Goal: Task Accomplishment & Management: Use online tool/utility

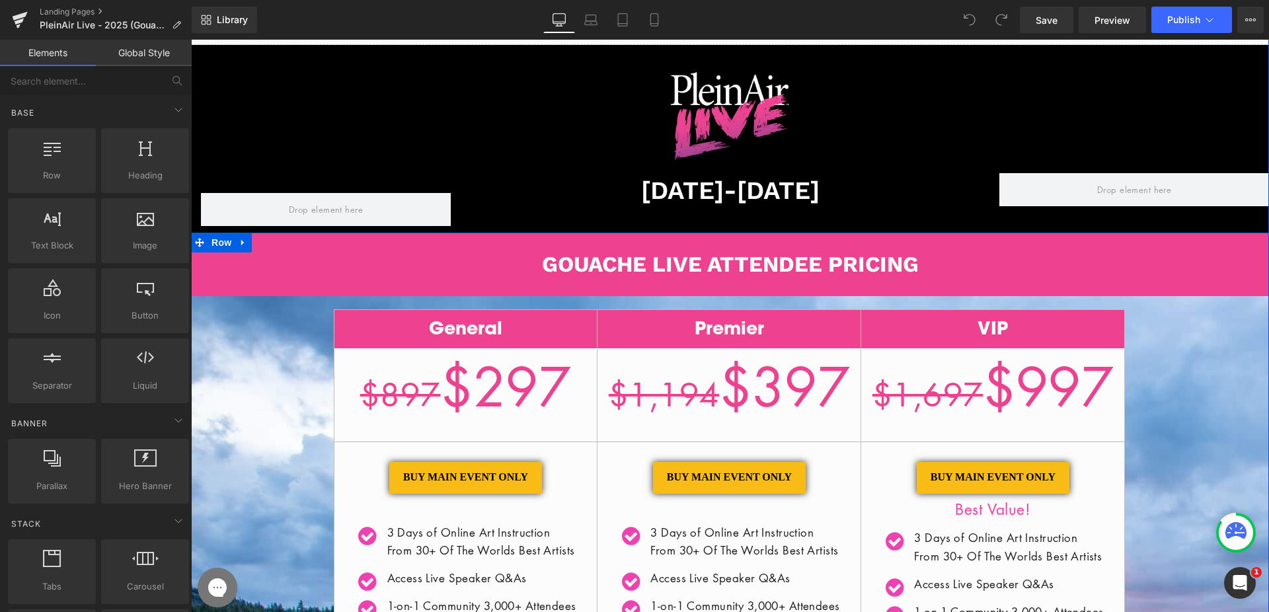
scroll to position [108, 0]
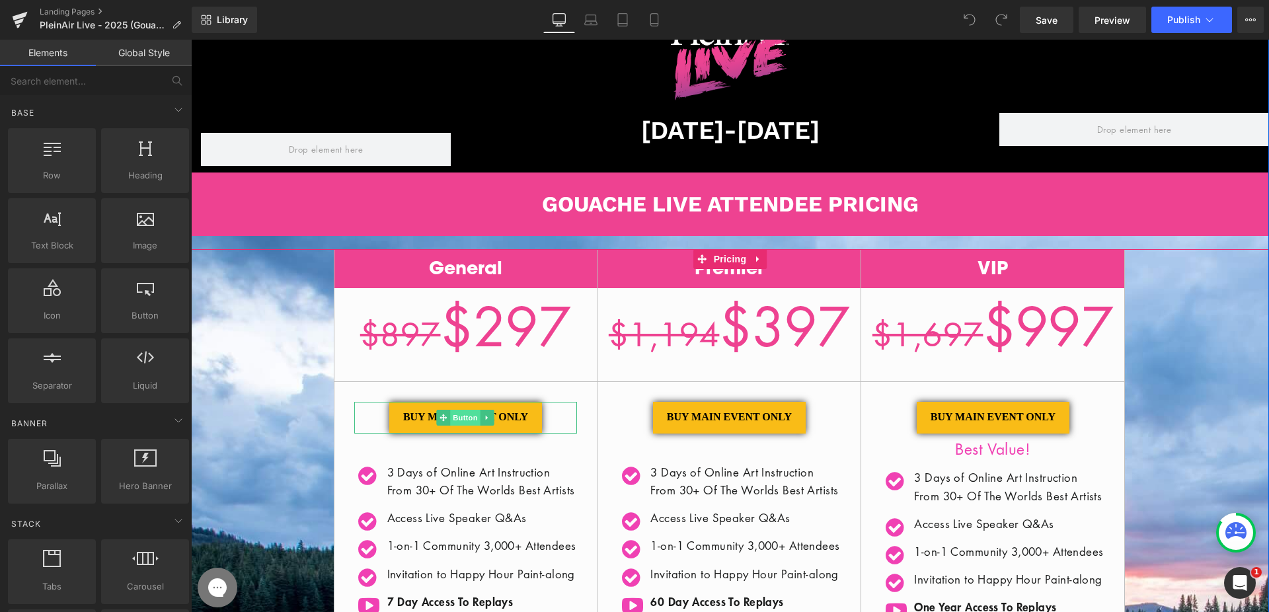
click at [462, 414] on span "Button" at bounding box center [466, 418] width 30 height 16
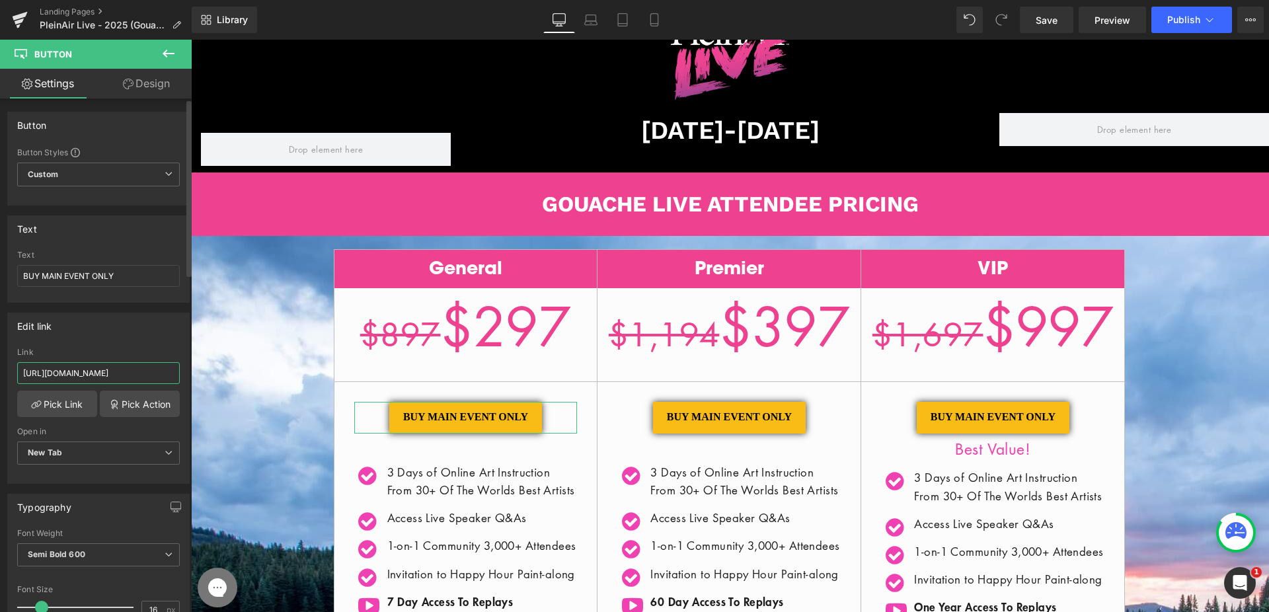
drag, startPoint x: 143, startPoint y: 379, endPoint x: 176, endPoint y: 381, distance: 33.1
click at [176, 381] on div "https://store.streamlinepublishing.com/cart/40992890454083:1?discount=PSL25-GCL…" at bounding box center [98, 415] width 181 height 135
drag, startPoint x: 145, startPoint y: 376, endPoint x: 189, endPoint y: 377, distance: 43.6
click at [189, 377] on div "Button Button Styles Custom Custom Setup Global Style Custom Setup Global Style…" at bounding box center [96, 357] width 192 height 519
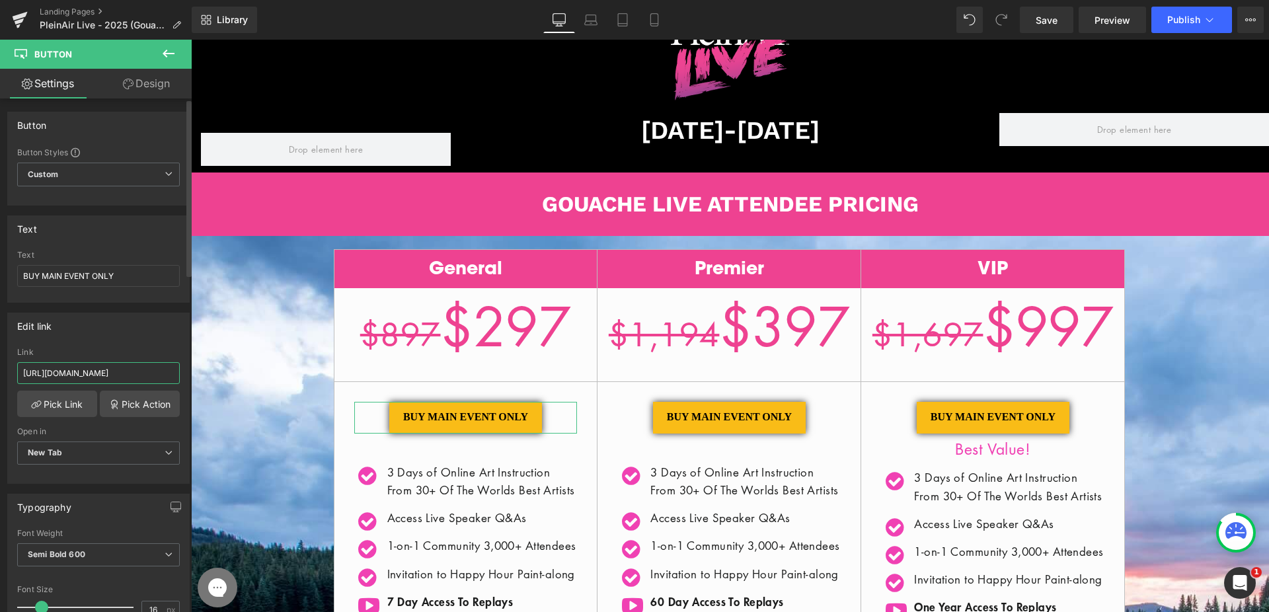
click at [156, 376] on input "https://store.streamlinepublishing.com/cart/40992890454083:1?discount=PSL25-GCL…" at bounding box center [98, 373] width 163 height 22
drag, startPoint x: 169, startPoint y: 373, endPoint x: 100, endPoint y: 373, distance: 68.1
click at [100, 373] on input "https://store.streamlinepublishing.com/cart/40992890454083:1?discount=PSL25-GCL…" at bounding box center [98, 373] width 163 height 22
type input "https://store.streamlinepublishing.com/cart/40992890454083:1?discount=GCL100"
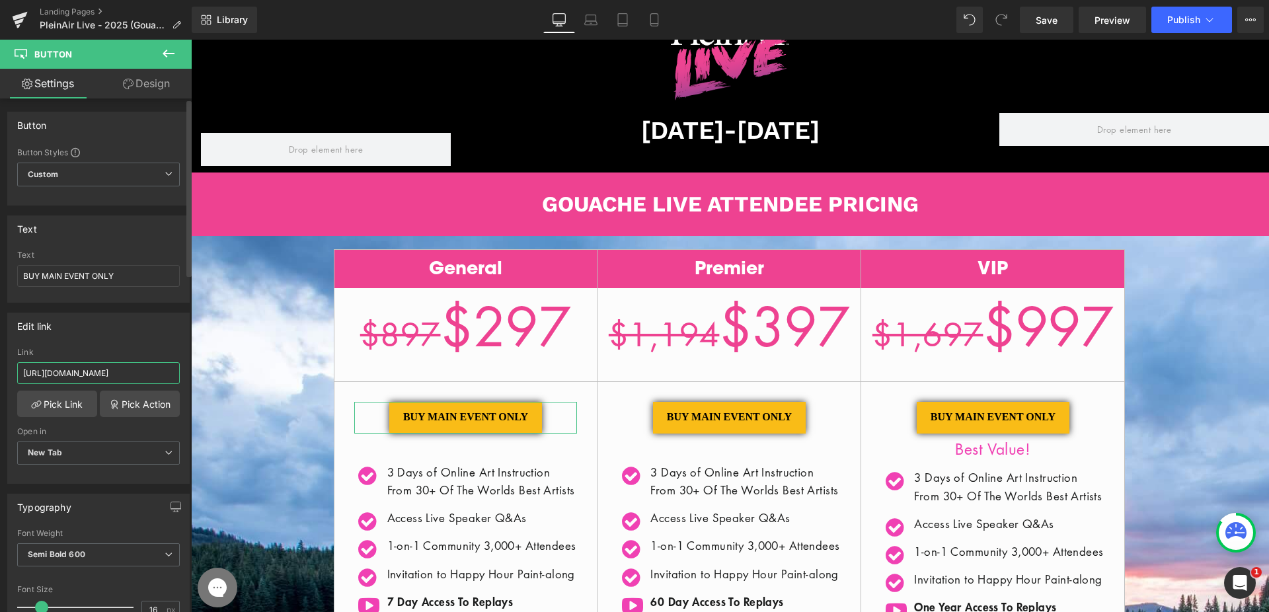
drag, startPoint x: 108, startPoint y: 372, endPoint x: 135, endPoint y: 375, distance: 26.6
click at [109, 372] on input "https://store.streamlinepublishing.com/cart/40992890454083:1?discount=GCL100" at bounding box center [98, 373] width 163 height 22
drag, startPoint x: 139, startPoint y: 374, endPoint x: 176, endPoint y: 373, distance: 37.0
click at [176, 373] on div "https://store.streamlinepublishing.com/cart/40992890454083:1?discount=GCL100 Li…" at bounding box center [98, 415] width 181 height 135
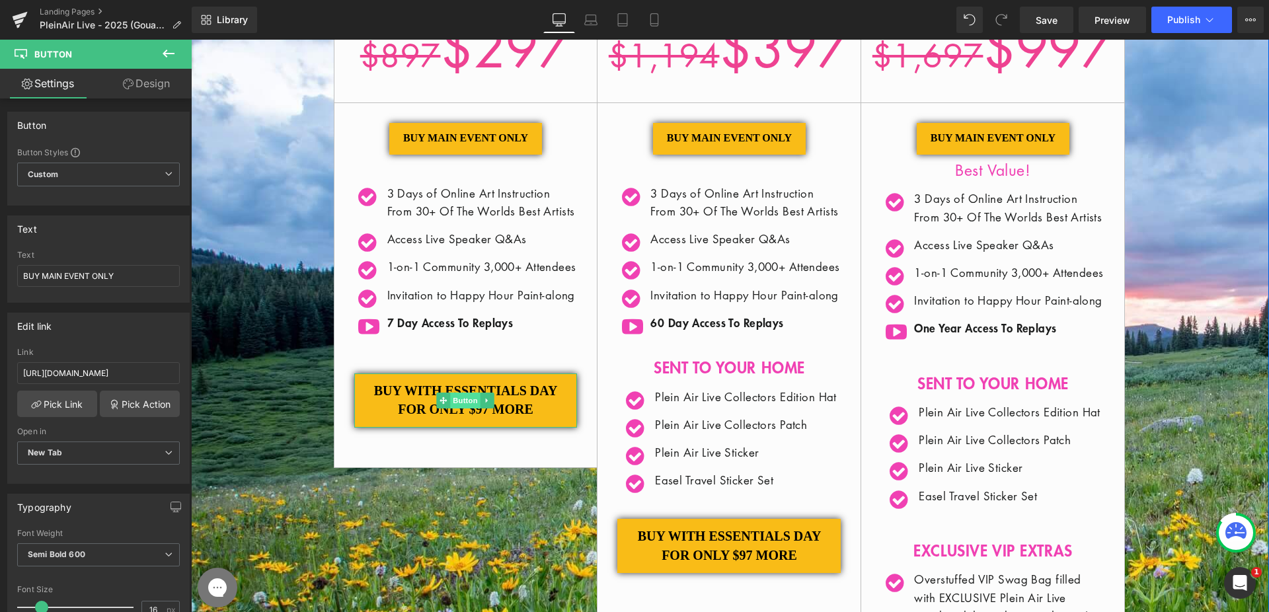
click at [459, 408] on span "Button" at bounding box center [466, 401] width 30 height 16
drag, startPoint x: 157, startPoint y: 375, endPoint x: 165, endPoint y: 375, distance: 7.9
click at [165, 375] on input "https://store.streamlinepublishing.com/cart/40992890454083:1,40992890421315:1?d…" at bounding box center [98, 373] width 163 height 22
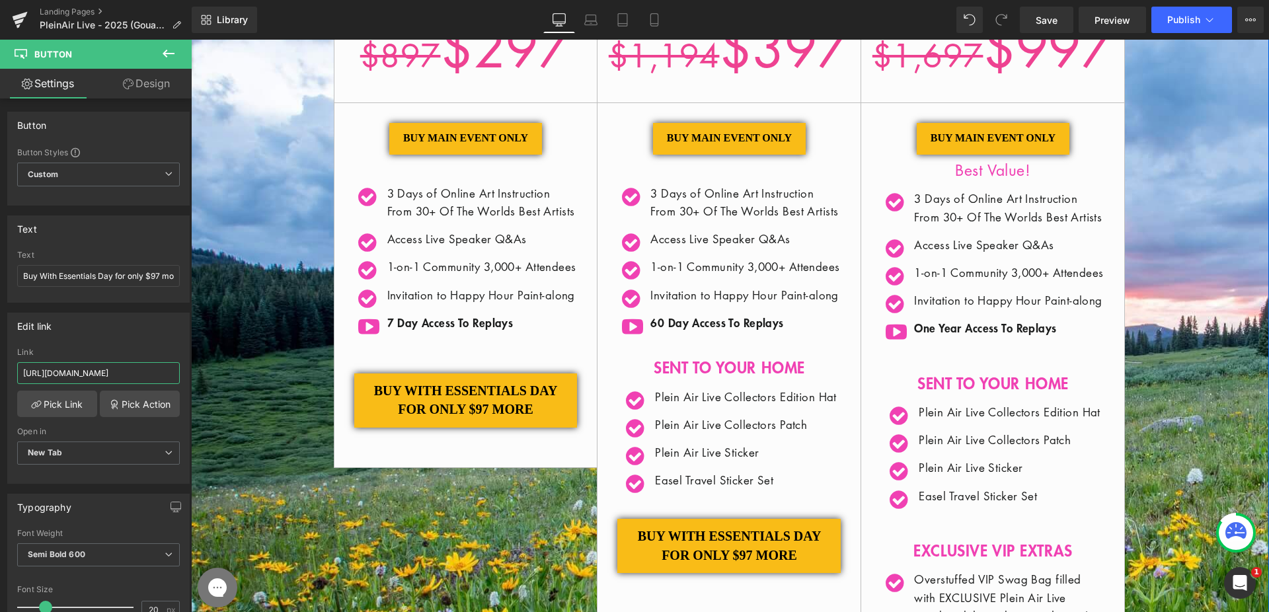
drag, startPoint x: 289, startPoint y: 413, endPoint x: 215, endPoint y: 375, distance: 83.3
paste input "GCL"
type input "https://store.streamlinepublishing.com/cart/40992890454083:1,40992890421315:1?d…"
click at [729, 141] on span "Button" at bounding box center [729, 139] width 30 height 16
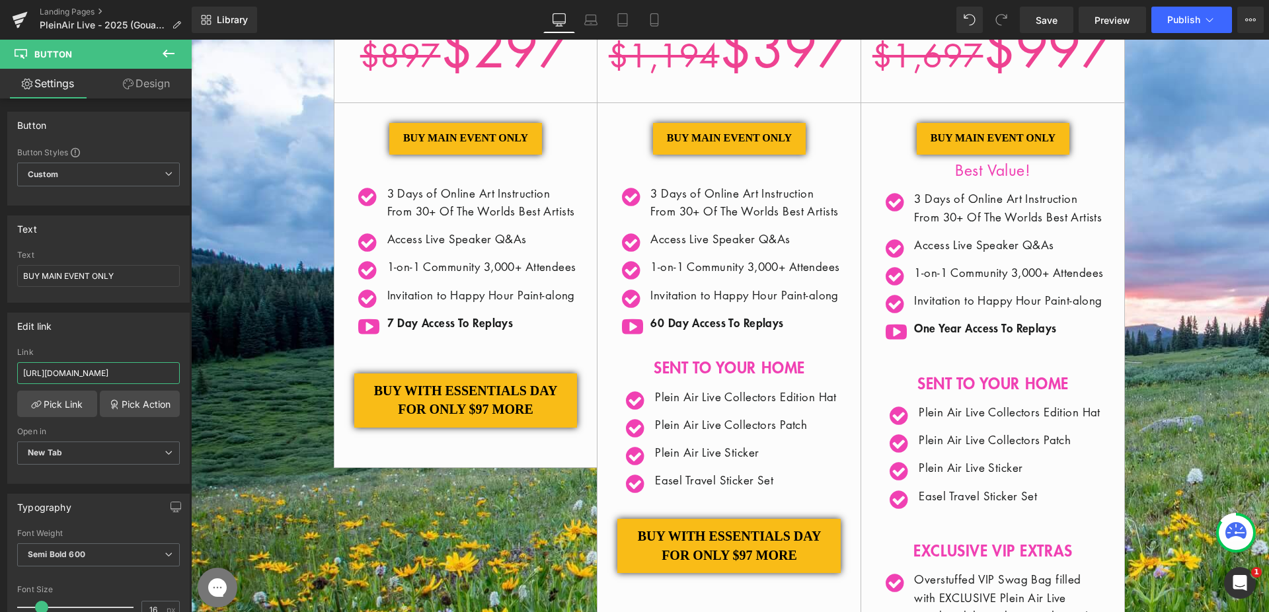
scroll to position [0, 204]
drag, startPoint x: 340, startPoint y: 414, endPoint x: 192, endPoint y: 375, distance: 153.2
click at [139, 373] on input "https://store.streamlinepublishing.com/cart/40992890486851:1?discount=PSL25-GCL…" at bounding box center [98, 373] width 163 height 22
drag, startPoint x: 98, startPoint y: 372, endPoint x: 181, endPoint y: 372, distance: 82.6
click at [181, 372] on div "https://store.streamlinepublishing.com/cart/40992890486851:1?discount=PSL25-GCL…" at bounding box center [98, 415] width 181 height 135
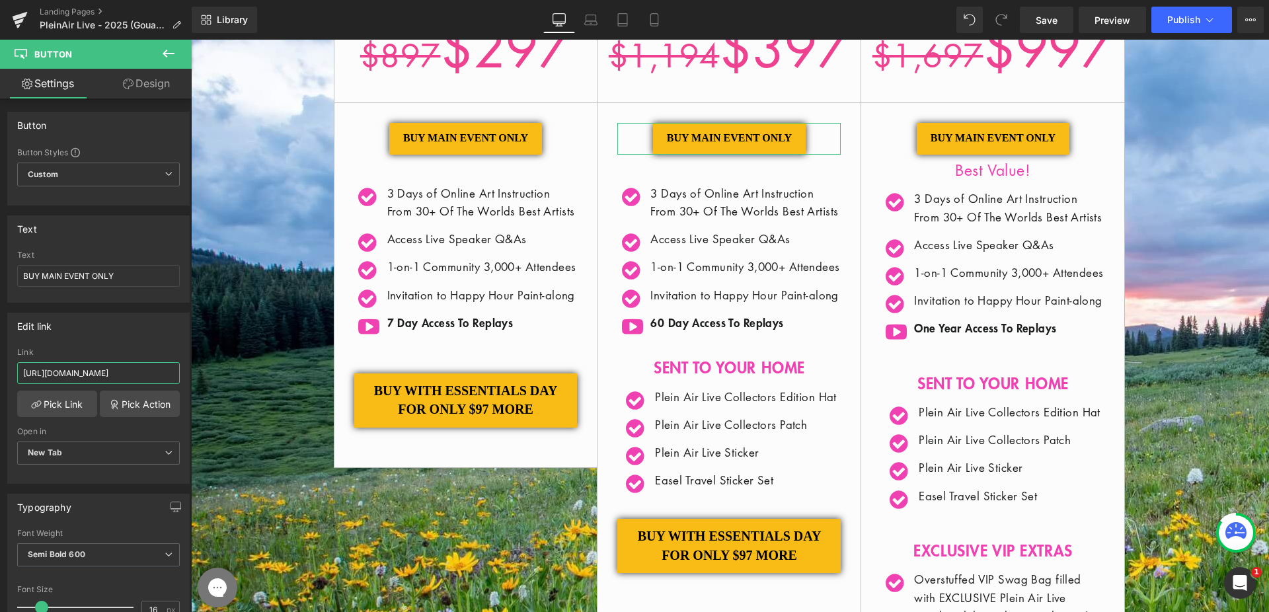
paste input "GCL"
type input "https://store.streamlinepublishing.com/cart/40992890486851:1?discount=GCL100"
click at [979, 141] on span "Button" at bounding box center [993, 139] width 30 height 16
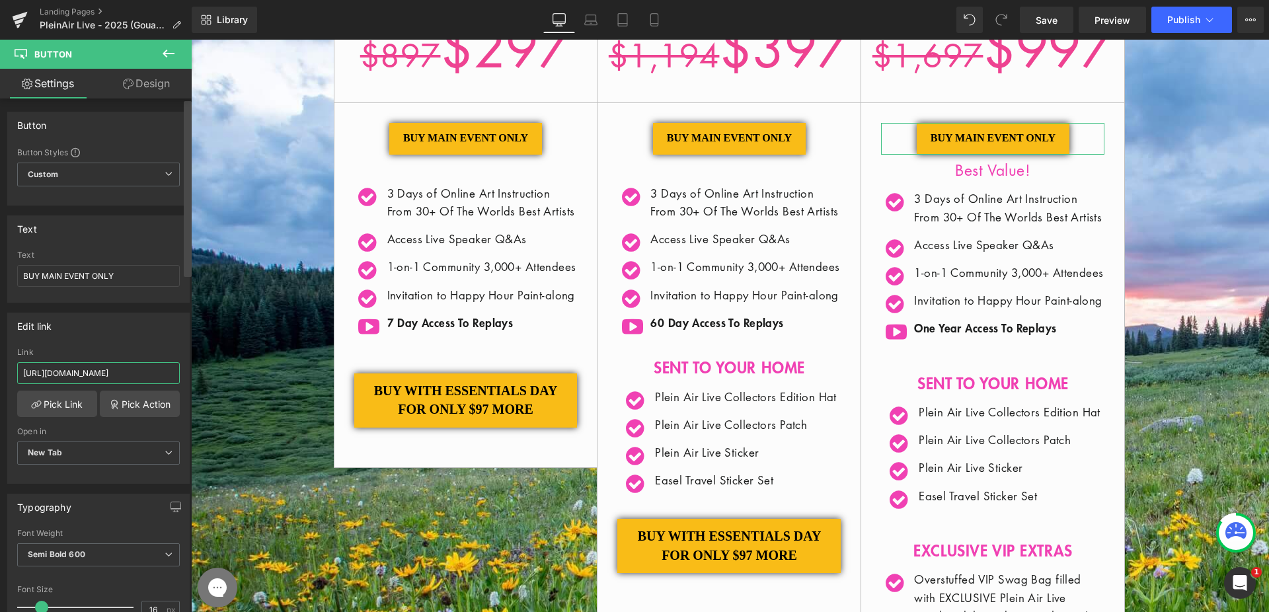
drag, startPoint x: 133, startPoint y: 371, endPoint x: 187, endPoint y: 371, distance: 54.2
click at [187, 371] on div "Button Button Styles Custom Custom Setup Global Style Custom Setup Global Style…" at bounding box center [96, 357] width 192 height 519
click at [140, 377] on input "https://store.streamlinepublishing.com/cart/40992890519619:1?discount=PSL25-GCL…" at bounding box center [98, 373] width 163 height 22
drag, startPoint x: 99, startPoint y: 373, endPoint x: 169, endPoint y: 374, distance: 70.1
click at [169, 374] on input "https://store.streamlinepublishing.com/cart/40992890519619:1?discount=PSL25-GCL…" at bounding box center [98, 373] width 163 height 22
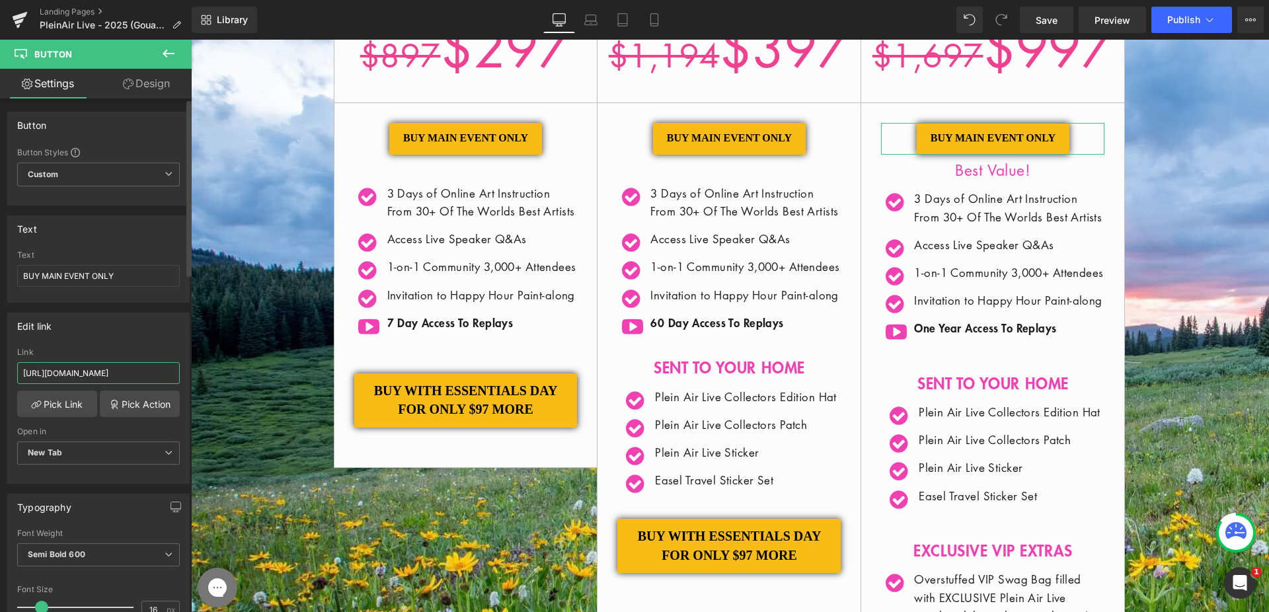
paste input "GCL"
type input "https://store.streamlinepublishing.com/cart/40992890519619:1?discount=GCL100"
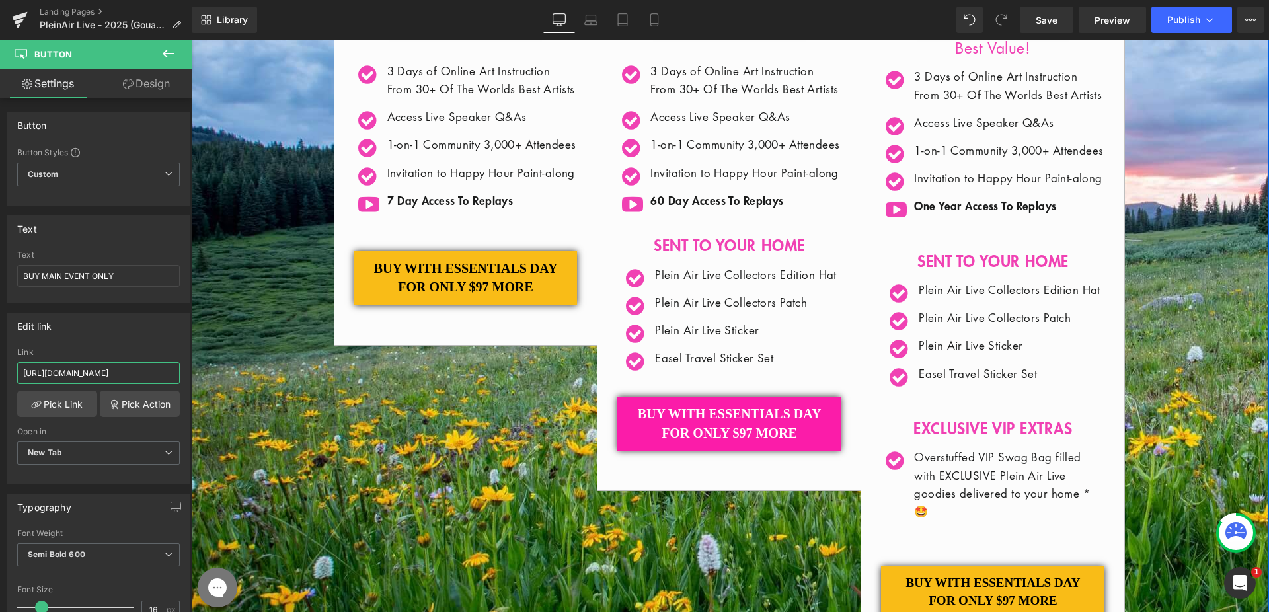
scroll to position [508, 0]
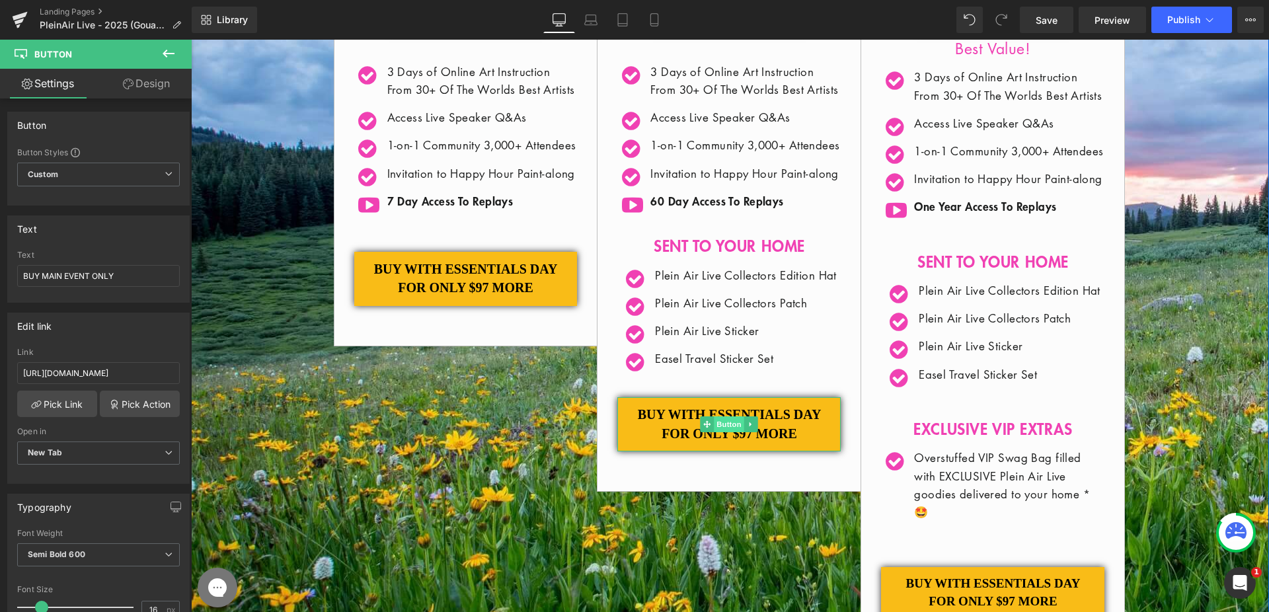
click at [727, 432] on span "Button" at bounding box center [729, 424] width 30 height 16
drag, startPoint x: 136, startPoint y: 373, endPoint x: 172, endPoint y: 375, distance: 35.7
click at [172, 375] on input "https://store.streamlinepublishing.com/cart/40992890486851:1,40992890421315:1?d…" at bounding box center [98, 373] width 163 height 22
click at [152, 373] on input "https://store.streamlinepublishing.com/cart/40992890486851:1,40992890421315:1?d…" at bounding box center [98, 373] width 163 height 22
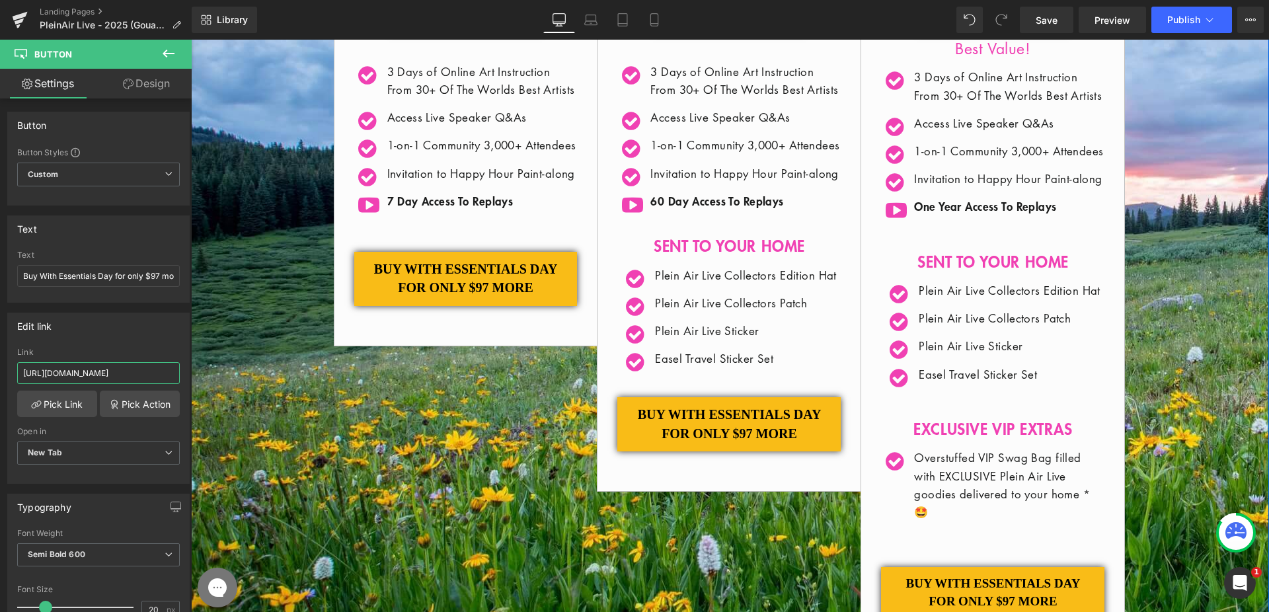
drag, startPoint x: 289, startPoint y: 411, endPoint x: 194, endPoint y: 374, distance: 102.1
paste input "GCL"
type input "https://store.streamlinepublishing.com/cart/40992890486851:1,40992890421315:1?d…"
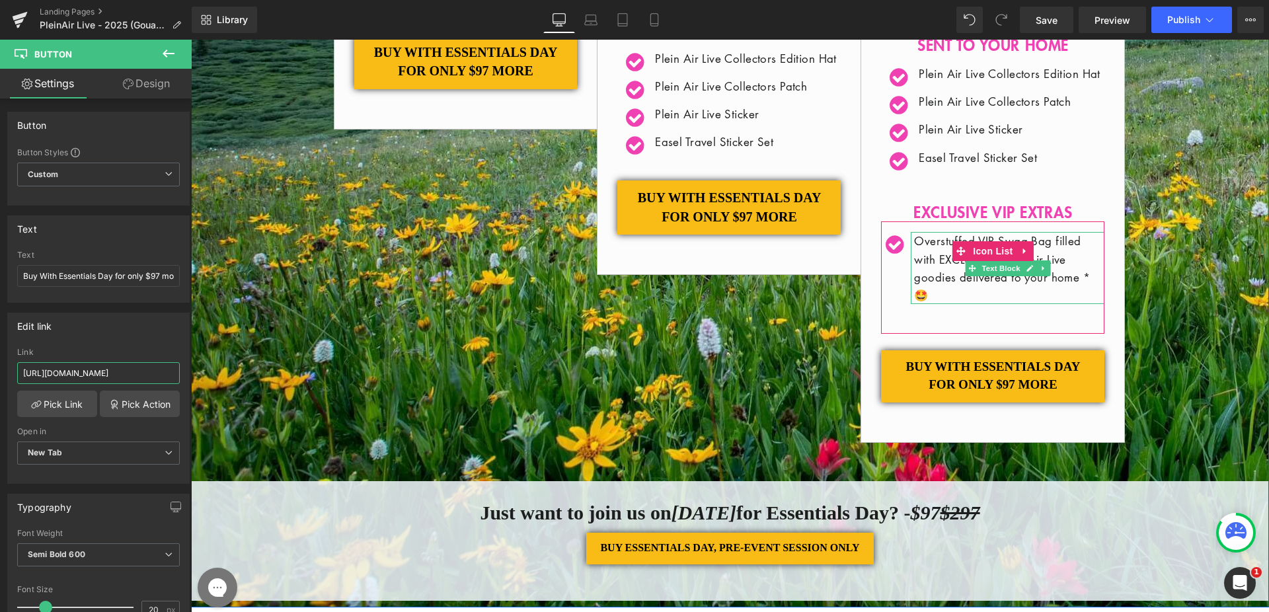
scroll to position [802, 0]
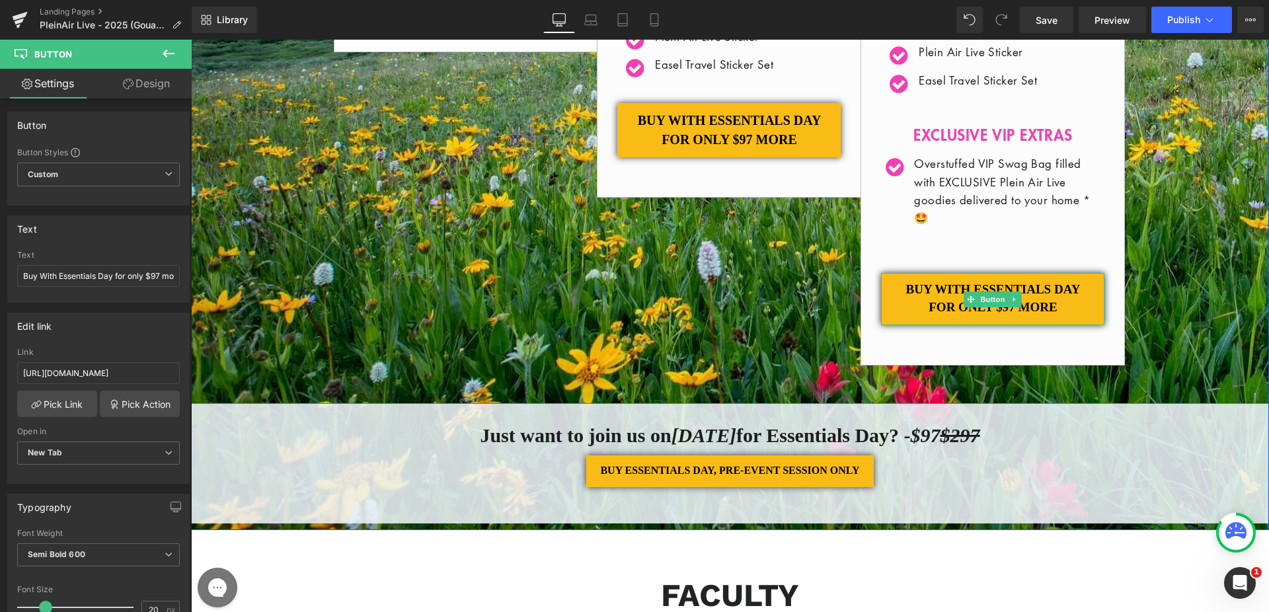
click at [983, 307] on span "Button" at bounding box center [993, 299] width 30 height 16
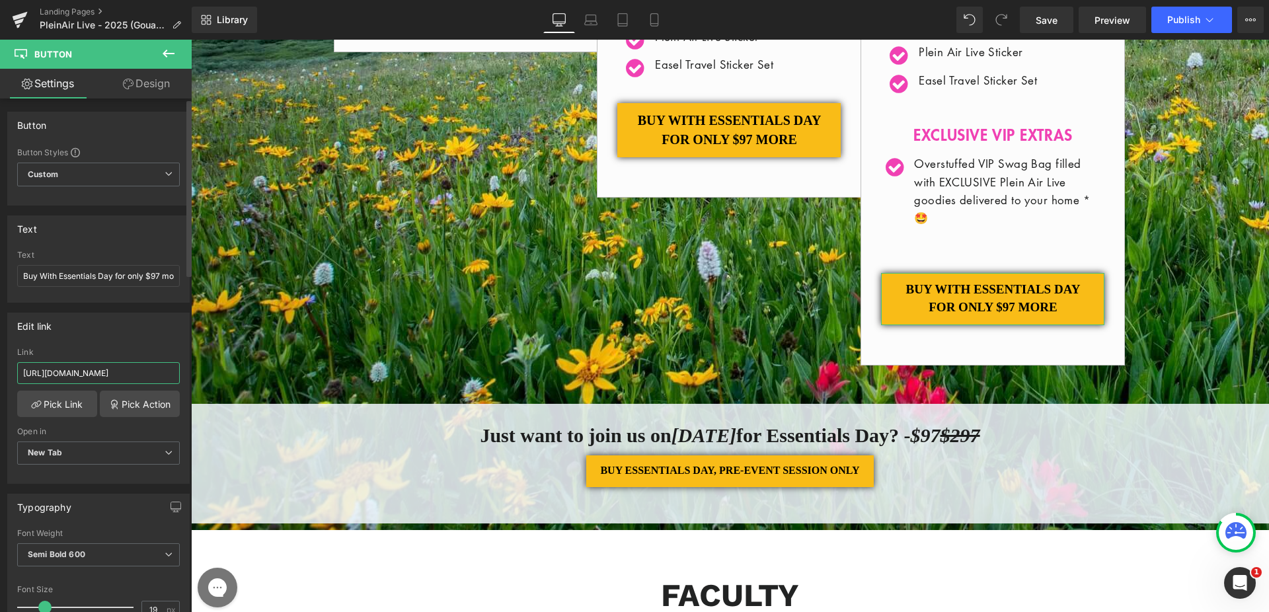
scroll to position [0, 276]
drag, startPoint x: 165, startPoint y: 372, endPoint x: 179, endPoint y: 374, distance: 14.0
click at [180, 373] on div "https://store.streamlinepublishing.com/cart/40992890519619:1,40992890421315:1?d…" at bounding box center [98, 415] width 181 height 135
click at [139, 371] on input "https://store.streamlinepublishing.com/cart/40992890519619:1,40992890421315:1?d…" at bounding box center [98, 373] width 163 height 22
drag, startPoint x: 99, startPoint y: 373, endPoint x: 180, endPoint y: 375, distance: 81.3
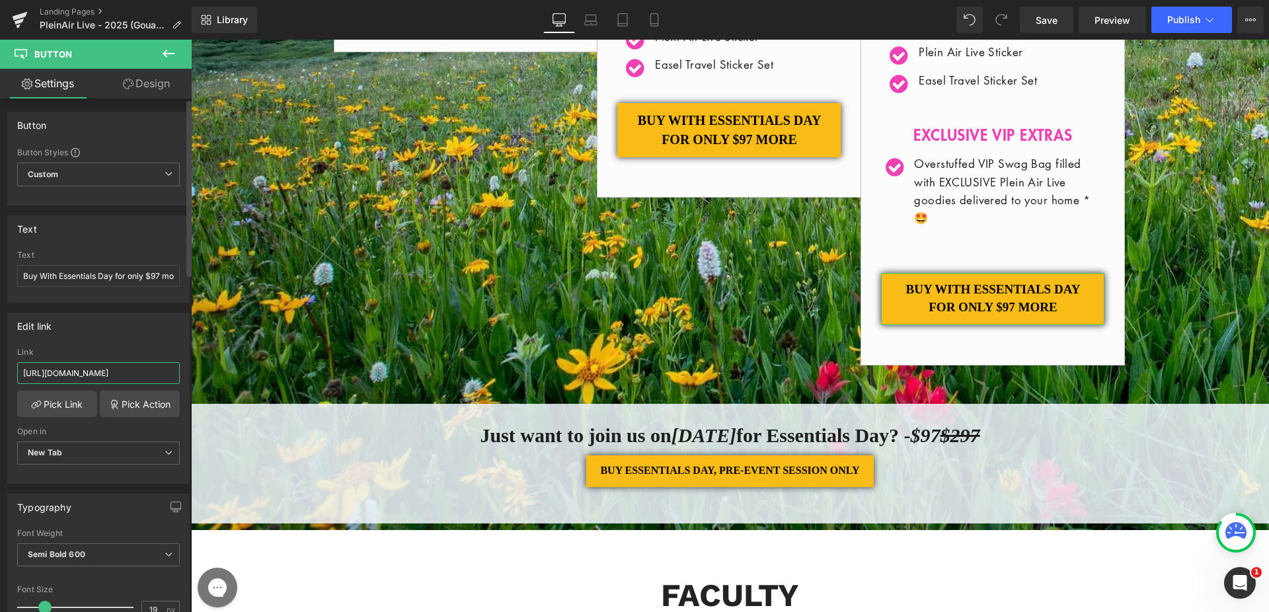
click at [180, 375] on div "https://store.streamlinepublishing.com/cart/40992890519619:1,40992890421315:1?d…" at bounding box center [98, 415] width 181 height 135
paste input "GCL"
type input "https://store.streamlinepublishing.com/cart/40992890519619:1,40992890421315:1?d…"
click at [151, 344] on div "Edit link https://store.streamlinepublishing.com/cart/40992890519619:1,40992890…" at bounding box center [98, 398] width 182 height 171
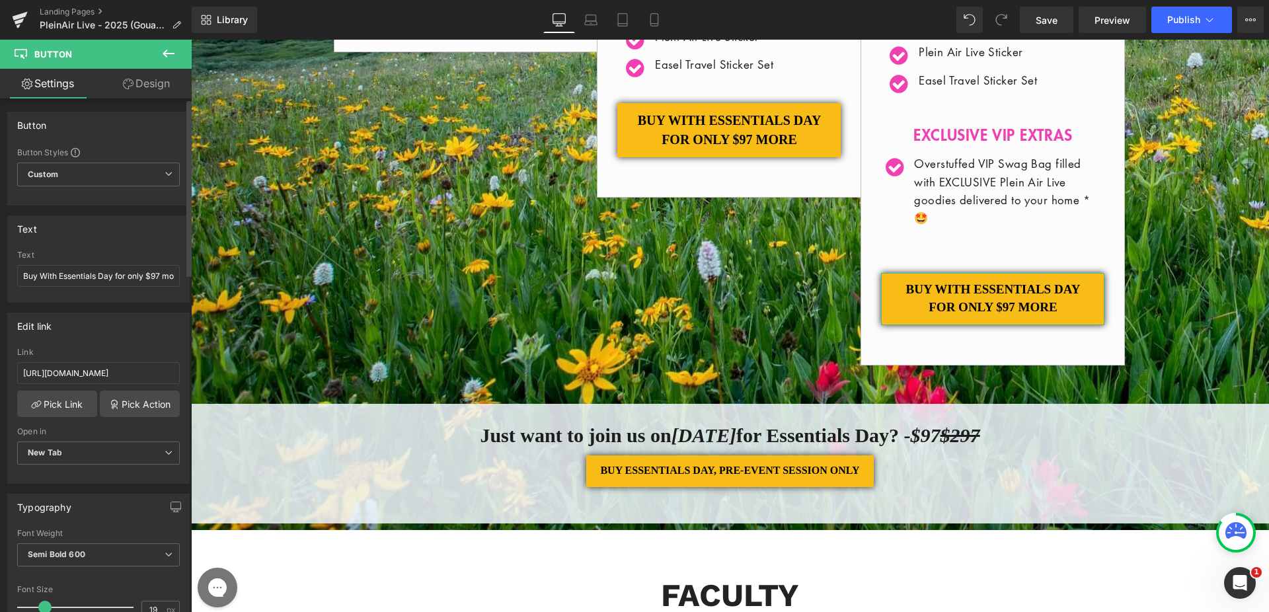
scroll to position [0, 0]
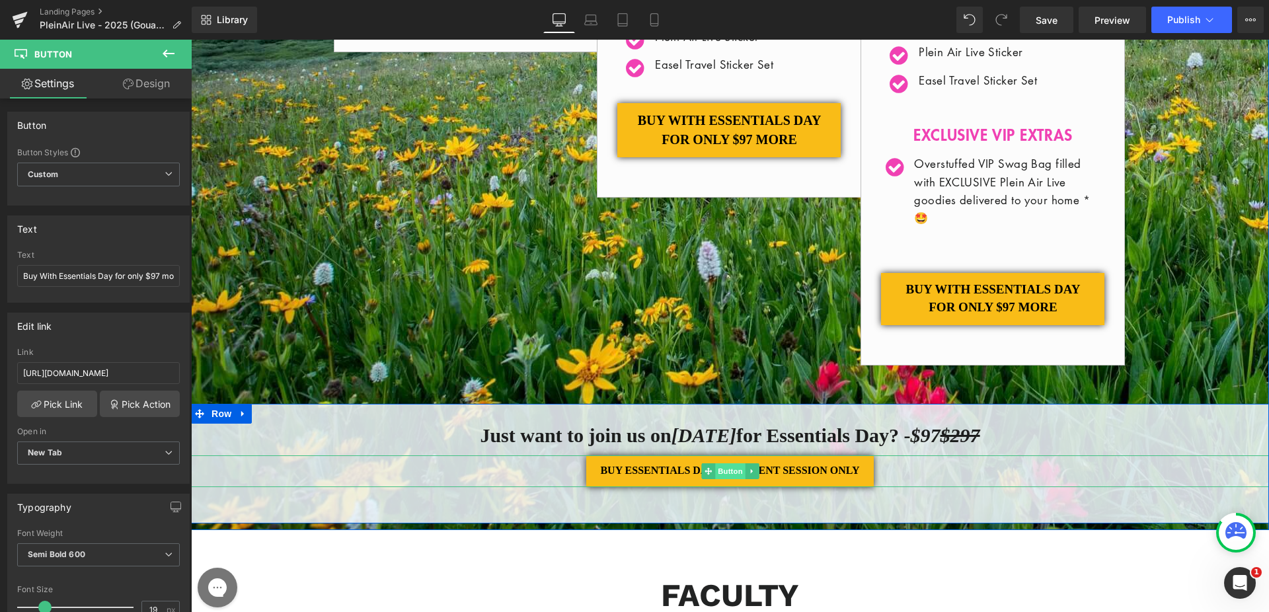
click at [732, 479] on span "Button" at bounding box center [730, 471] width 30 height 16
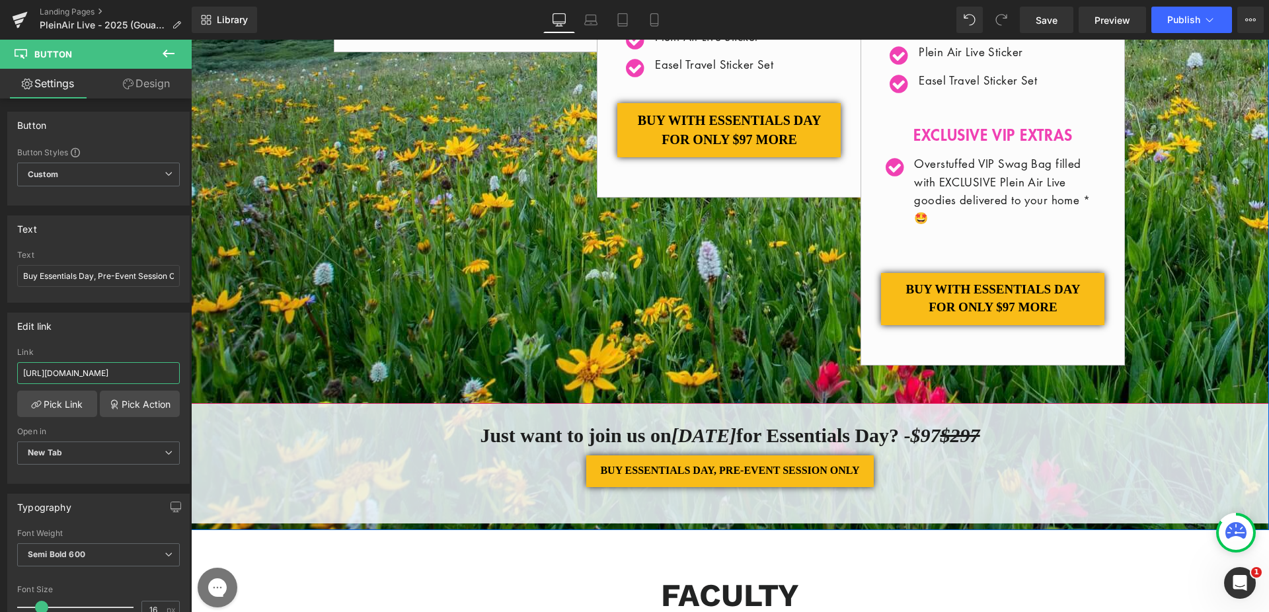
drag, startPoint x: 328, startPoint y: 407, endPoint x: 196, endPoint y: 368, distance: 137.8
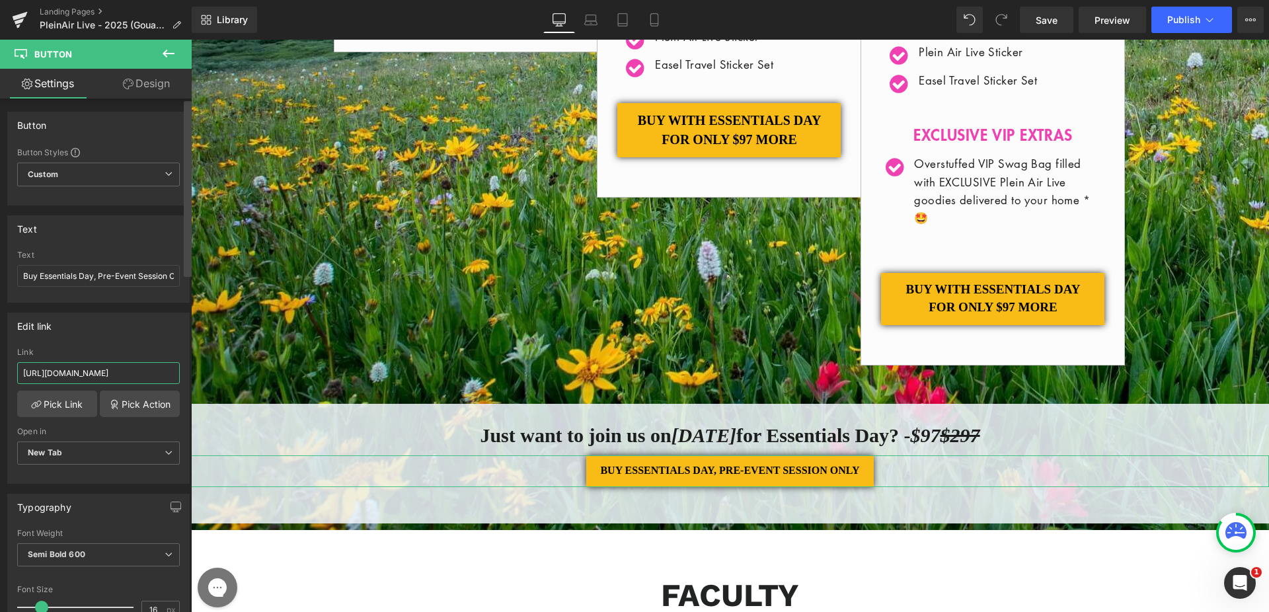
scroll to position [0, 205]
drag, startPoint x: 148, startPoint y: 373, endPoint x: 187, endPoint y: 377, distance: 39.2
click at [187, 377] on div "Button Button Styles Custom Custom Setup Global Style Custom Setup Global Style…" at bounding box center [96, 357] width 192 height 519
click at [139, 373] on input "https://store.streamlinepublishing.com/cart/40992890552387:1?discount=PSL25-GCL…" at bounding box center [98, 373] width 163 height 22
drag, startPoint x: 98, startPoint y: 373, endPoint x: 175, endPoint y: 375, distance: 76.7
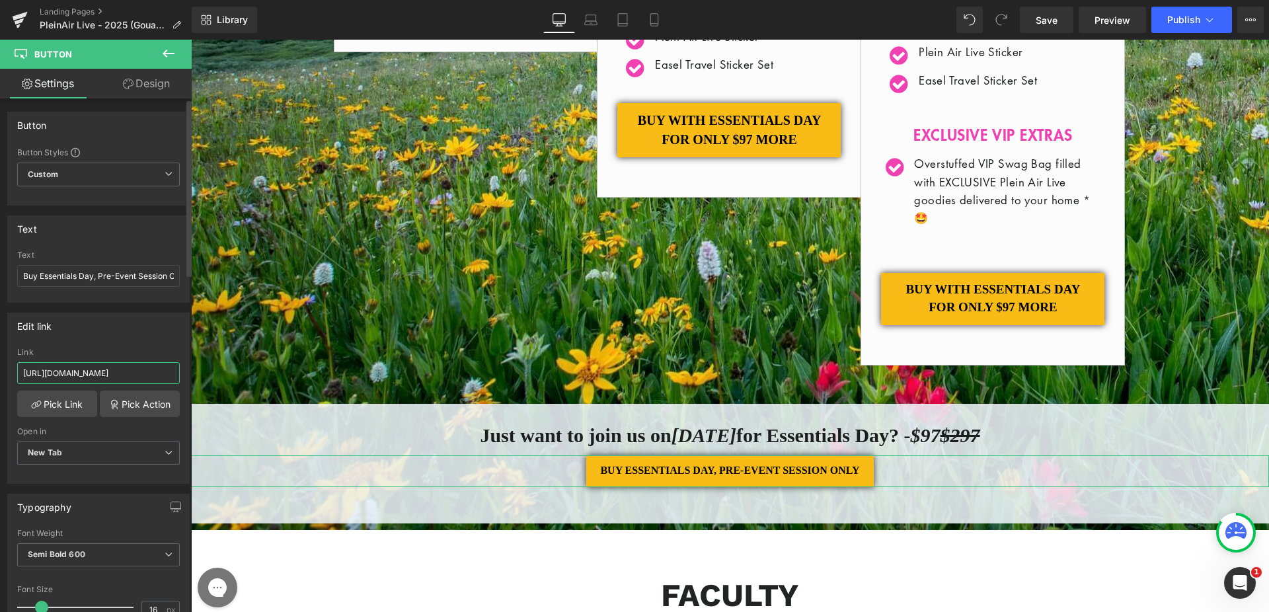
click at [175, 375] on div "https://store.streamlinepublishing.com/cart/40992890552387:1?discount=PSL25-GCL…" at bounding box center [98, 415] width 181 height 135
paste input "GCL"
type input "https://store.streamlinepublishing.com/cart/40992890552387:1?discount=GCL100"
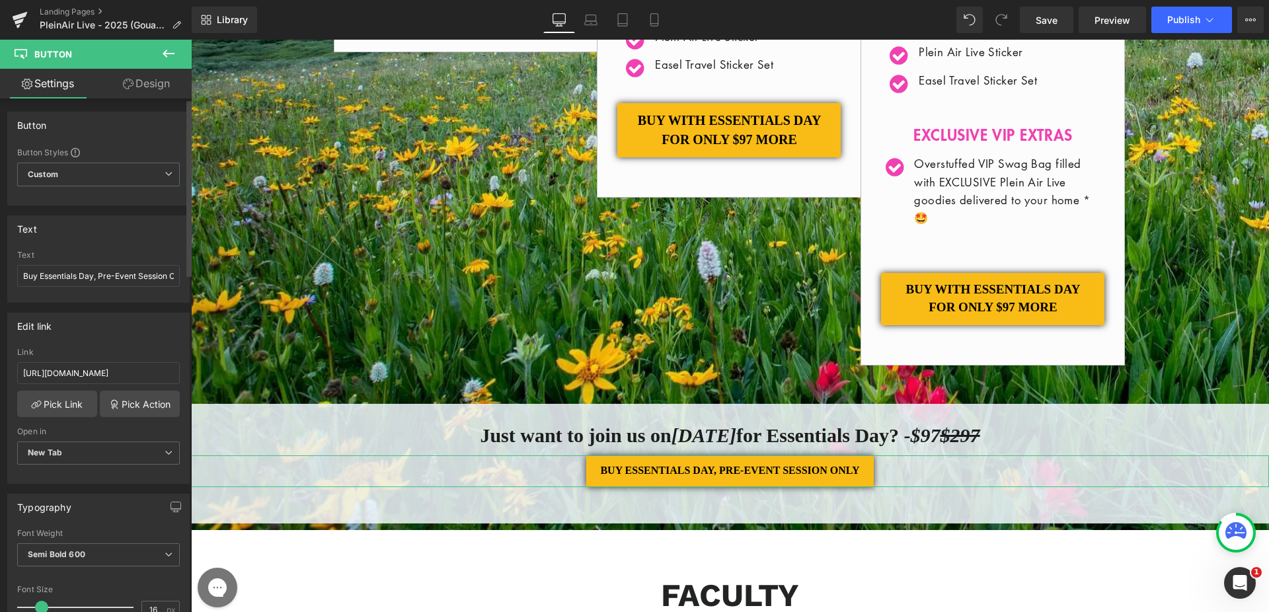
click at [150, 339] on div "Edit link https://store.streamlinepublishing.com/cart/40992890552387:1?discount…" at bounding box center [98, 398] width 182 height 171
click at [1174, 25] on button "Publish" at bounding box center [1191, 20] width 81 height 26
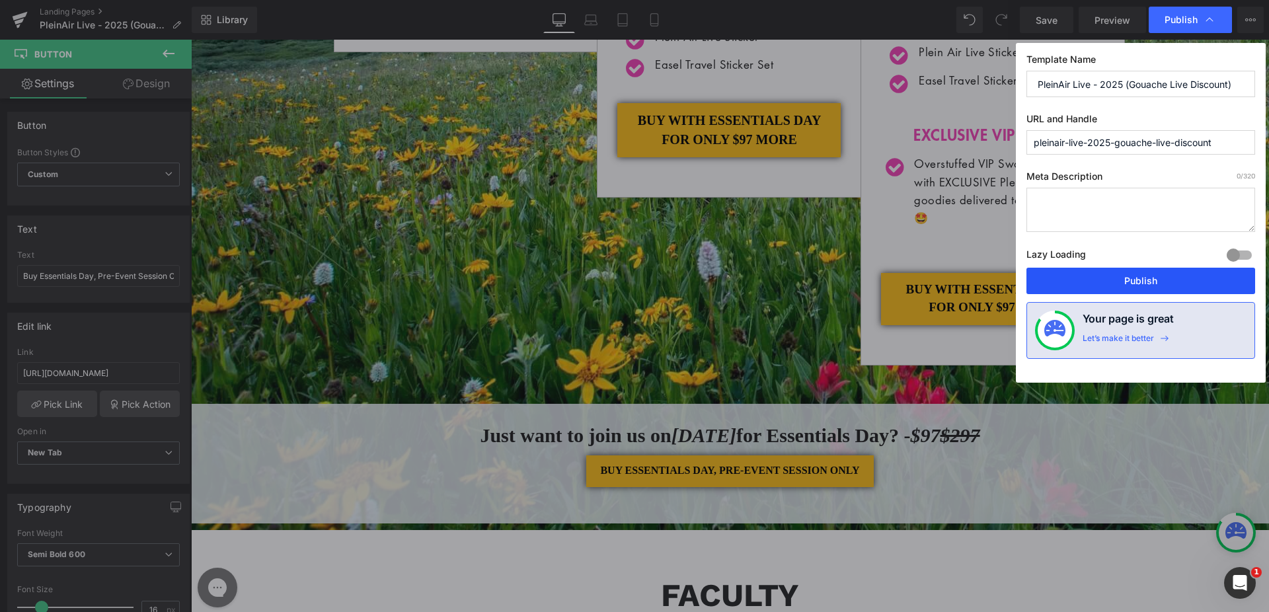
click at [1084, 286] on button "Publish" at bounding box center [1140, 281] width 229 height 26
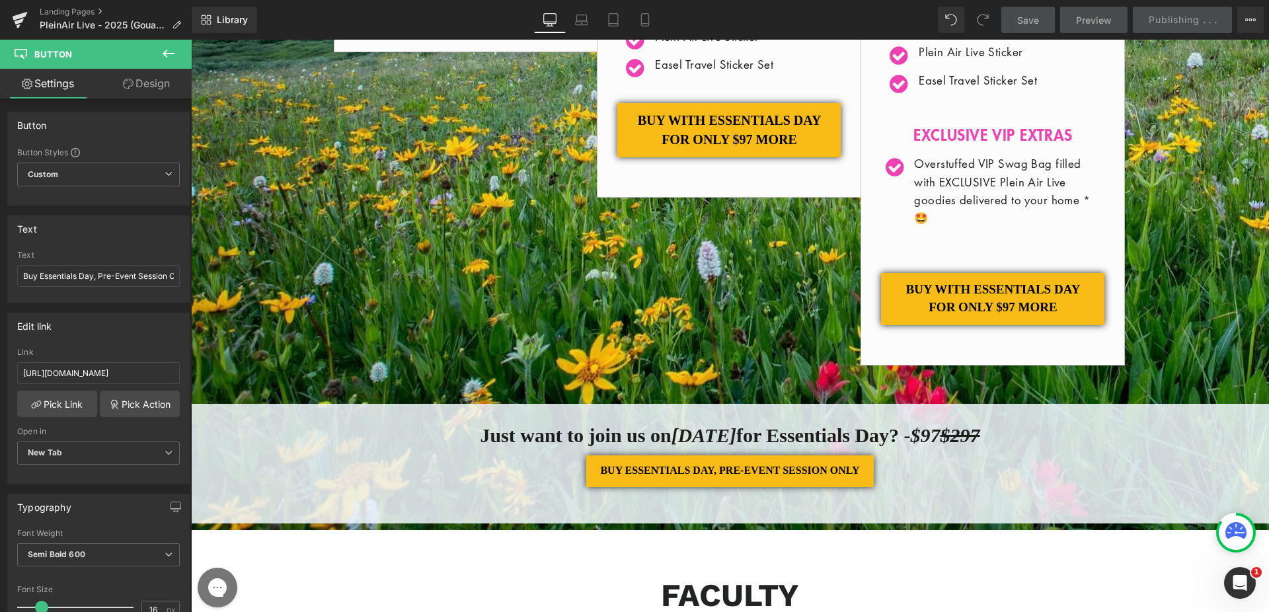
scroll to position [1256, 0]
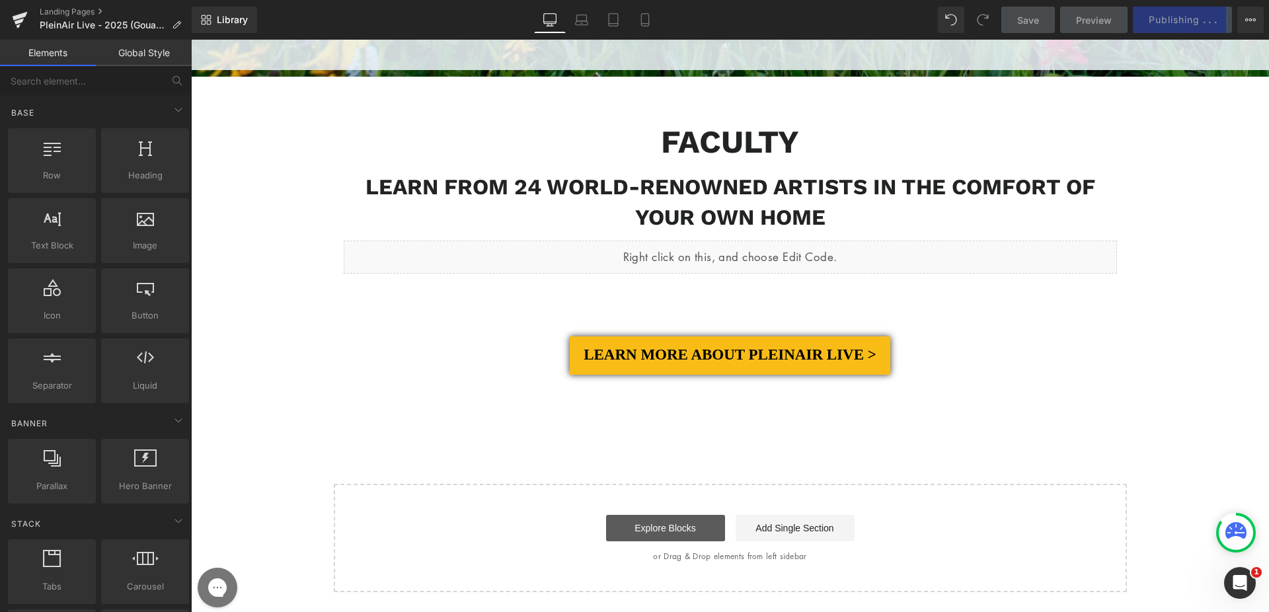
click at [693, 541] on link "Explore Blocks" at bounding box center [665, 528] width 119 height 26
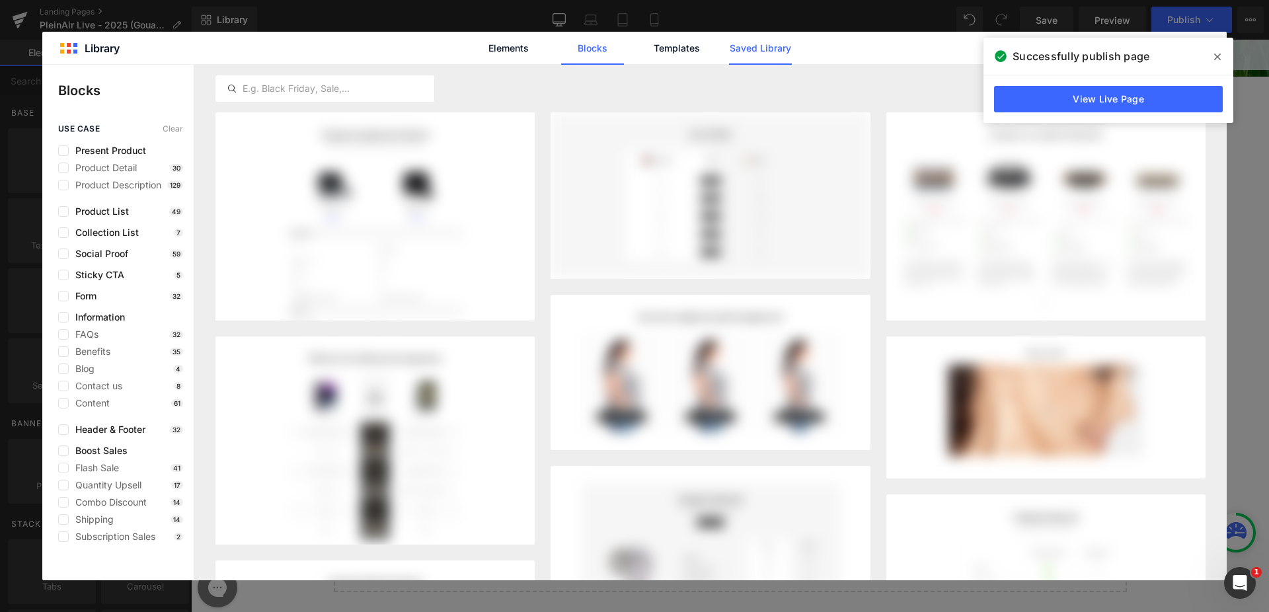
click at [777, 50] on link "Saved Library" at bounding box center [760, 48] width 63 height 33
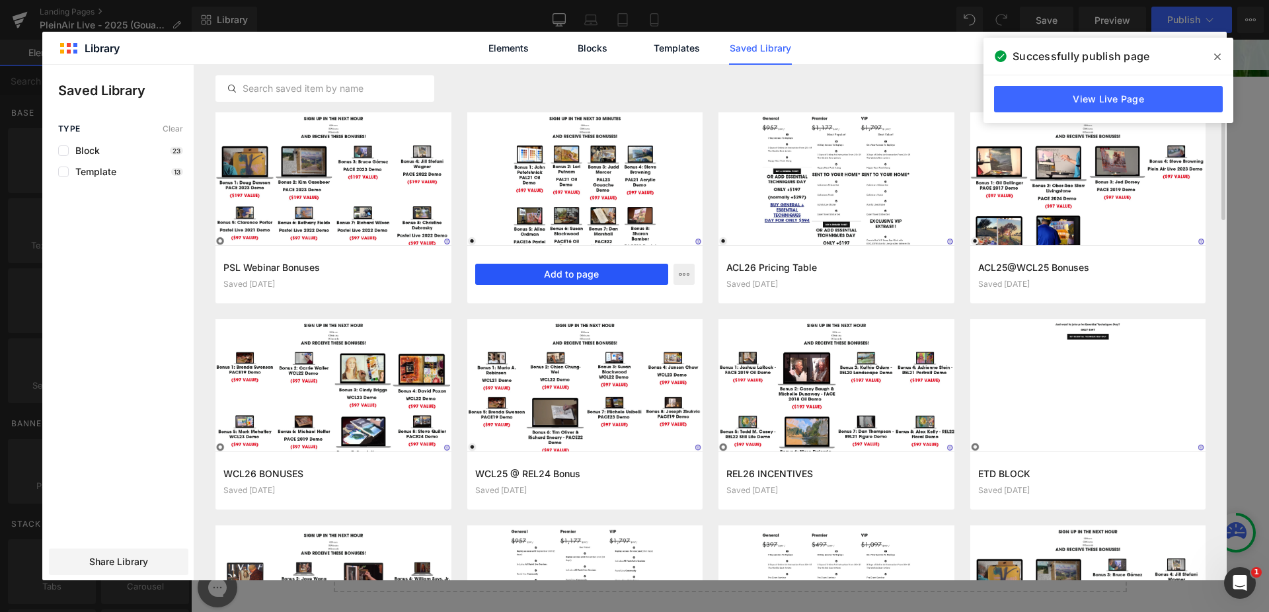
click at [593, 275] on button "Add to page" at bounding box center [572, 274] width 194 height 21
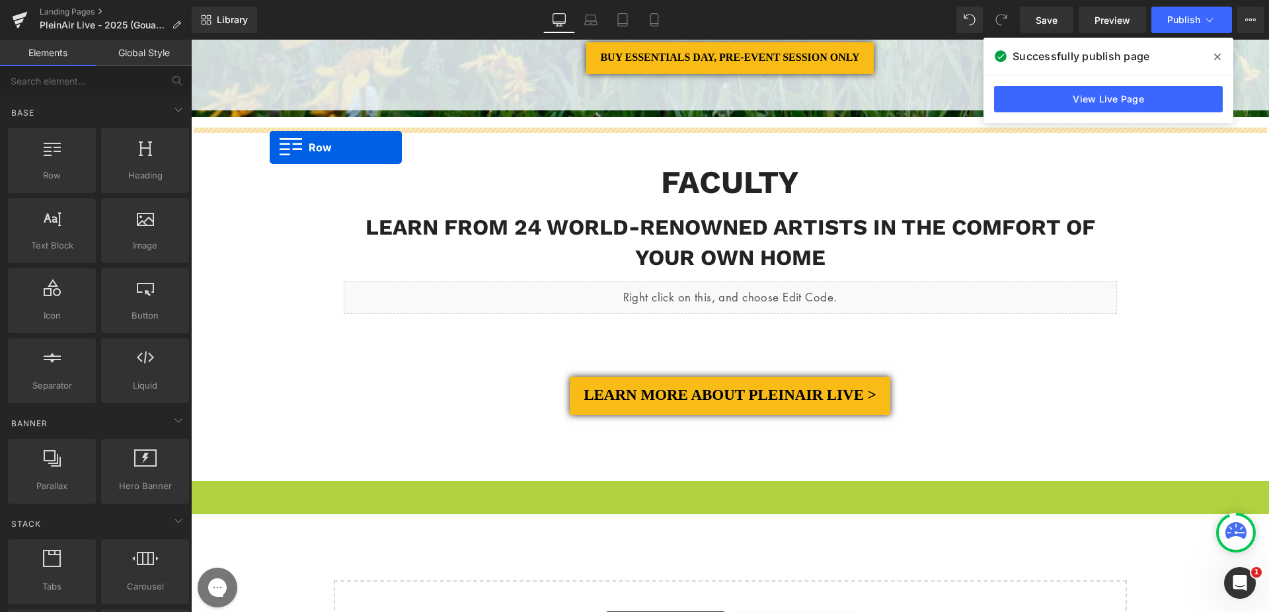
scroll to position [1213, 0]
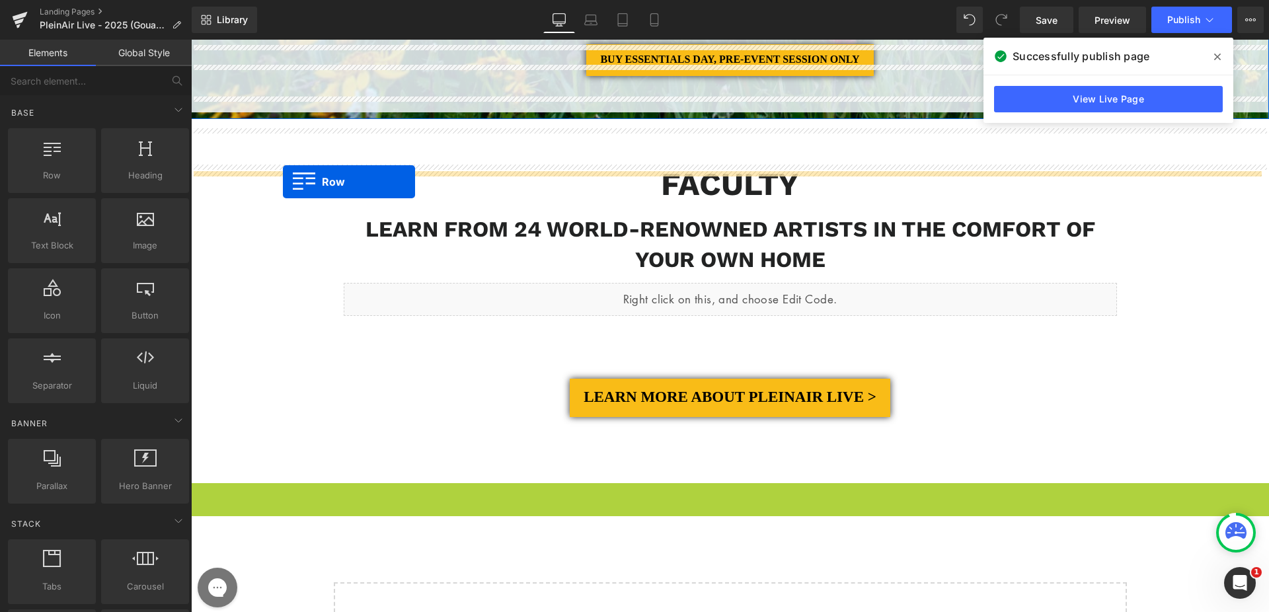
drag, startPoint x: 202, startPoint y: 358, endPoint x: 283, endPoint y: 182, distance: 193.4
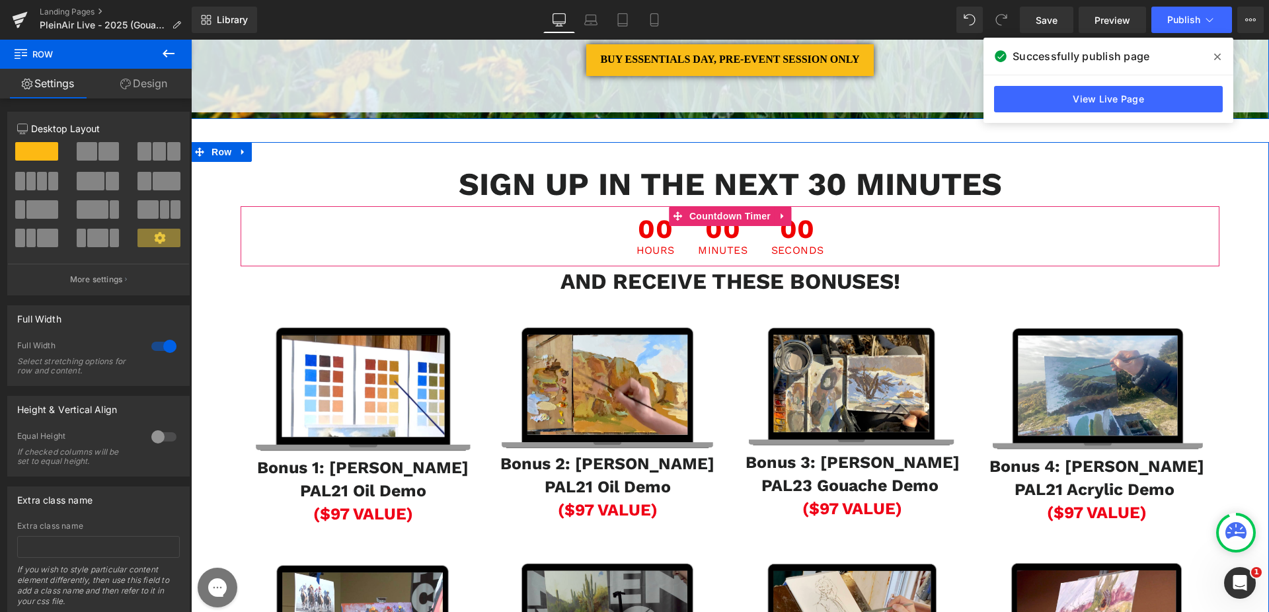
click at [644, 245] on span "00" at bounding box center [655, 230] width 38 height 29
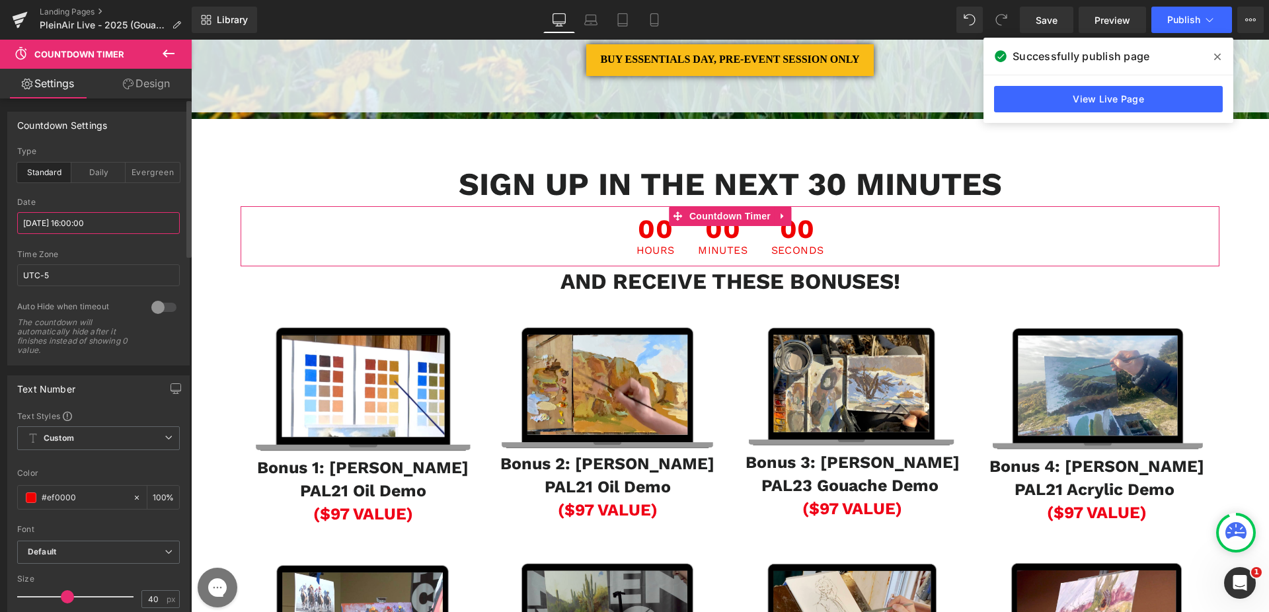
click at [79, 225] on input "2025/06/14 16:00:00" at bounding box center [98, 223] width 163 height 22
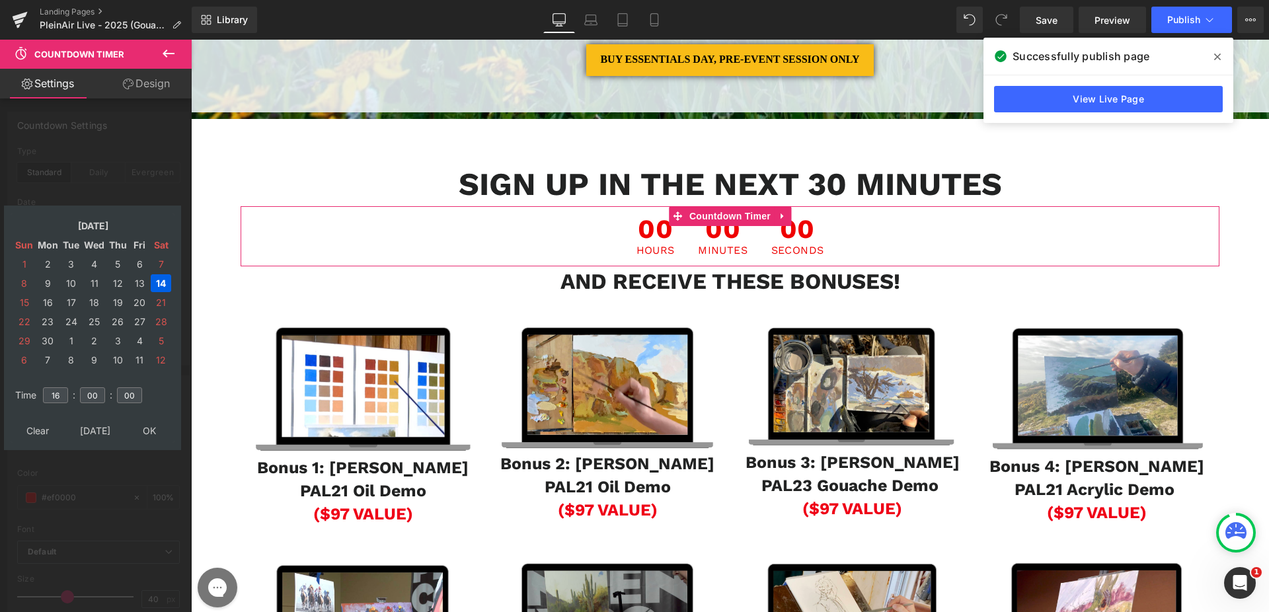
drag, startPoint x: 87, startPoint y: 434, endPoint x: 128, endPoint y: 358, distance: 86.9
click at [87, 434] on td "Today" at bounding box center [94, 431] width 63 height 18
type input "11"
type input "25"
type input "21"
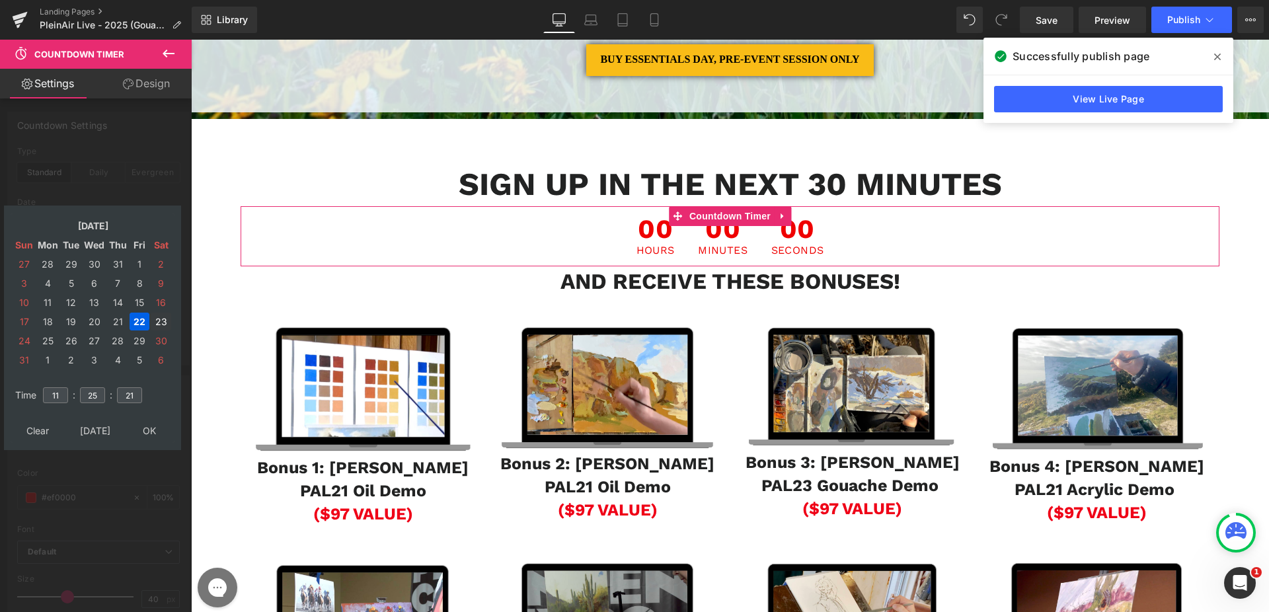
click at [163, 321] on td "23" at bounding box center [161, 322] width 20 height 18
click at [60, 395] on input "11" at bounding box center [55, 395] width 25 height 16
type input "7"
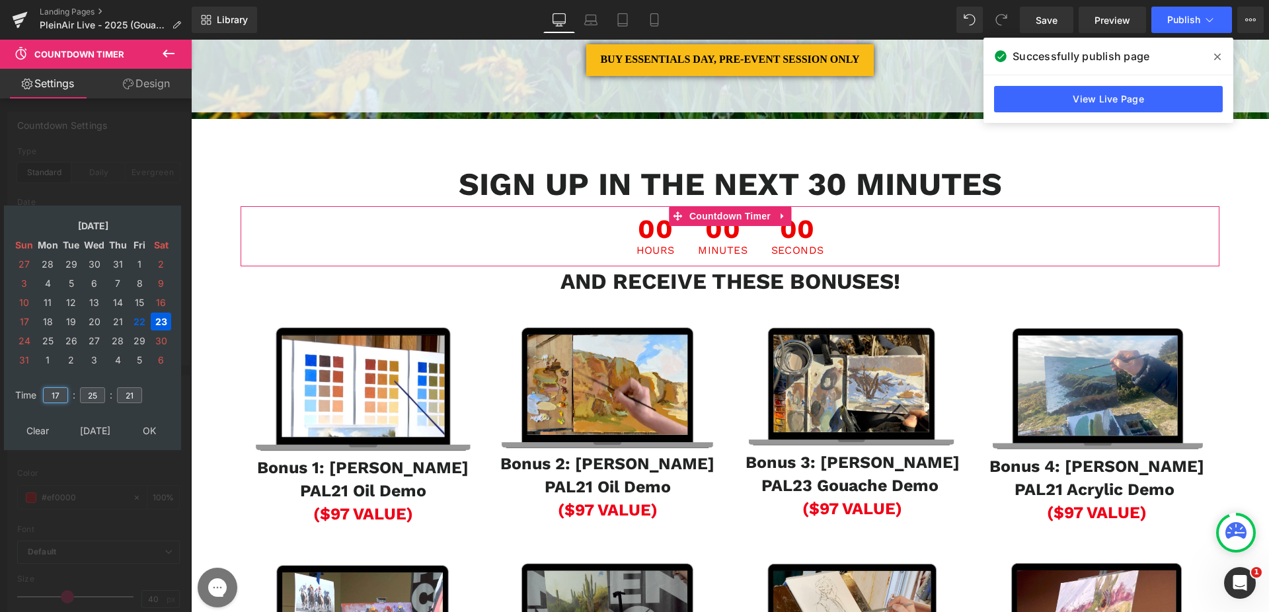
type input "17"
type input "00"
type input "2025/08/23 17:00:00"
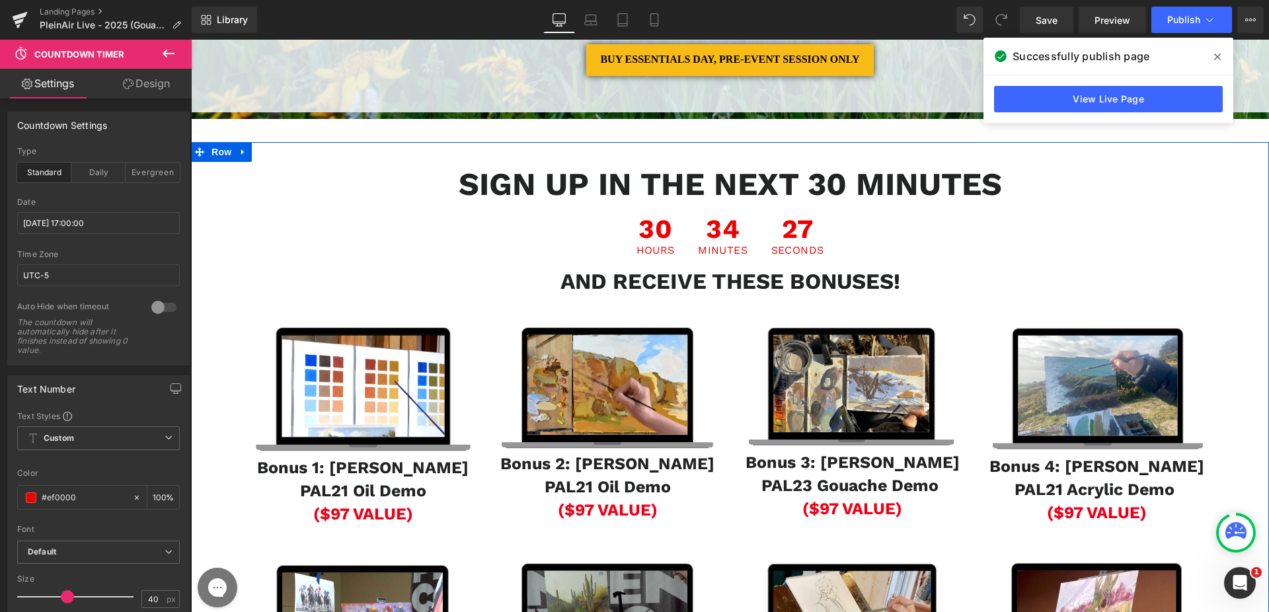
click at [1219, 268] on div "SIGN UP IN THE NEXT 30 MINUTES Heading 30 Hours 34 Minutes 27 Seconds Countdown…" at bounding box center [730, 463] width 1078 height 643
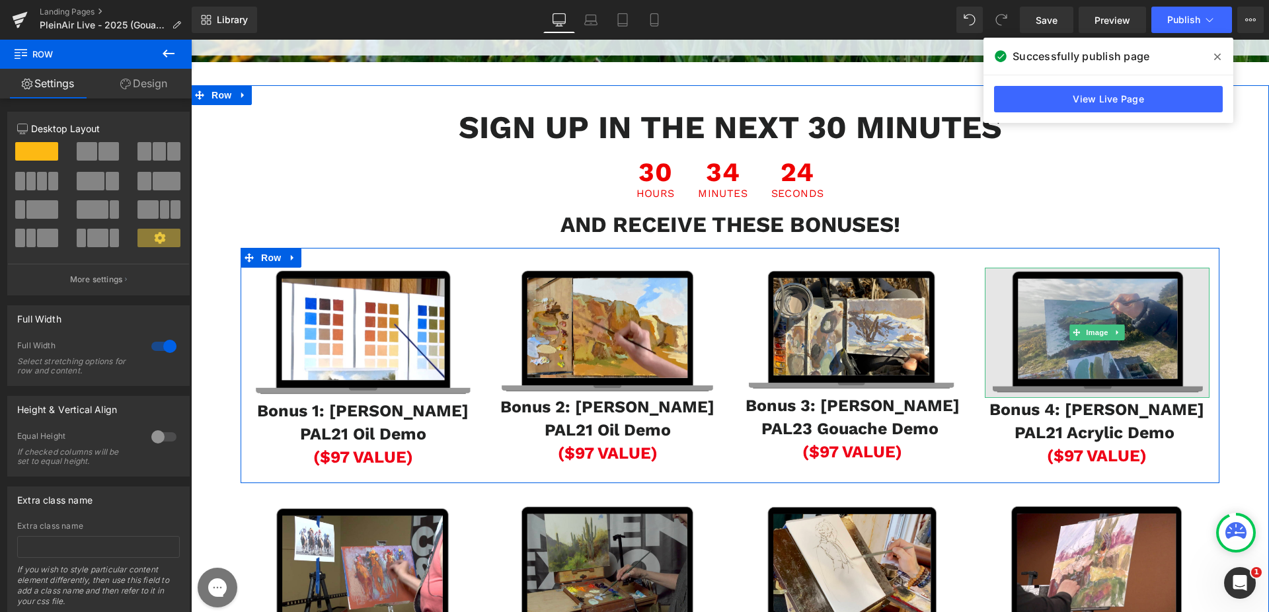
scroll to position [958, 0]
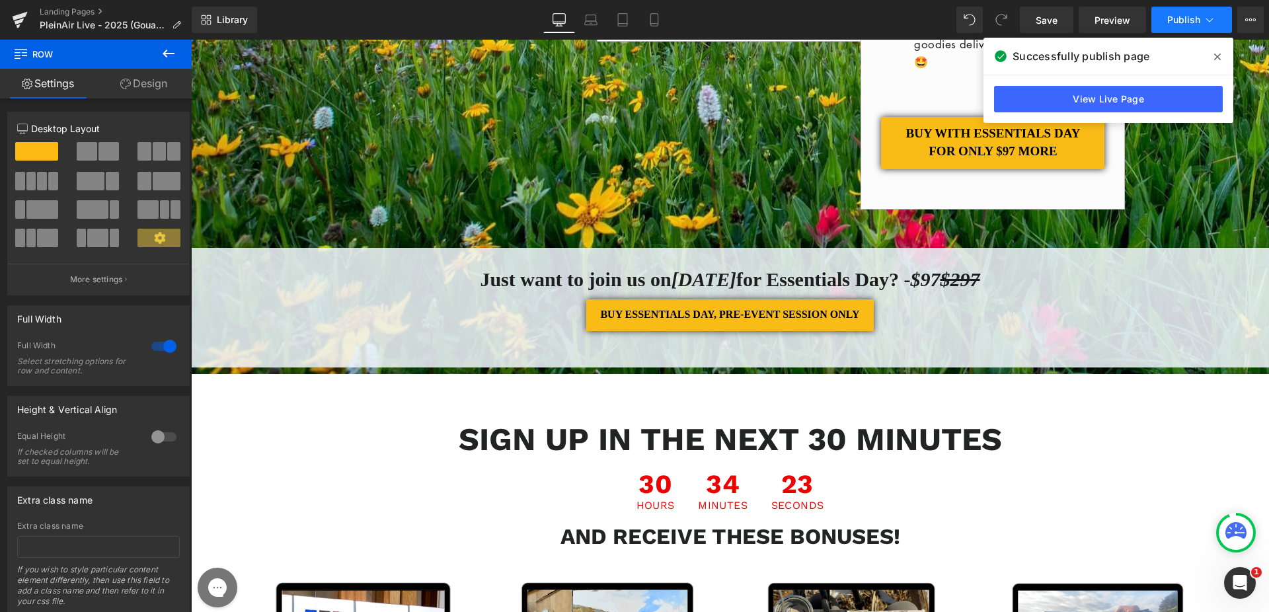
click at [1186, 22] on span "Publish" at bounding box center [1183, 20] width 33 height 11
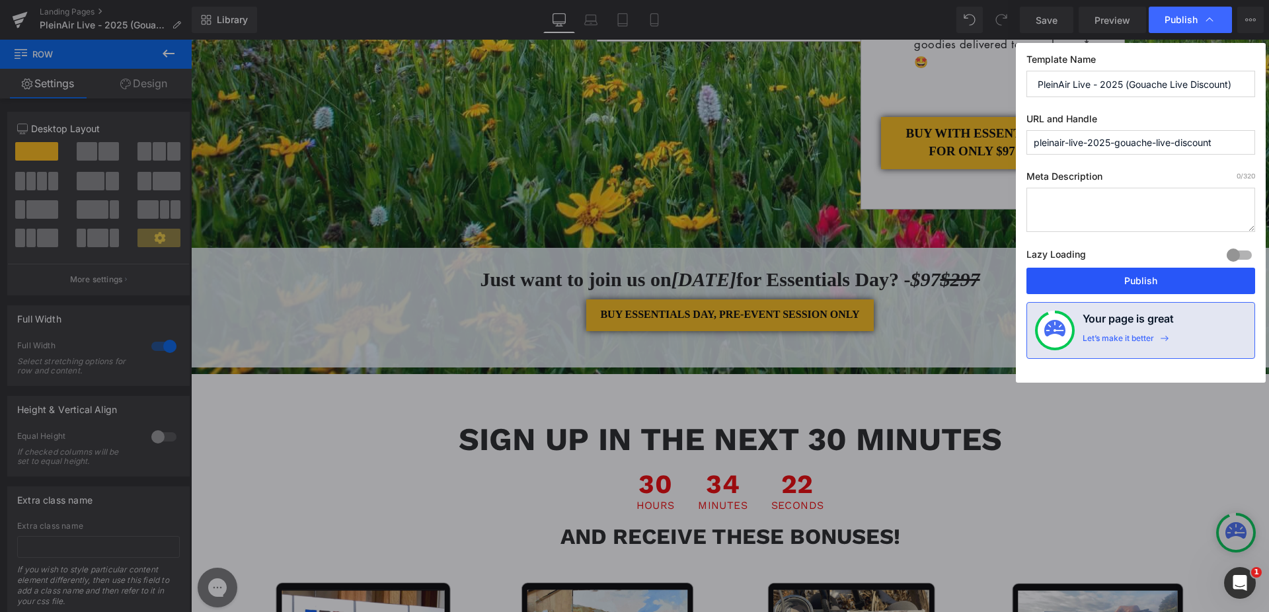
click at [1154, 278] on button "Publish" at bounding box center [1140, 281] width 229 height 26
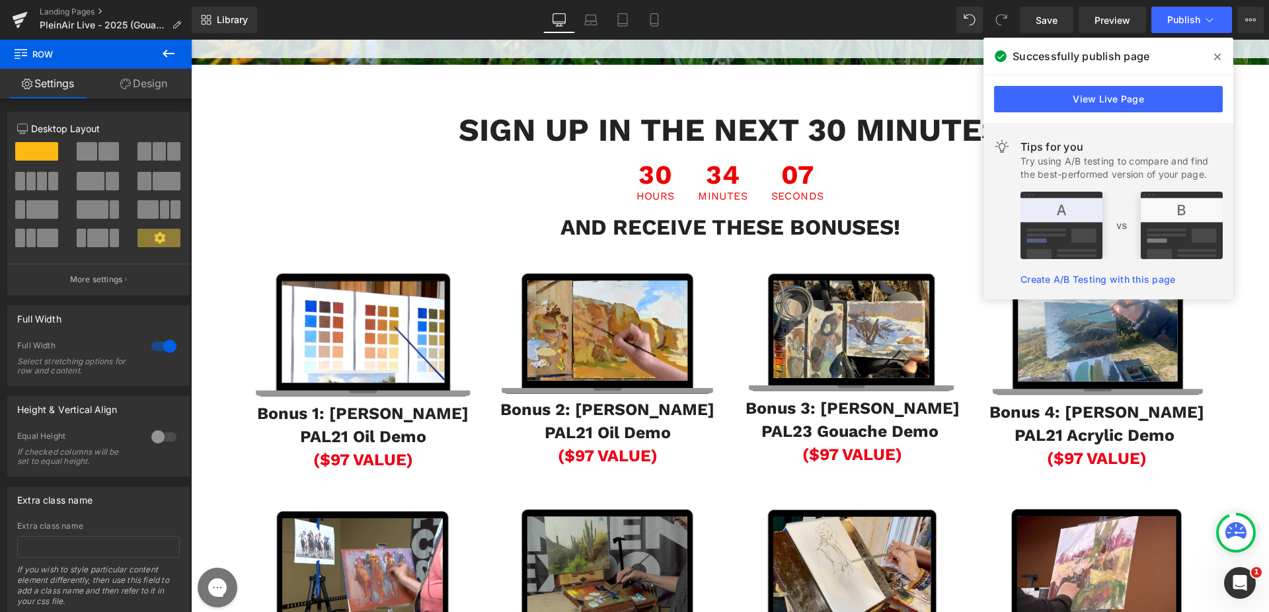
scroll to position [1454, 0]
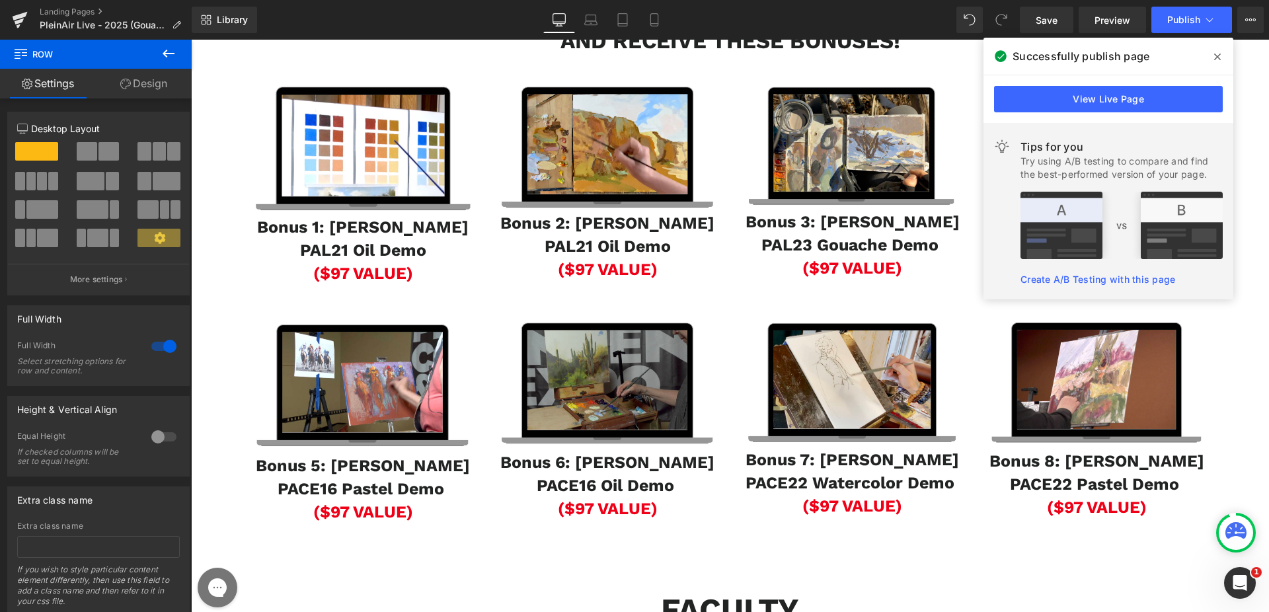
click at [1219, 56] on icon at bounding box center [1217, 57] width 7 height 11
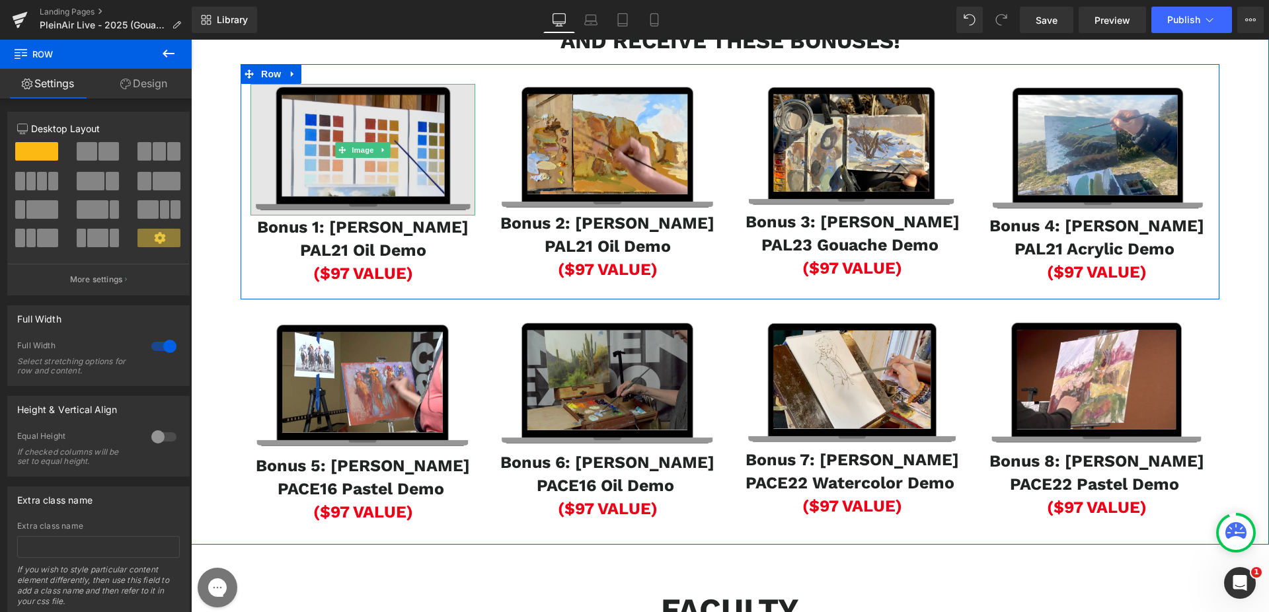
click at [350, 158] on span "Image" at bounding box center [363, 150] width 28 height 16
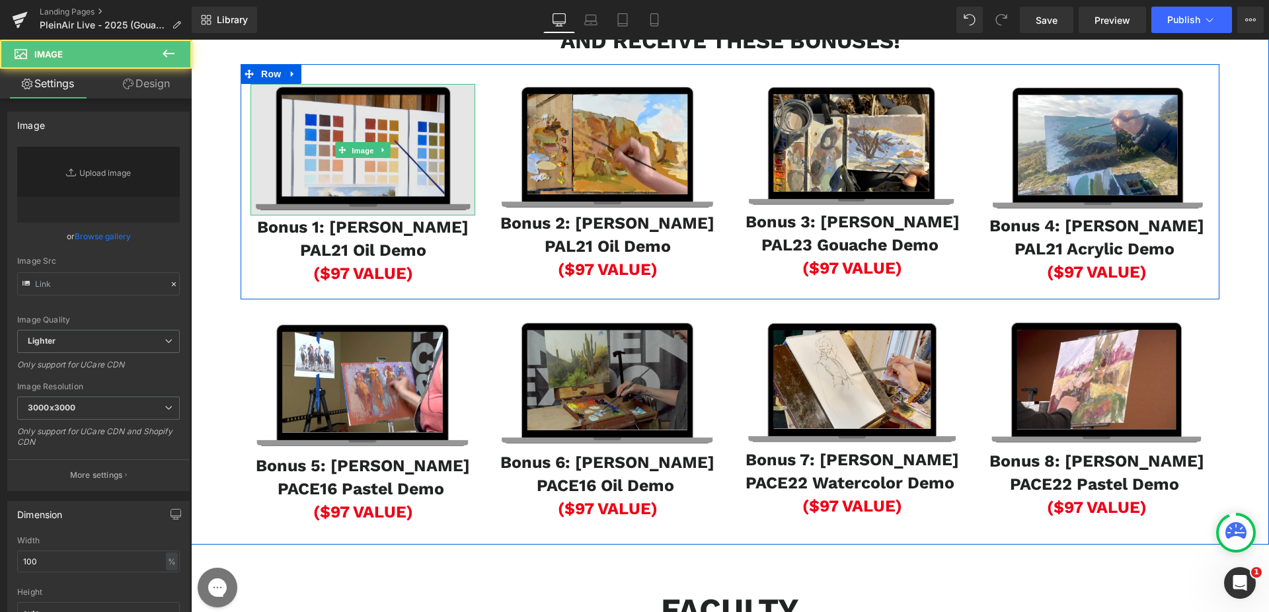
type input "https://ucarecdn.com/15d2dcf0-669c-4c5e-87f5-3387eb337e27/-/format/auto/-/previ…"
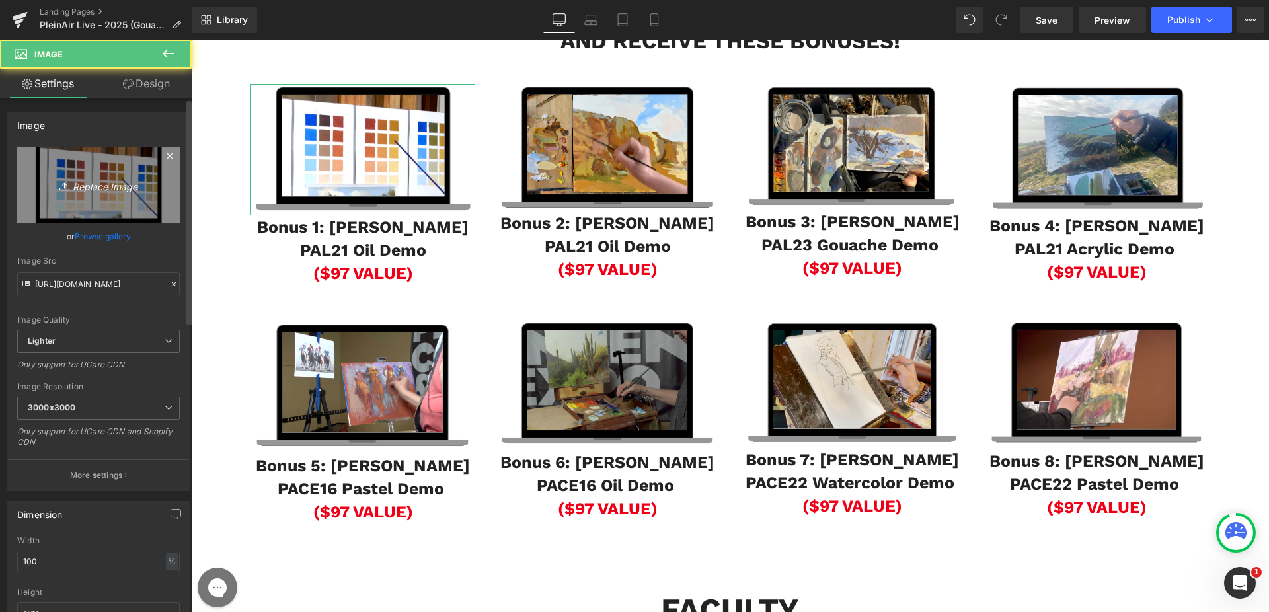
click at [162, 149] on icon at bounding box center [170, 156] width 16 height 16
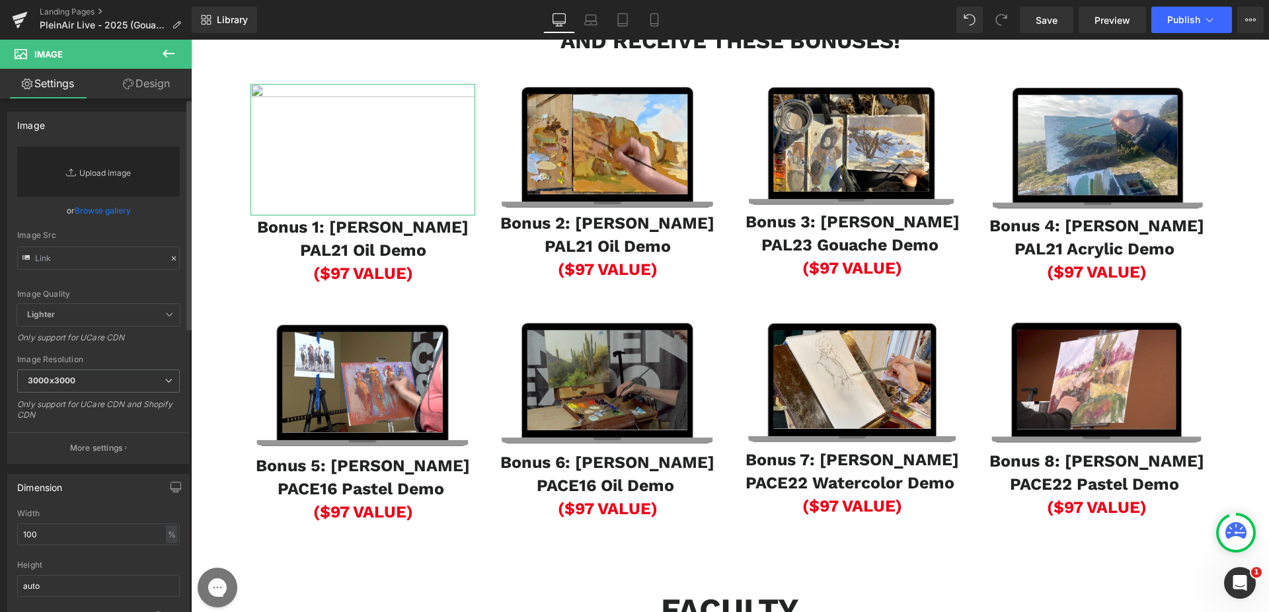
click at [122, 169] on link "Replace Image" at bounding box center [98, 172] width 163 height 50
type input "C:\fakepath\Screen Shot 2025-08-22 at 11.27.00 AM.png"
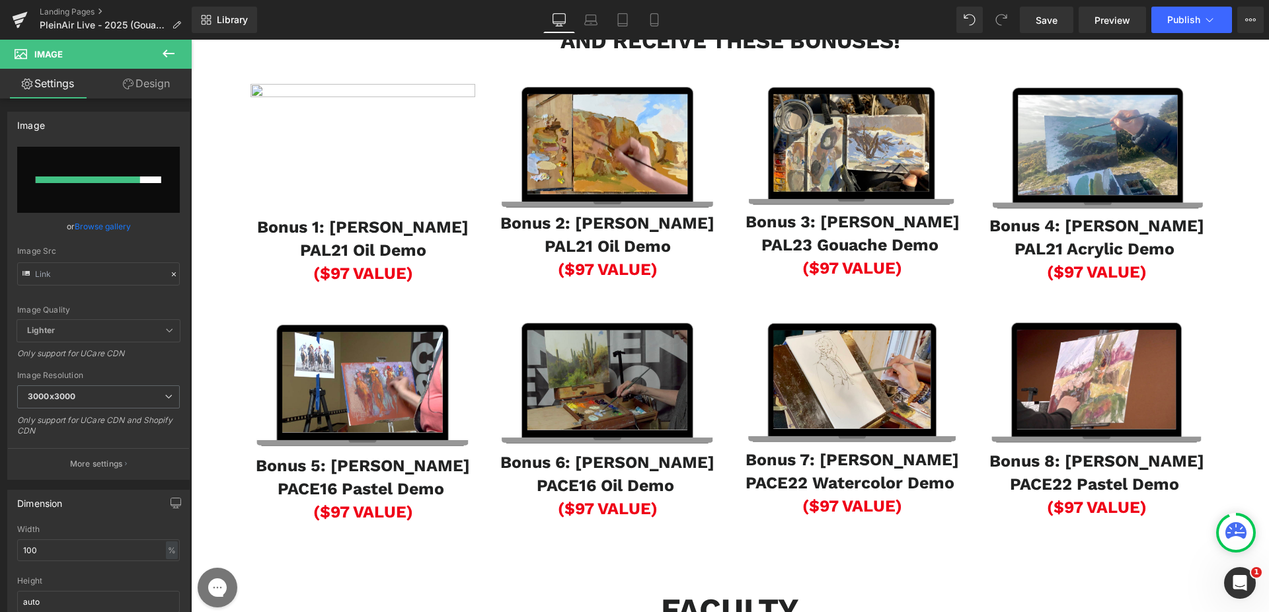
click at [420, 260] on b "Bonus 1: John Pototshnick PAL21 Oil Demo" at bounding box center [362, 238] width 211 height 42
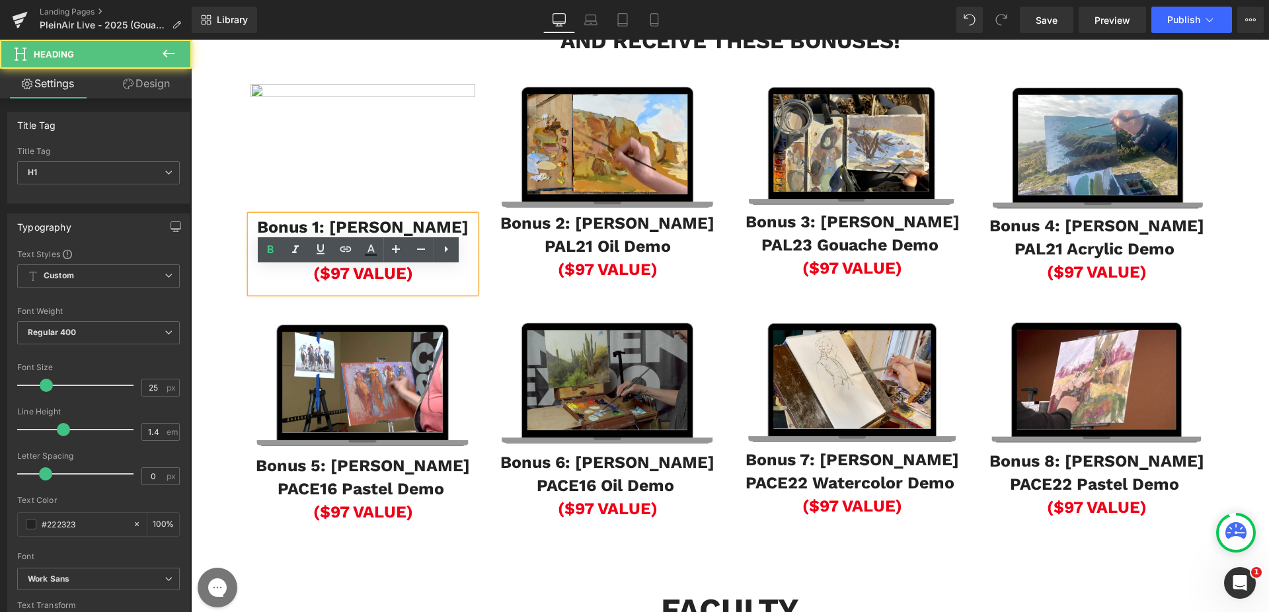
click at [272, 262] on h1 "Bonus 1: John Pototshnick PAL21 Oil Demo" at bounding box center [362, 238] width 225 height 46
drag, startPoint x: 245, startPoint y: 279, endPoint x: 390, endPoint y: 287, distance: 145.6
click at [396, 288] on div "Bonus 1: John Pototshnick PAL21 Oil Demo ($97 VALUE)" at bounding box center [362, 253] width 225 height 77
click at [390, 260] on b "Bonus 1: John Pototshnick PAL21 Oil Demo" at bounding box center [362, 238] width 211 height 42
drag, startPoint x: 250, startPoint y: 278, endPoint x: 416, endPoint y: 299, distance: 167.3
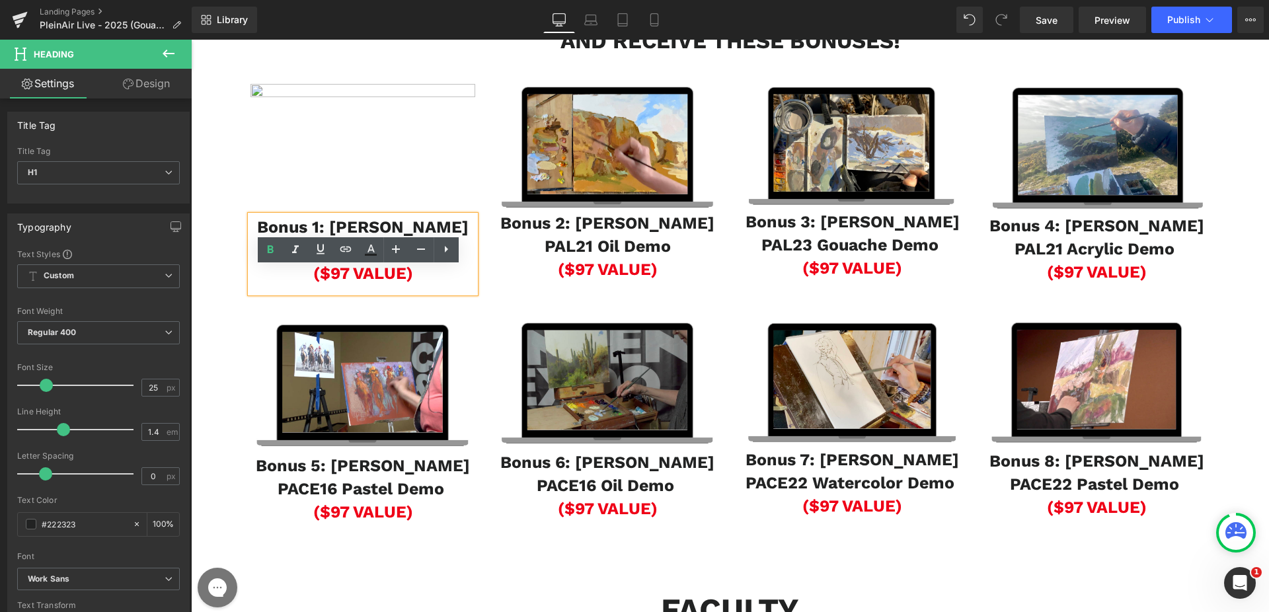
click at [416, 260] on b "Bonus 1: John Pototshnick PAL21 Oil Demo" at bounding box center [362, 238] width 211 height 42
paste div
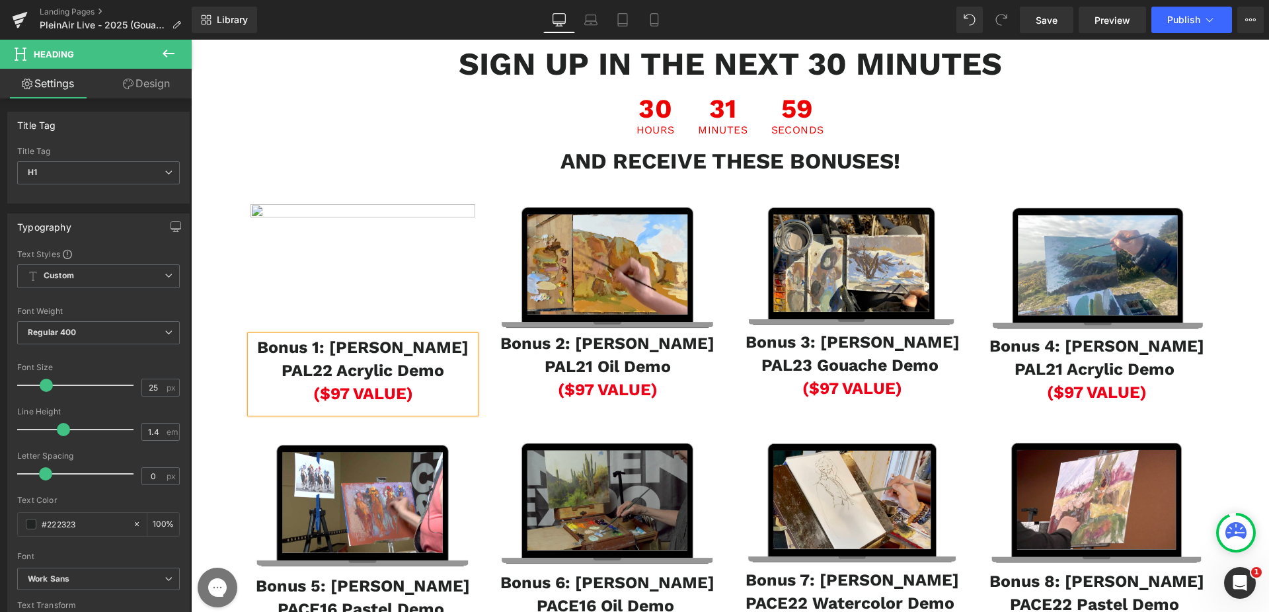
scroll to position [1326, 0]
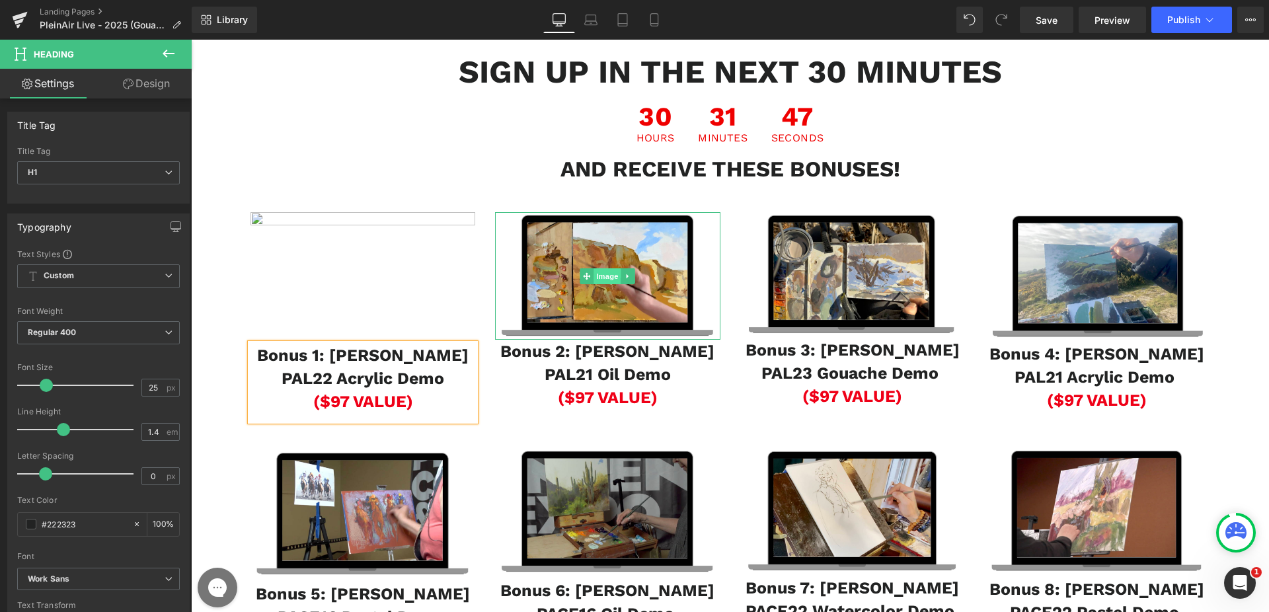
click at [608, 284] on span "Image" at bounding box center [608, 276] width 28 height 16
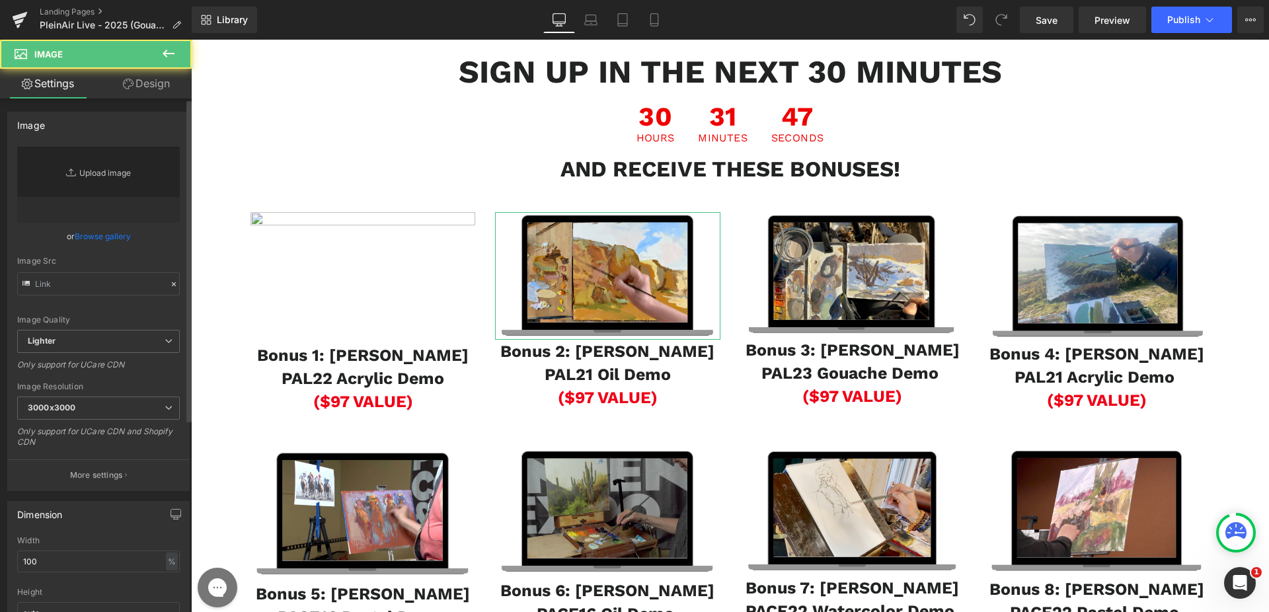
type input "https://ucarecdn.com/9dbd9e29-6231-44ad-80f8-418daa32741c/-/format/auto/-/previ…"
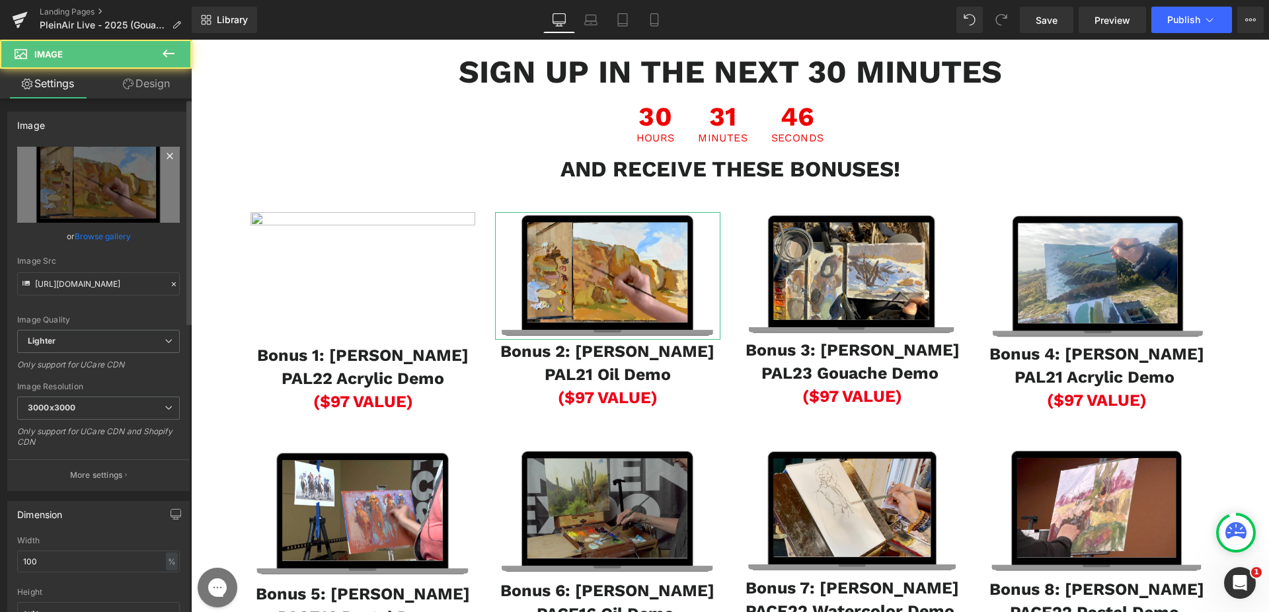
click at [162, 157] on icon at bounding box center [170, 156] width 16 height 16
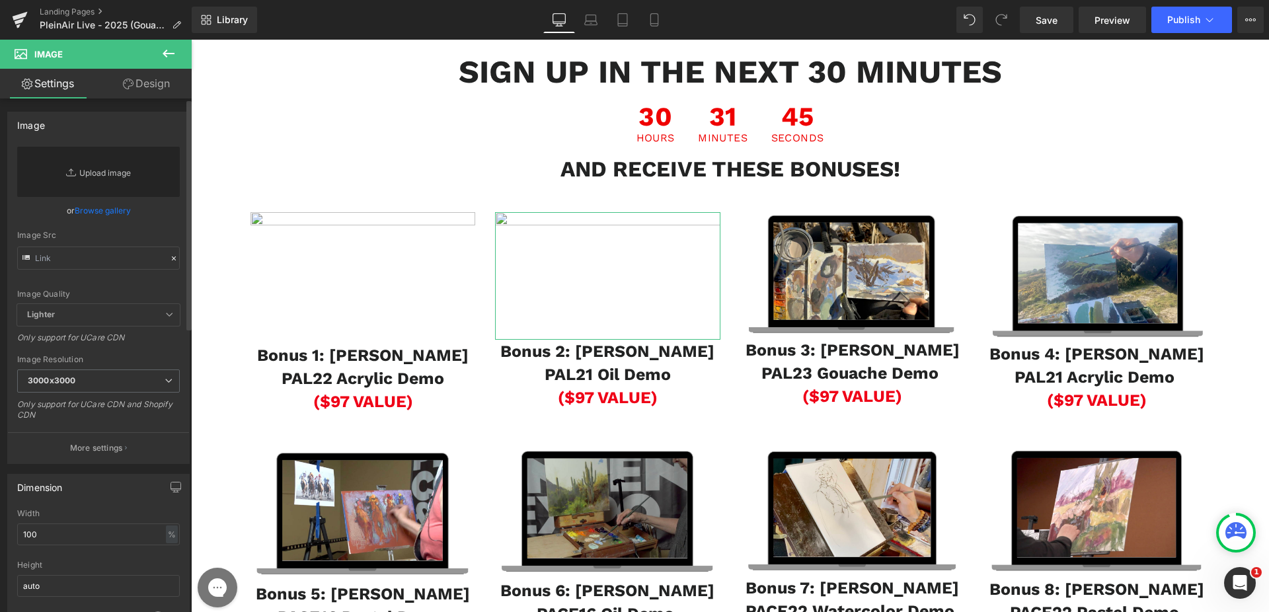
click at [93, 166] on link "Replace Image" at bounding box center [98, 172] width 163 height 50
type input "C:\fakepath\Screen Shot 2025-08-22 at 11.28.11 AM.png"
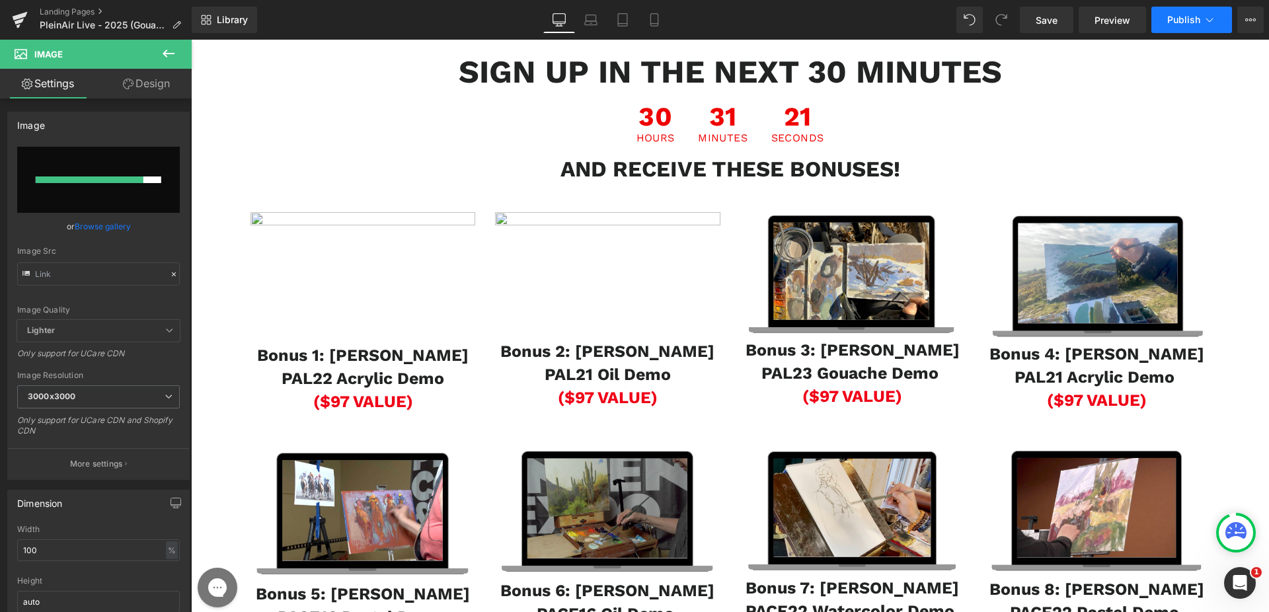
click at [1196, 28] on button "Publish" at bounding box center [1191, 20] width 81 height 26
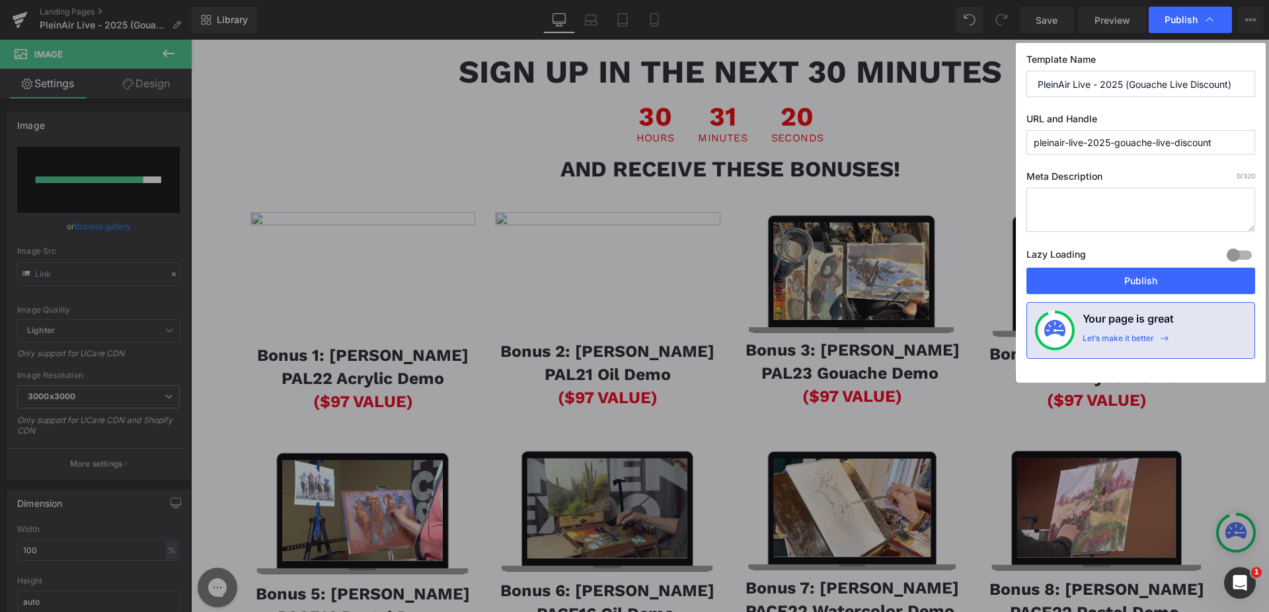
click at [1145, 295] on div "Template Name PleinAir Live - 2025 (Gouache Live Discount) URL and Handle plein…" at bounding box center [1141, 213] width 250 height 340
click at [1144, 285] on button "Publish" at bounding box center [1140, 281] width 229 height 26
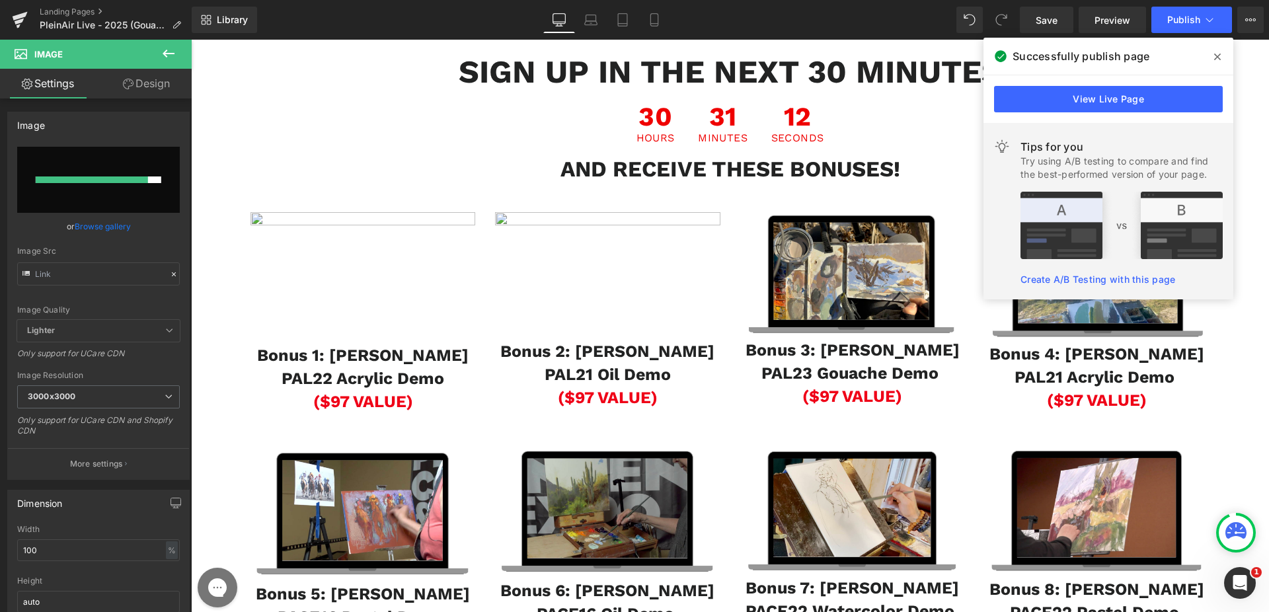
click at [603, 363] on h1 "Bonus 2: Lori Putnam" at bounding box center [607, 351] width 225 height 23
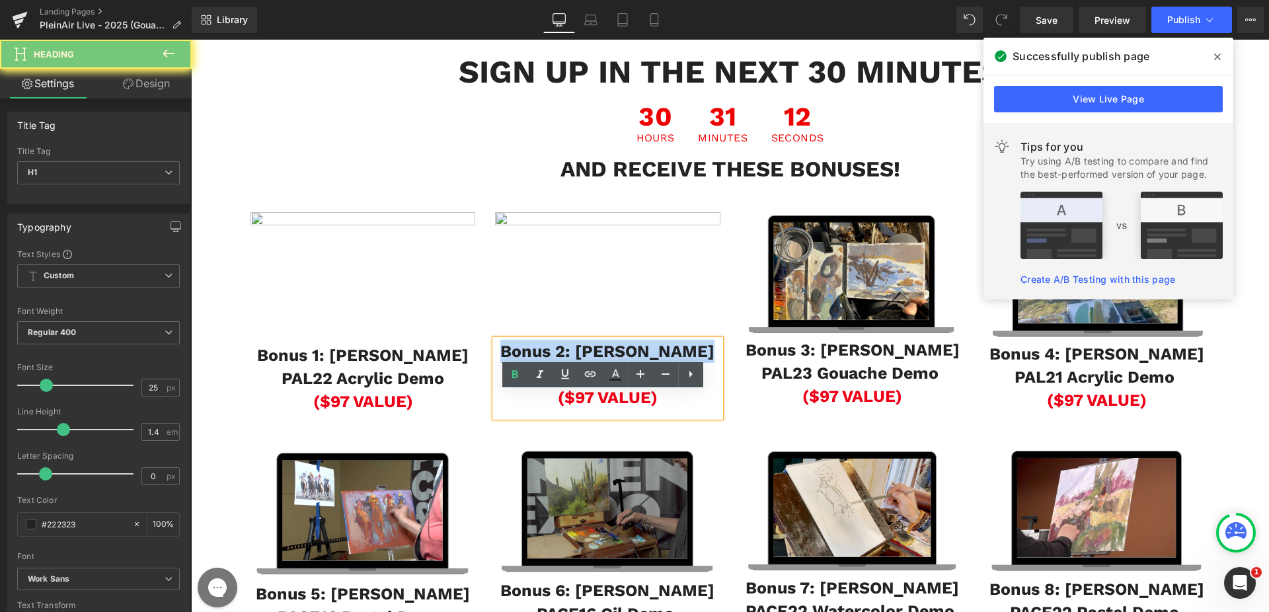
click at [603, 363] on h1 "Bonus 2: Lori Putnam" at bounding box center [607, 351] width 225 height 23
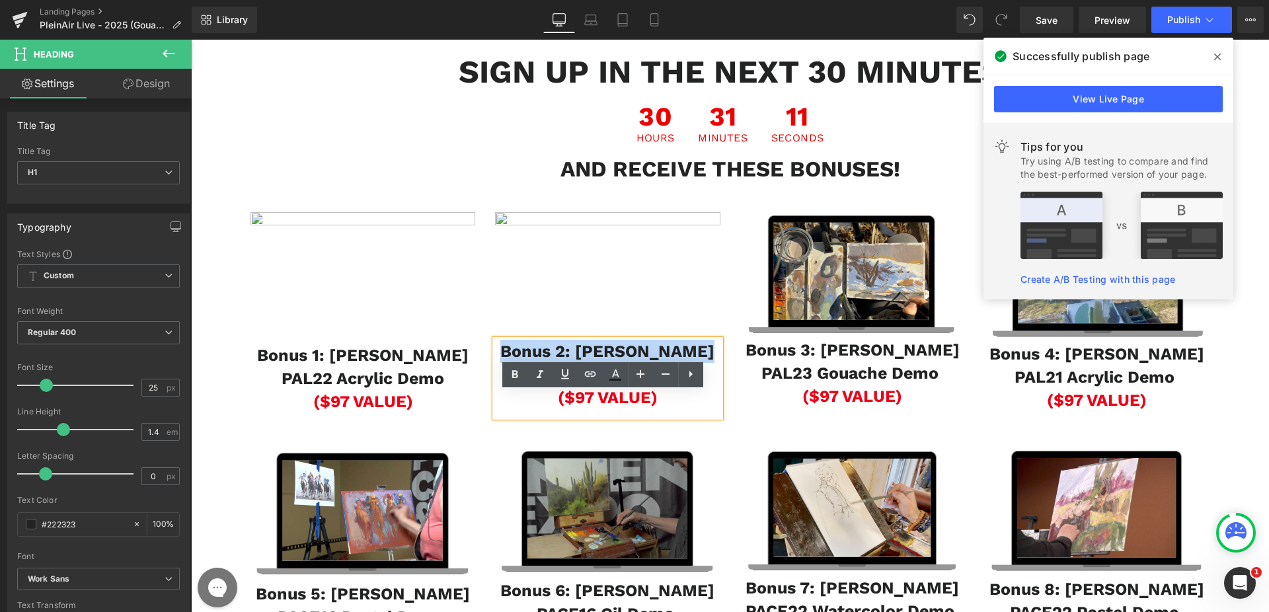
click at [531, 386] on h1 "PAL21 Oil Demo" at bounding box center [607, 374] width 225 height 23
drag, startPoint x: 618, startPoint y: 414, endPoint x: 663, endPoint y: 428, distance: 47.7
click at [663, 417] on div "Bonus 2: Lori Putnam PAL21 Oil Demo ($97 VALUE)" at bounding box center [607, 378] width 225 height 77
paste div
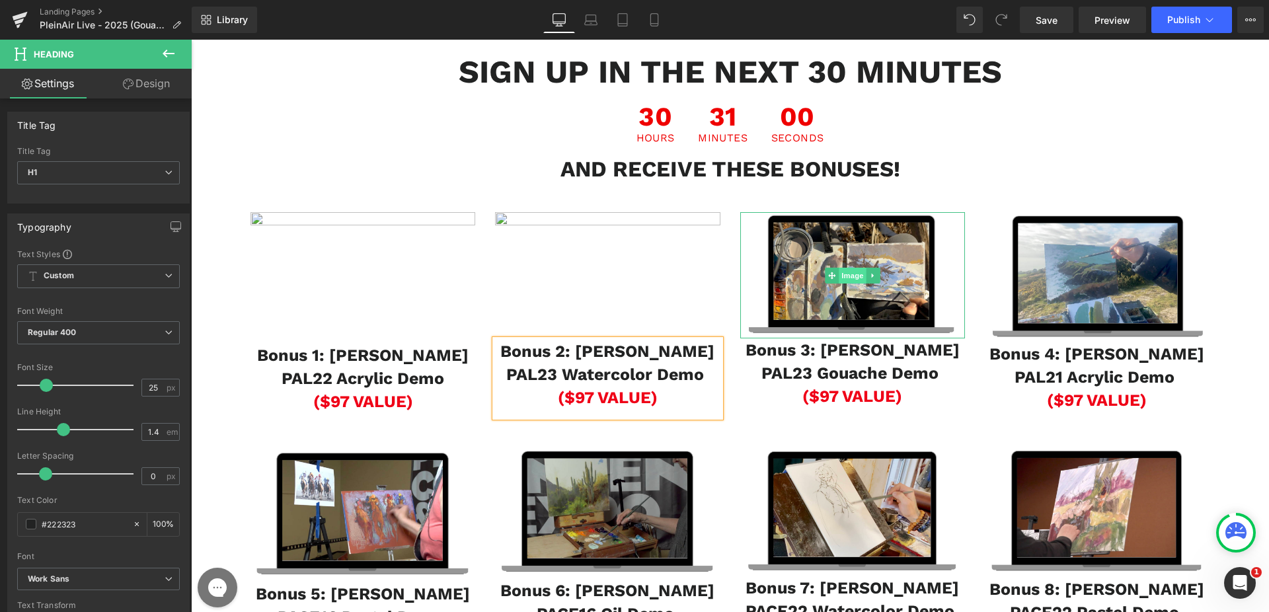
click at [848, 284] on span "Image" at bounding box center [853, 276] width 28 height 16
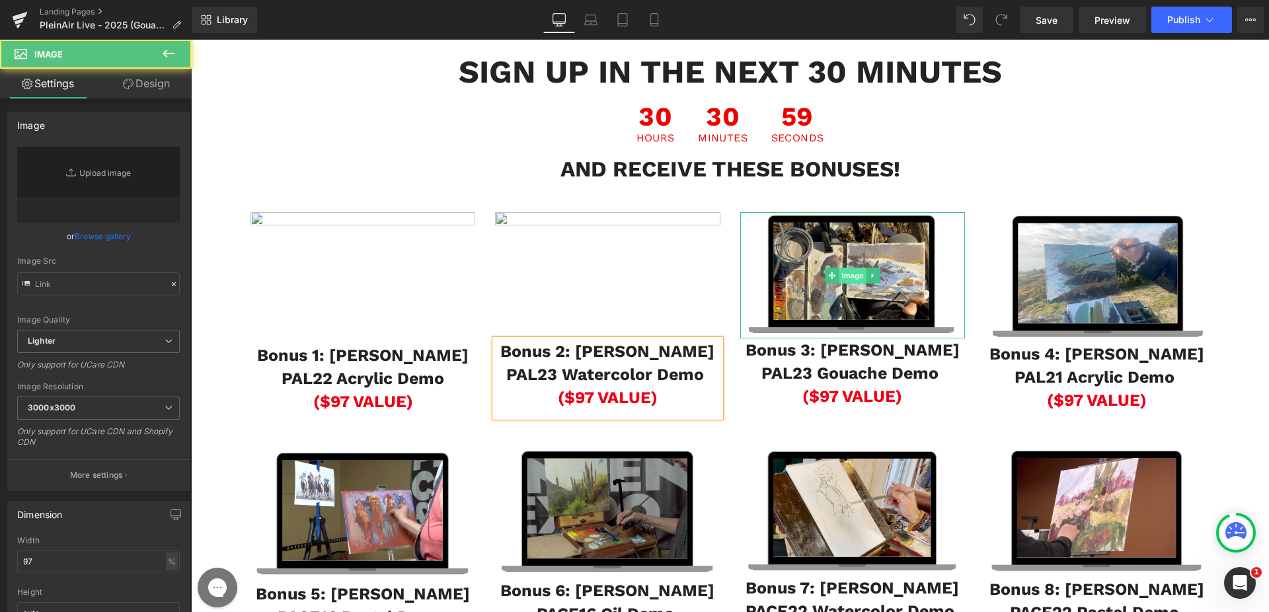
type input "[URL][DOMAIN_NAME]"
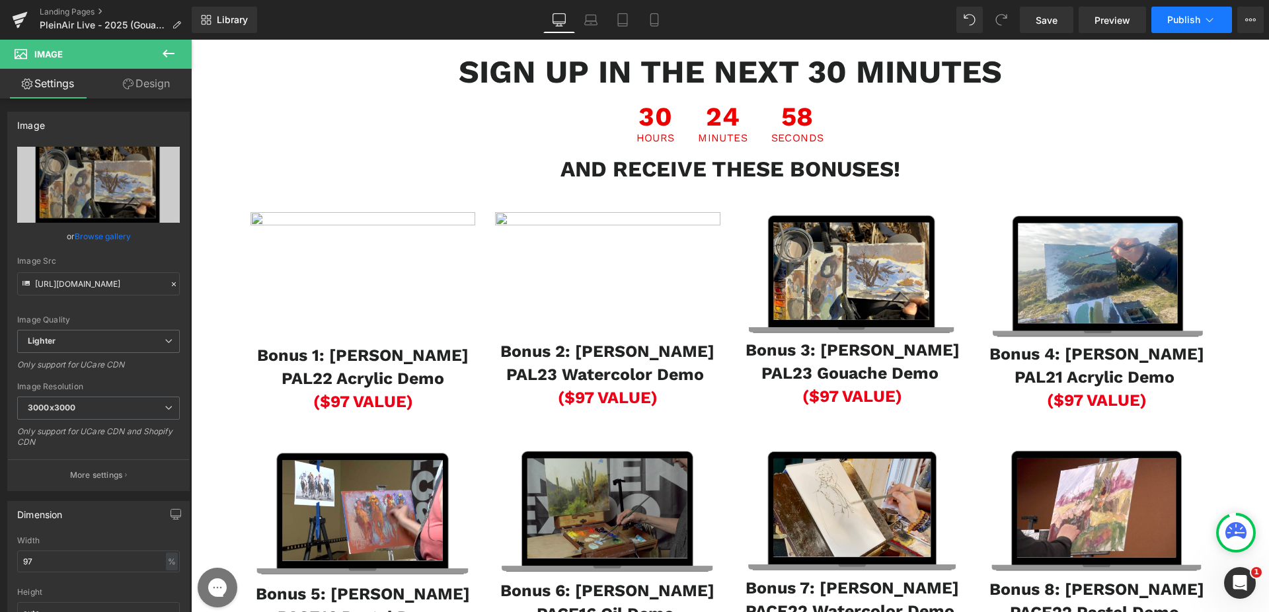
click at [1162, 13] on button "Publish" at bounding box center [1191, 20] width 81 height 26
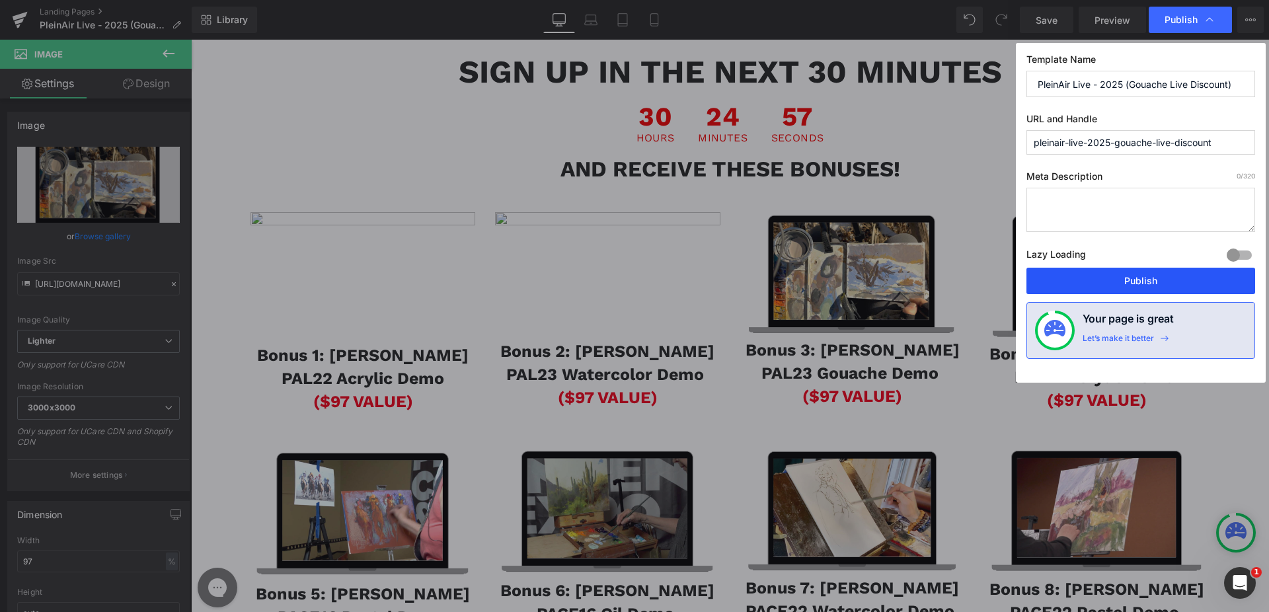
click at [1120, 284] on button "Publish" at bounding box center [1140, 281] width 229 height 26
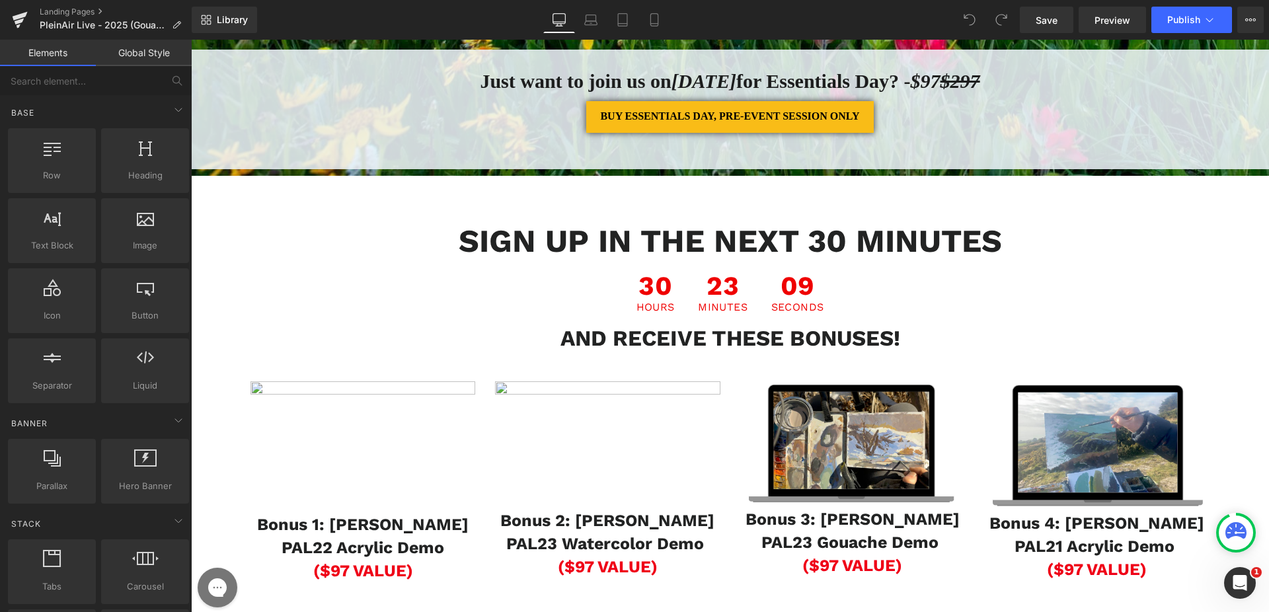
scroll to position [1411, 0]
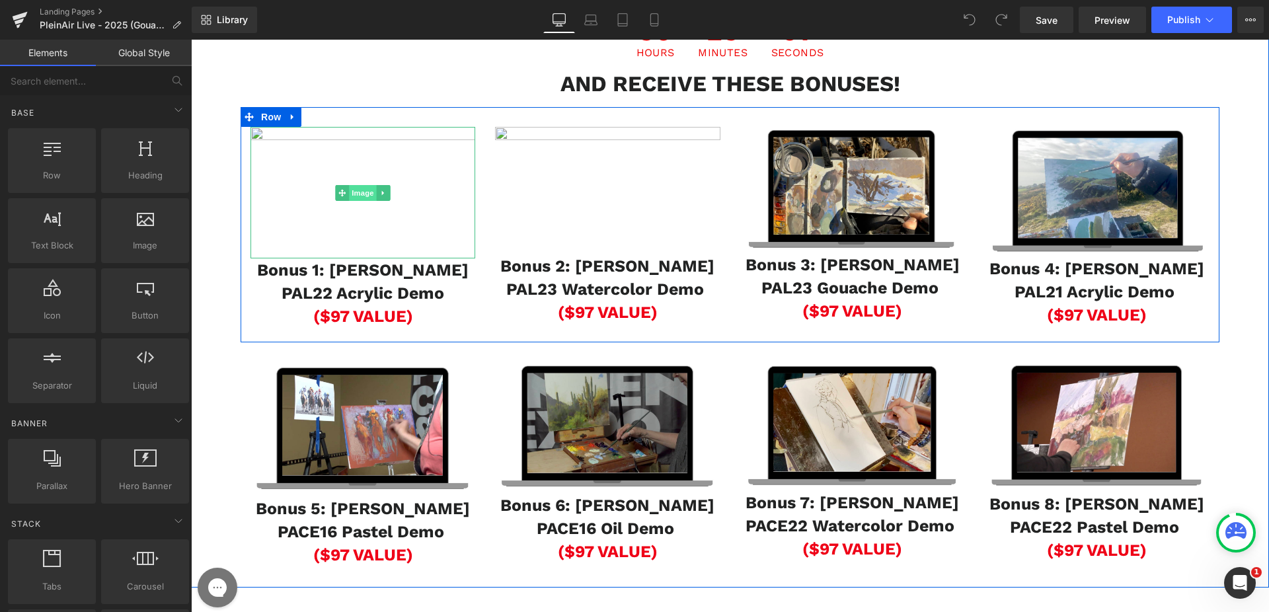
click at [191, 40] on span "Image" at bounding box center [191, 40] width 0 height 0
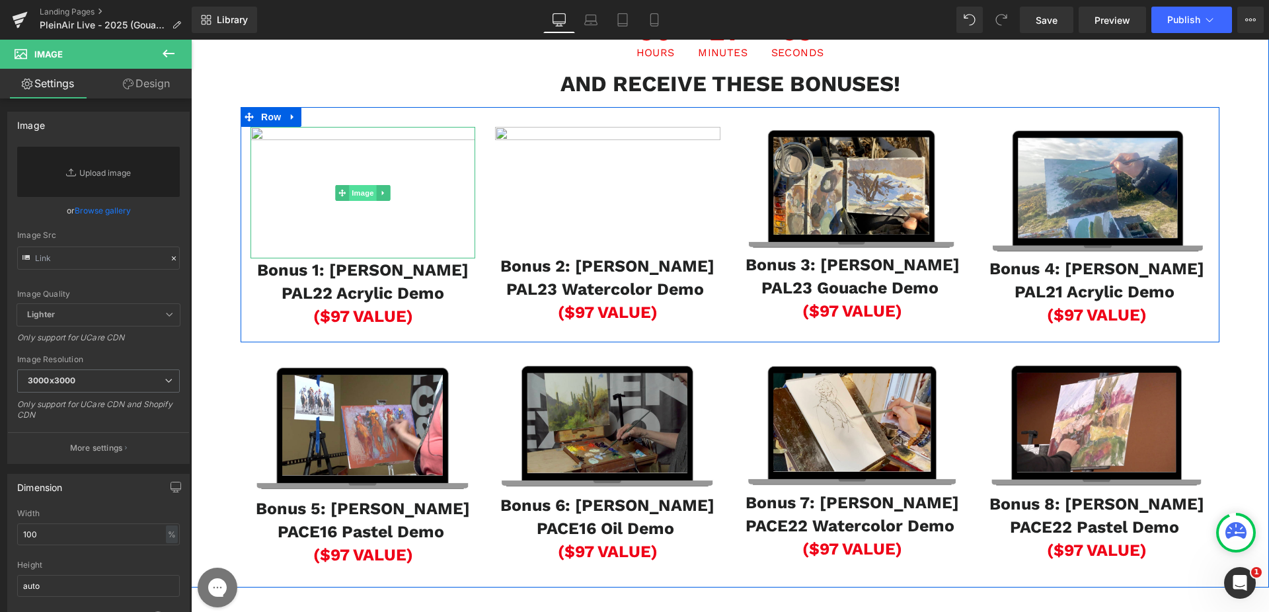
click at [191, 40] on span "Image" at bounding box center [191, 40] width 0 height 0
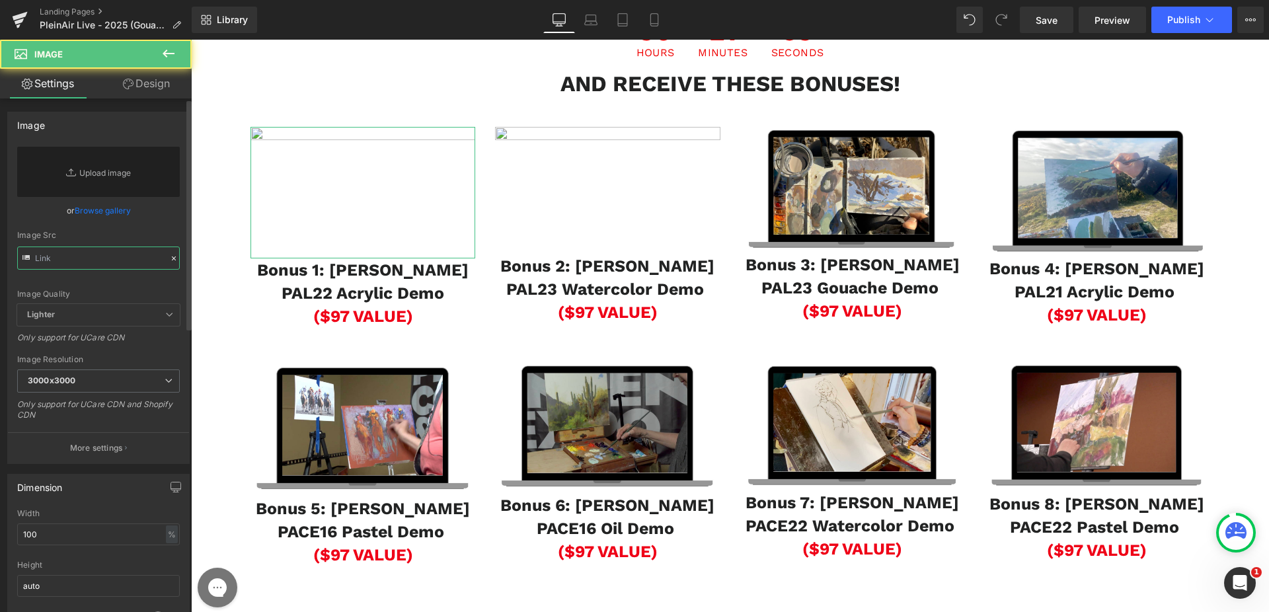
click at [124, 255] on input "text" at bounding box center [98, 257] width 163 height 23
paste input "[URL][DOMAIN_NAME]"
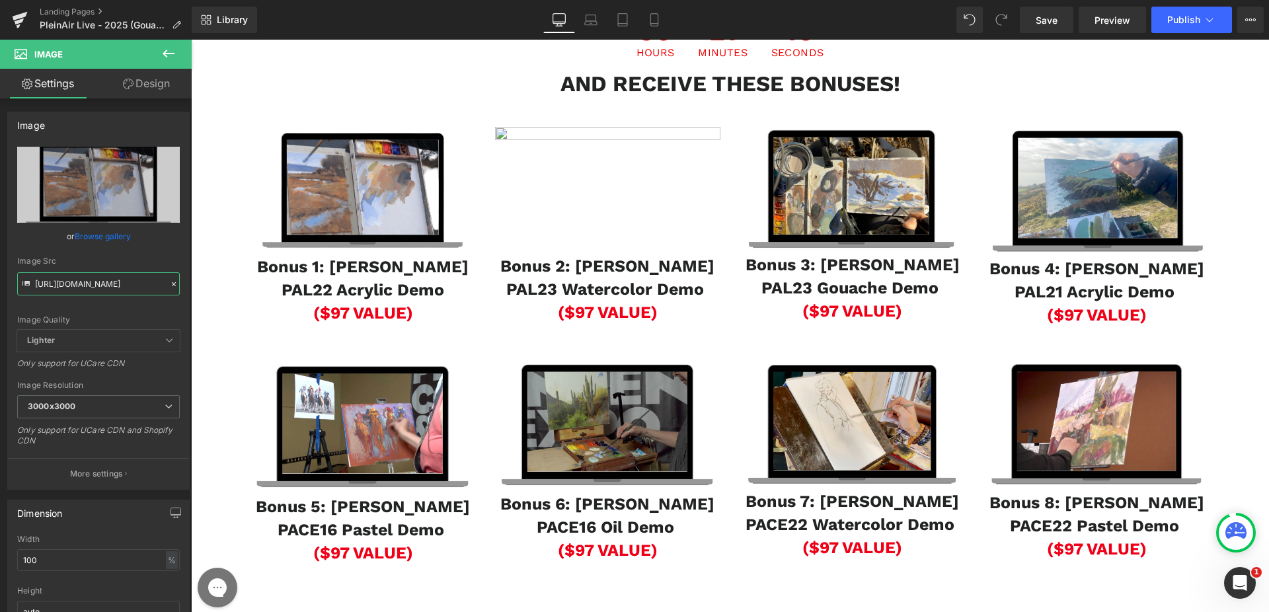
type input "[URL][DOMAIN_NAME]"
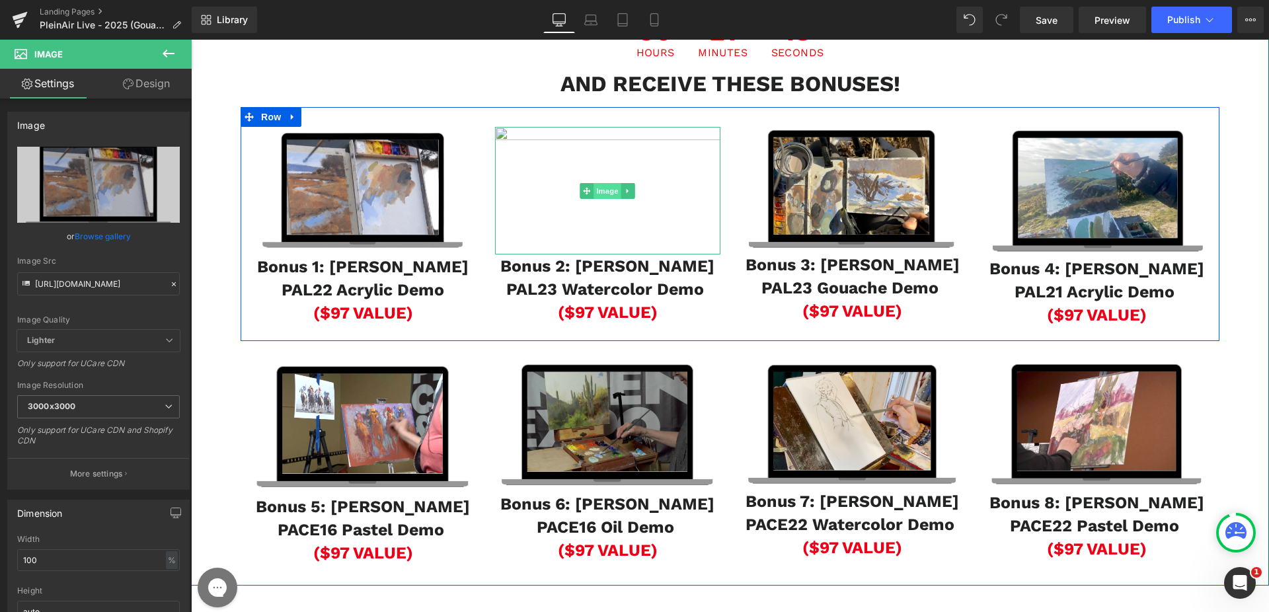
click at [191, 40] on span "Image" at bounding box center [191, 40] width 0 height 0
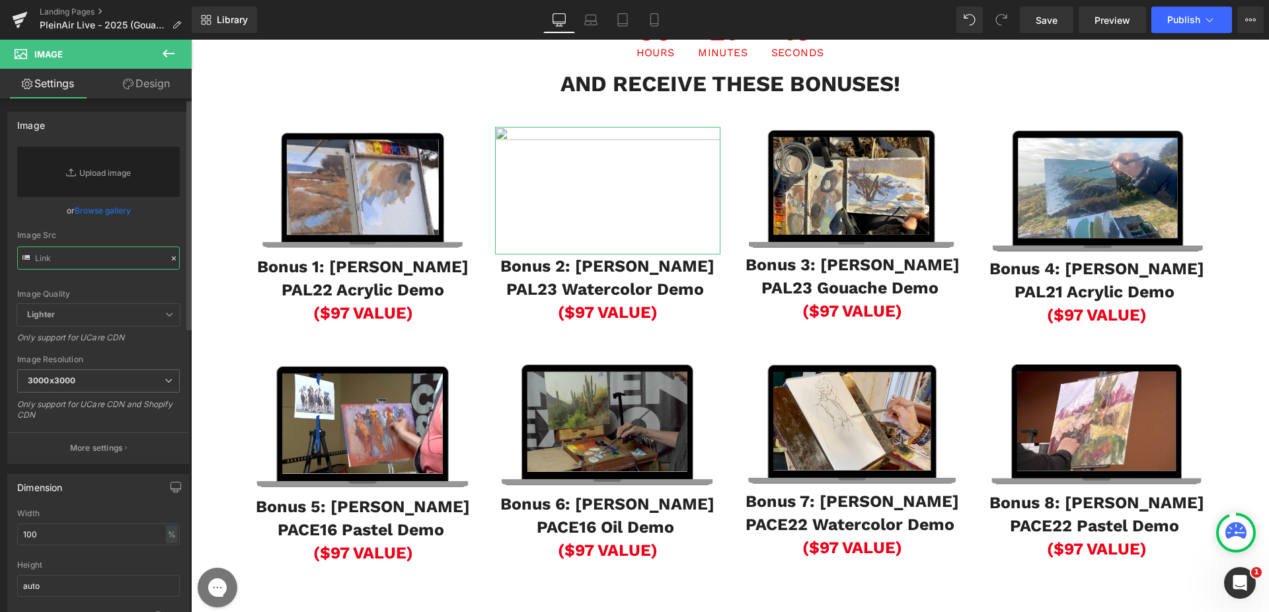
click at [85, 250] on input "text" at bounding box center [98, 257] width 163 height 23
paste input "[URL][DOMAIN_NAME]"
type input "[URL][DOMAIN_NAME]"
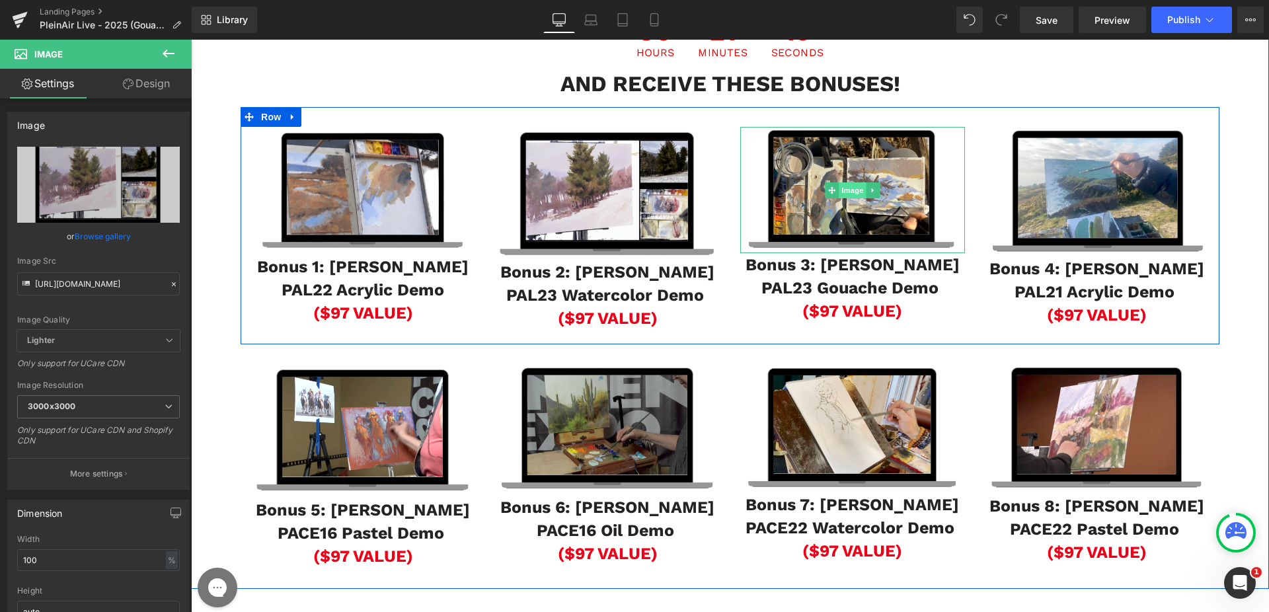
click at [191, 40] on span "Image" at bounding box center [191, 40] width 0 height 0
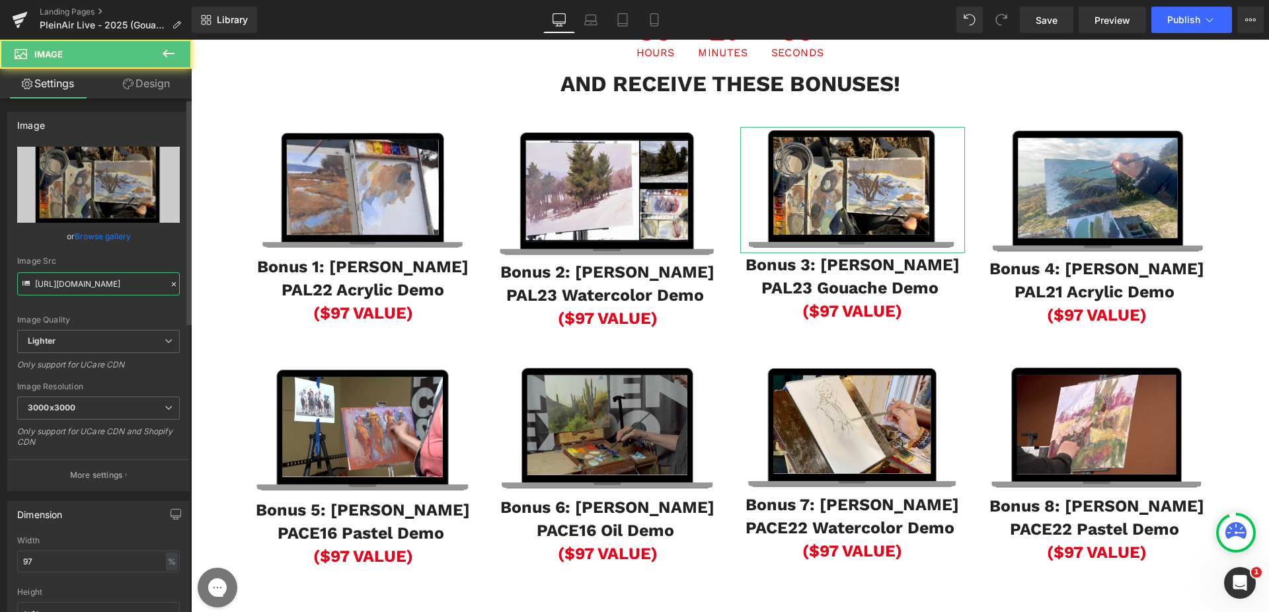
click at [75, 274] on input "[URL][DOMAIN_NAME]" at bounding box center [98, 283] width 163 height 23
paste input "[DOMAIN_NAME][URL]"
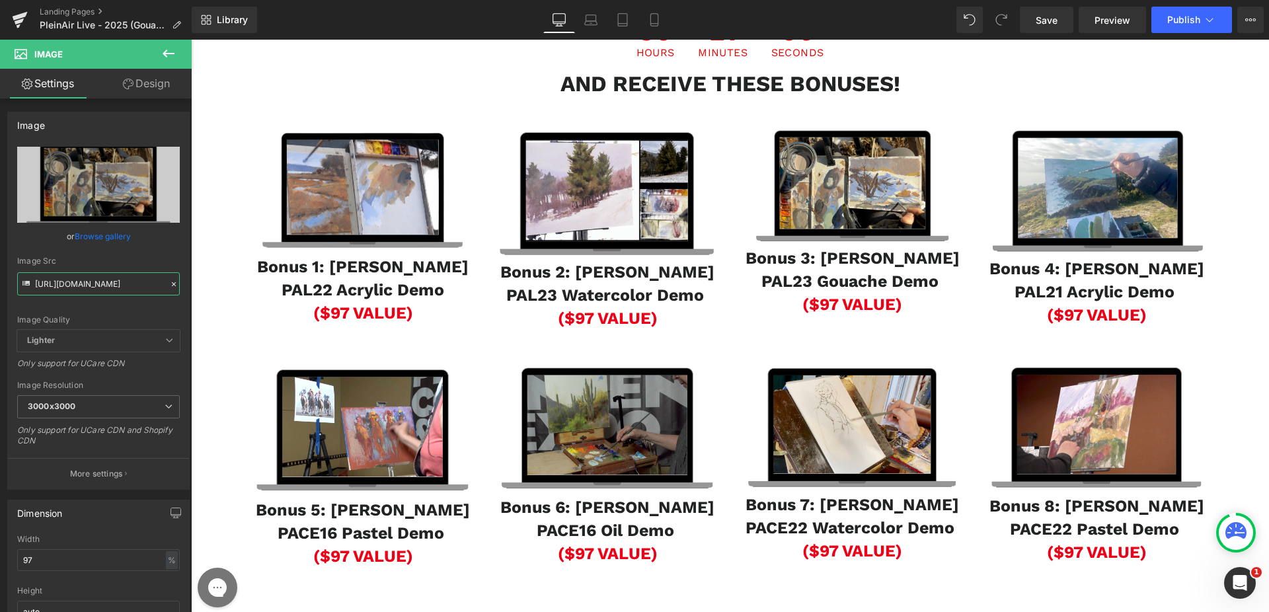
type input "[URL][DOMAIN_NAME]"
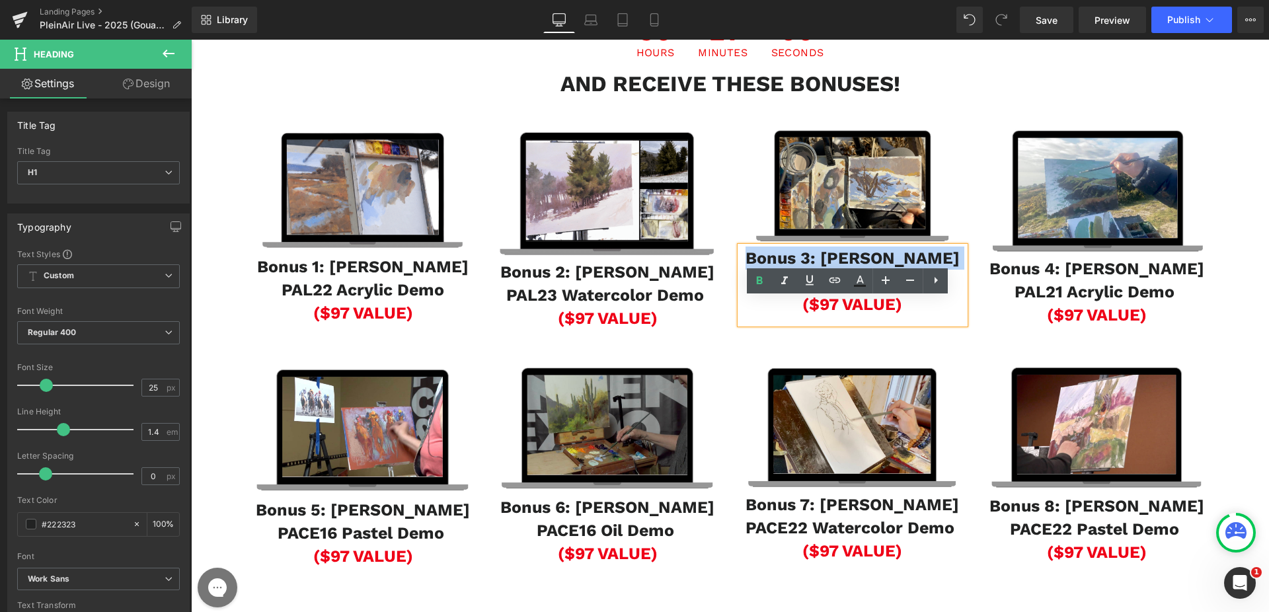
drag, startPoint x: 839, startPoint y: 326, endPoint x: 934, endPoint y: 337, distance: 96.4
paste div
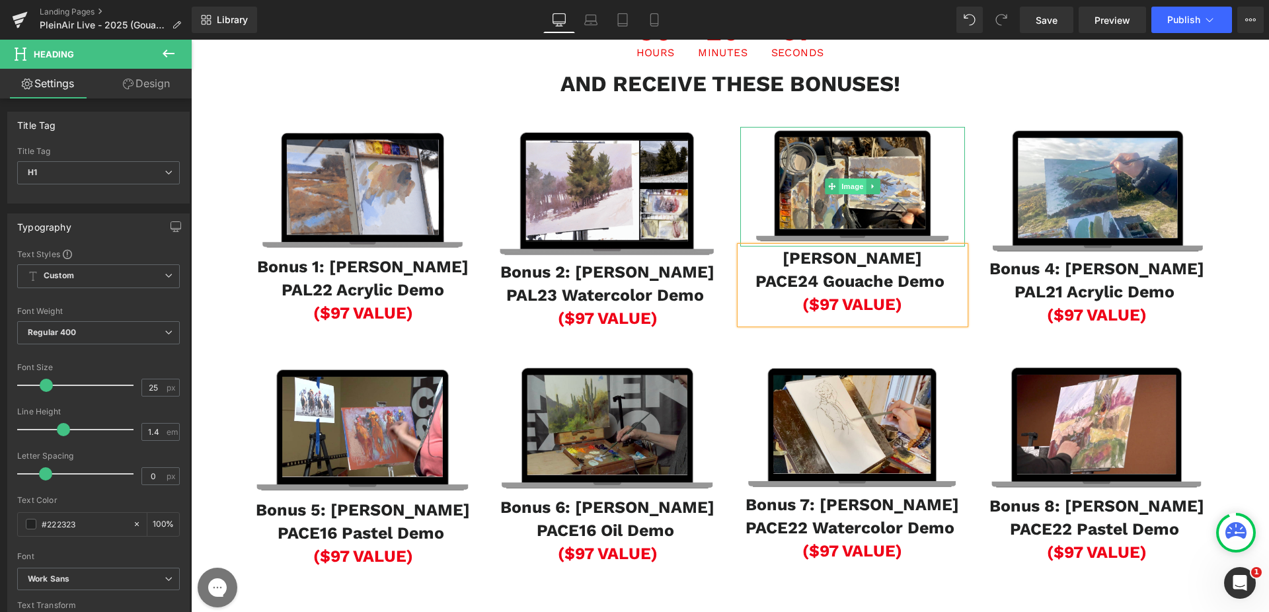
click at [191, 40] on span "Image" at bounding box center [191, 40] width 0 height 0
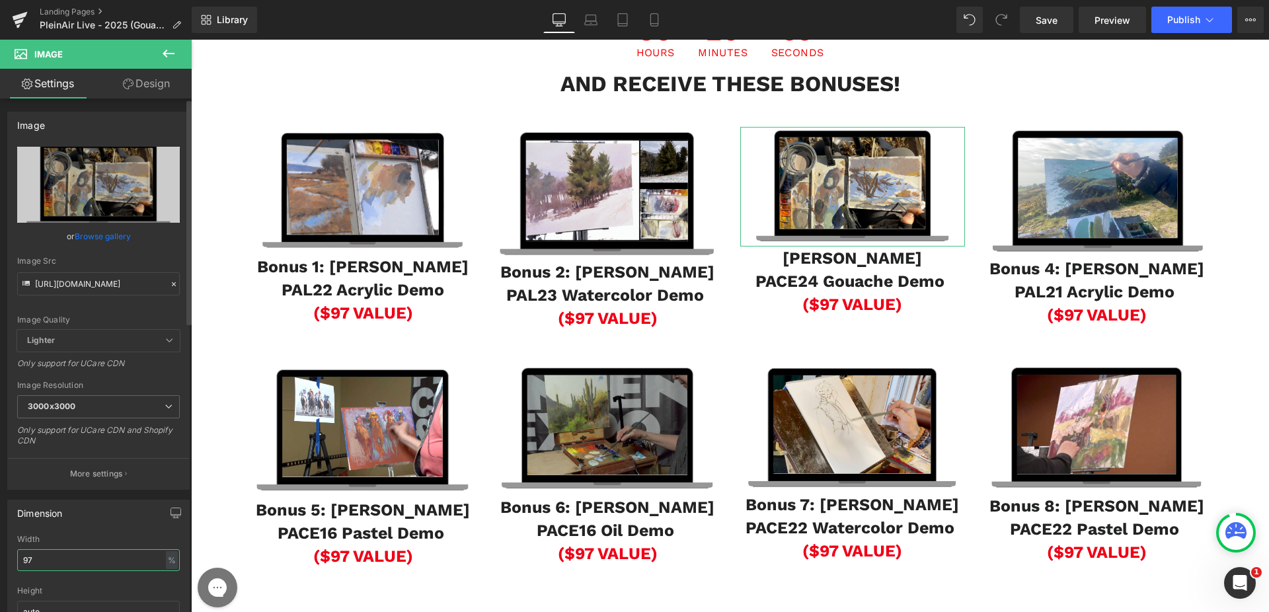
click at [82, 564] on input "97" at bounding box center [98, 560] width 163 height 22
type input "100"
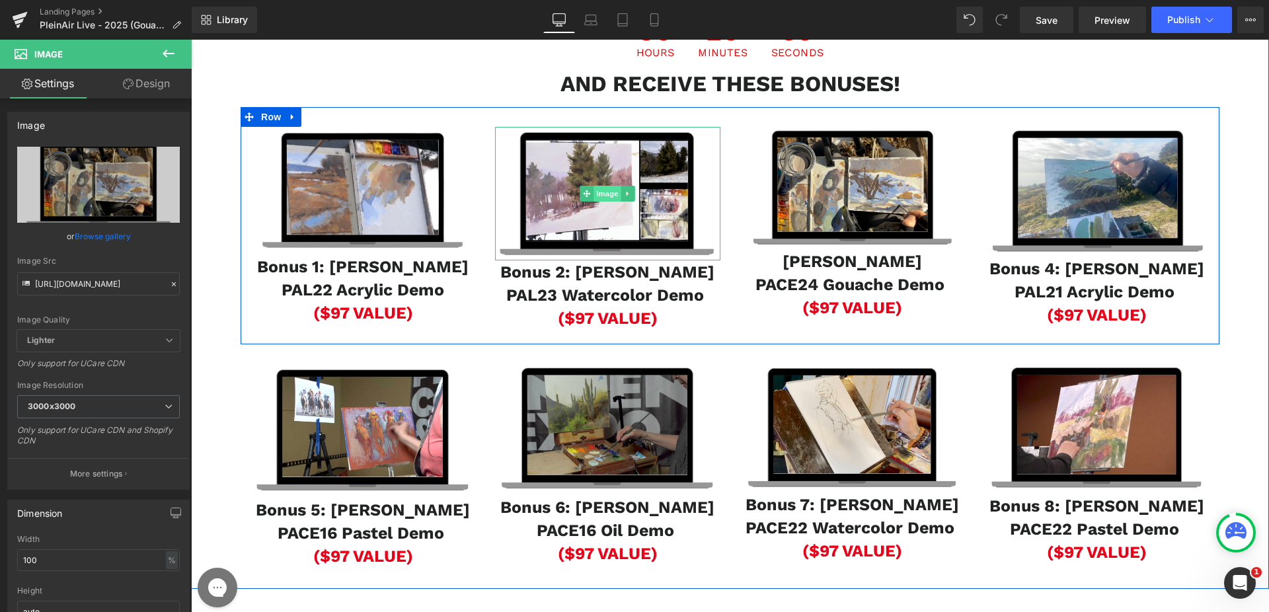
click at [191, 40] on span "Image" at bounding box center [191, 40] width 0 height 0
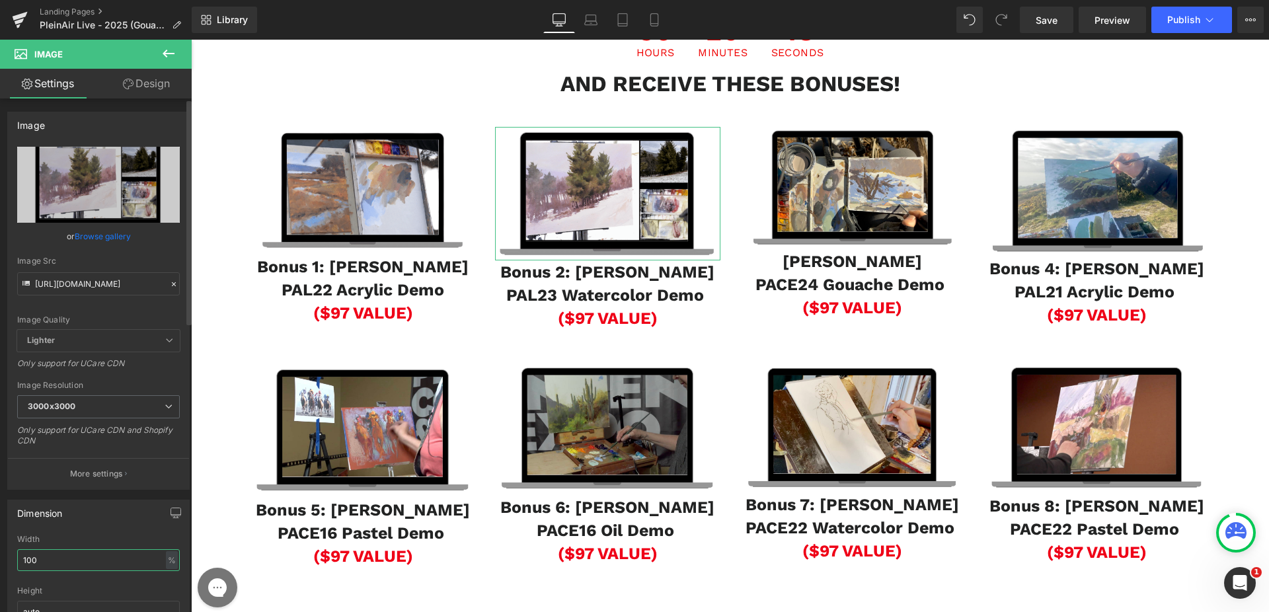
click at [52, 570] on input "100" at bounding box center [98, 560] width 163 height 22
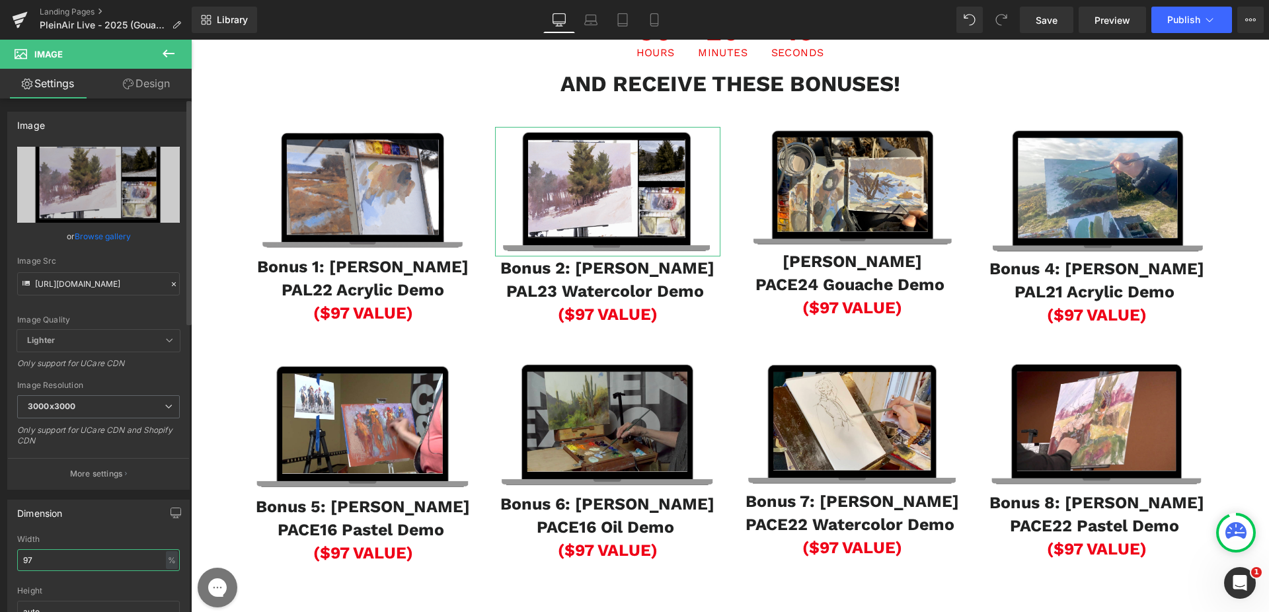
type input "9"
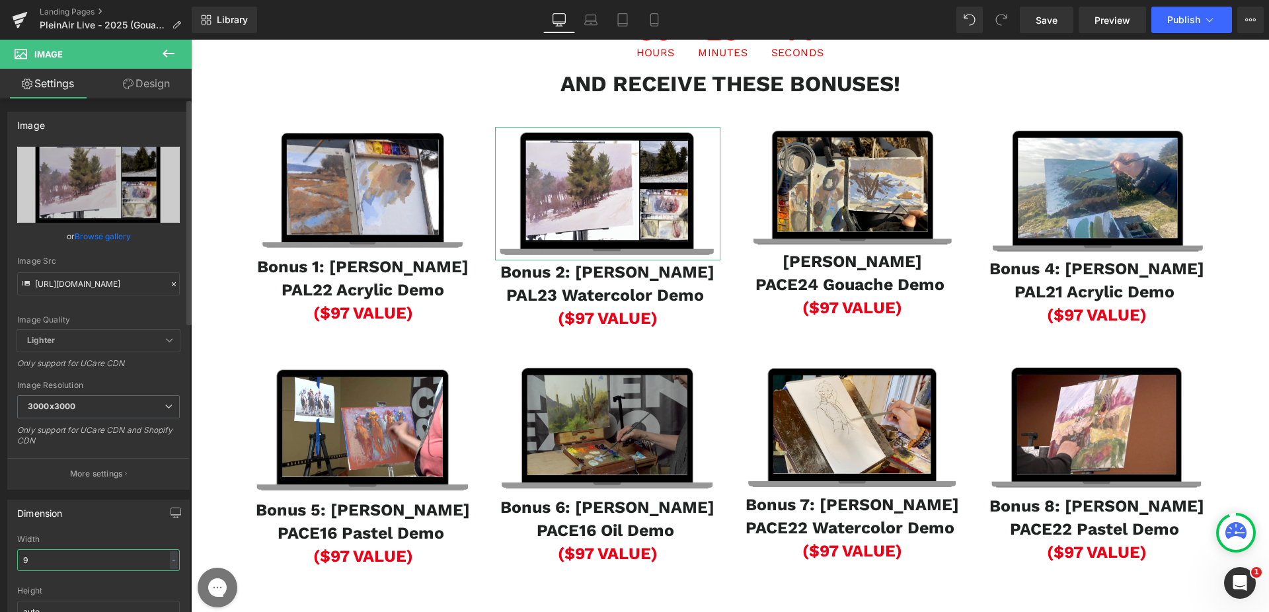
type input "95"
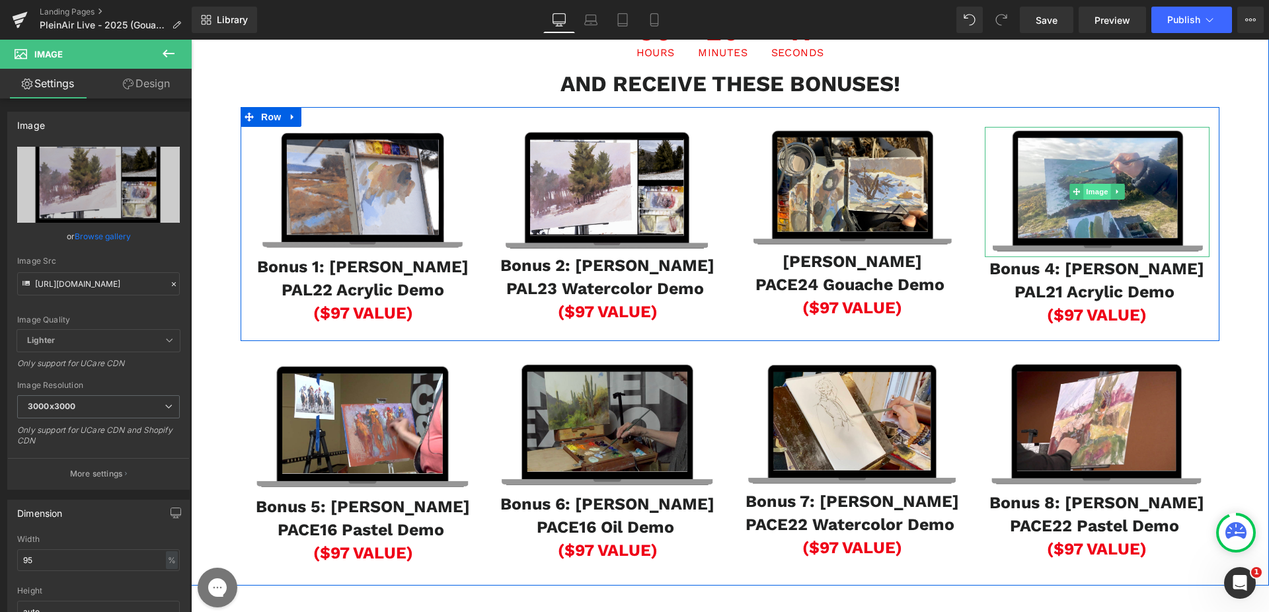
click at [191, 40] on span "Image" at bounding box center [191, 40] width 0 height 0
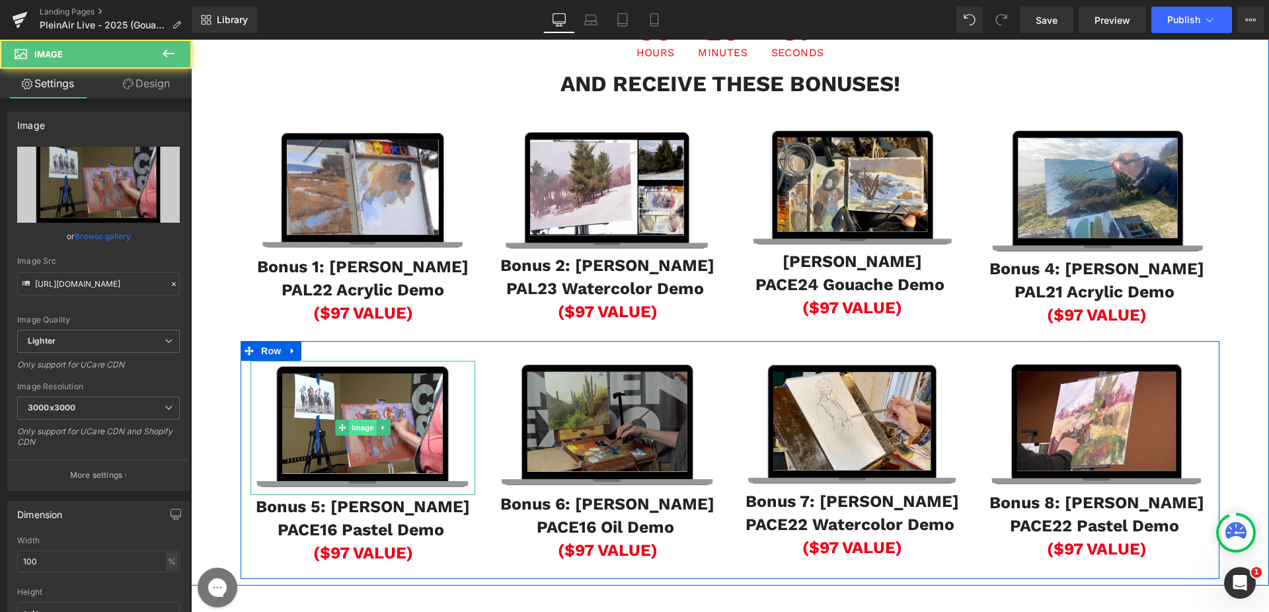
click at [191, 40] on span "Image" at bounding box center [191, 40] width 0 height 0
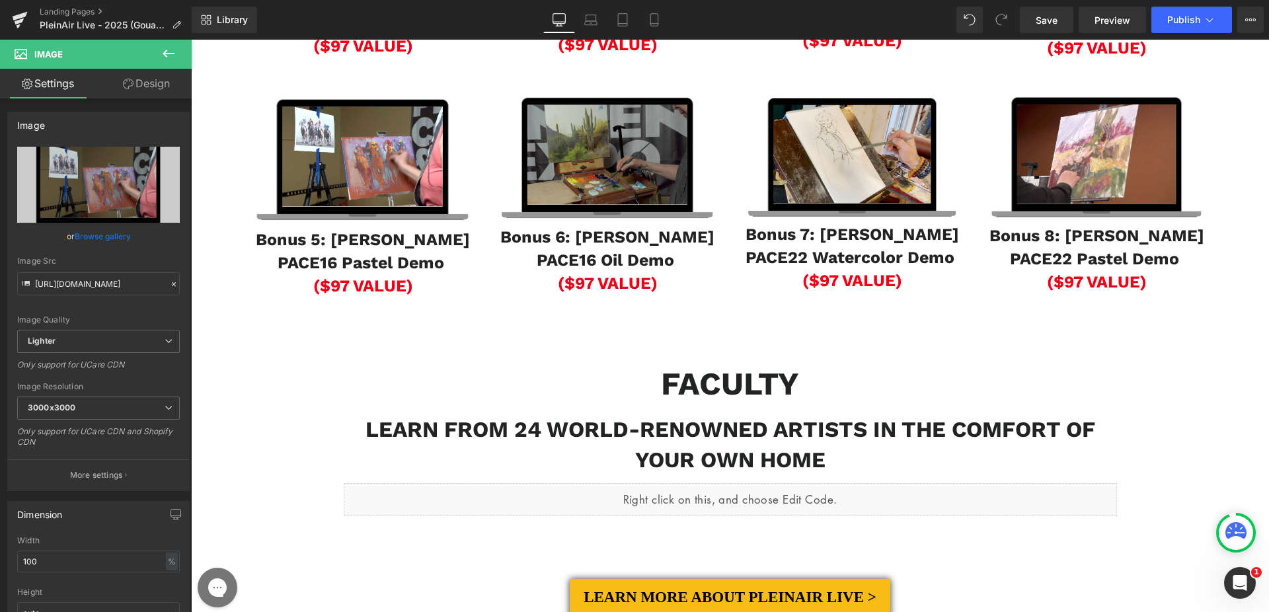
scroll to position [1675, 0]
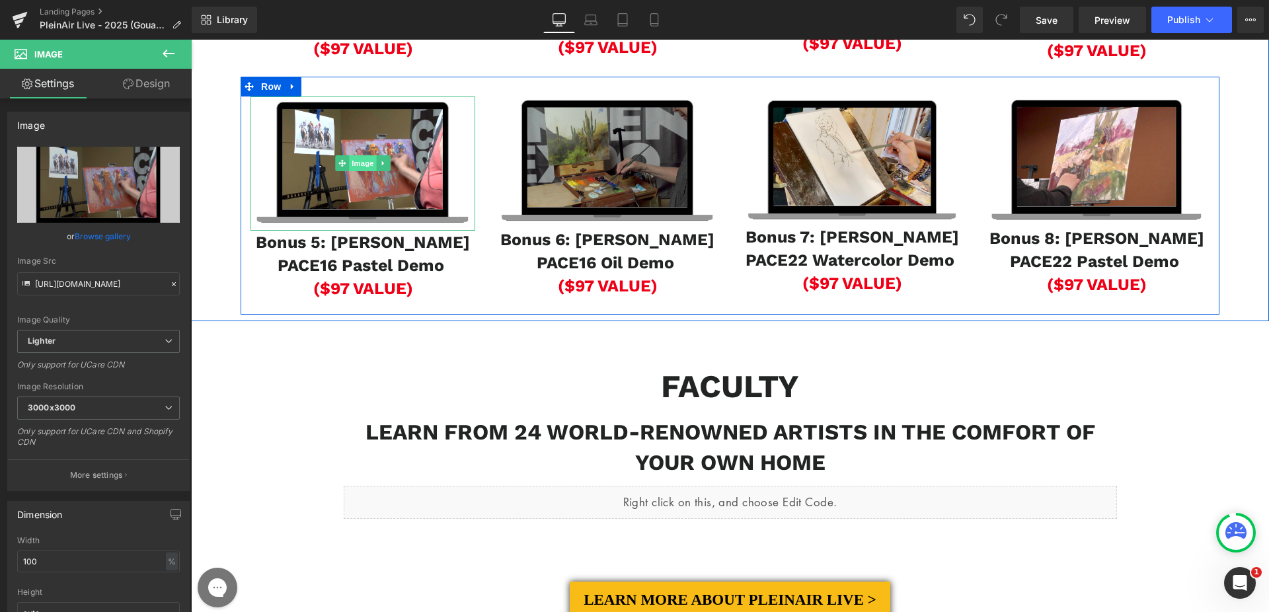
click at [191, 40] on span "Image" at bounding box center [191, 40] width 0 height 0
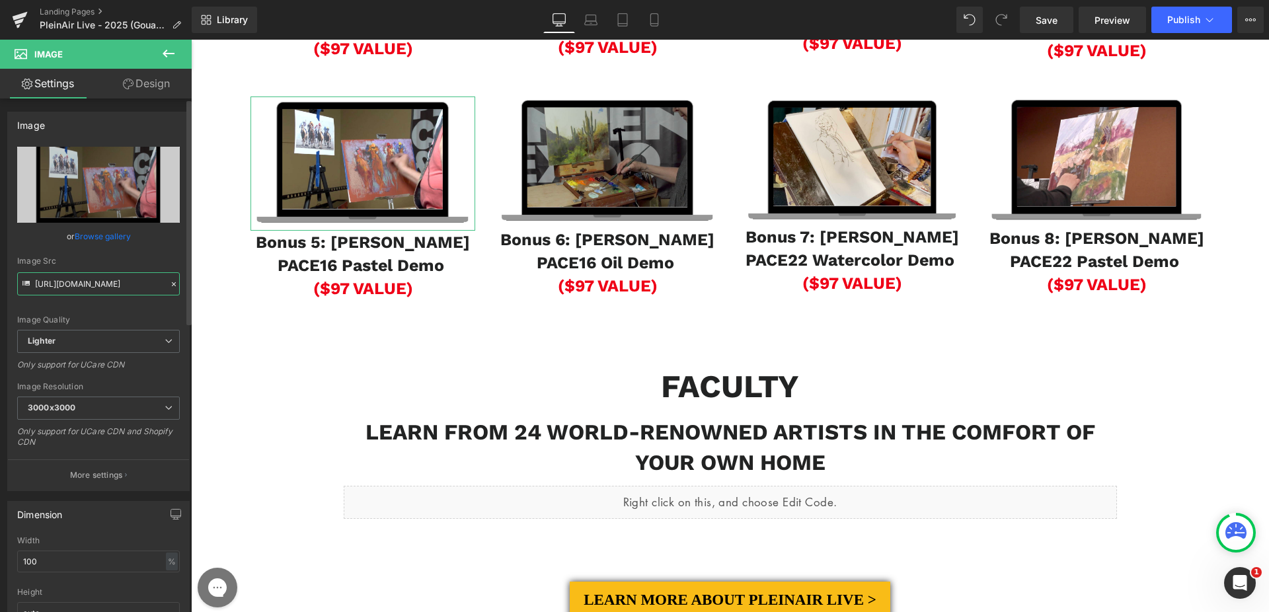
click at [103, 283] on input "[URL][DOMAIN_NAME]" at bounding box center [98, 283] width 163 height 23
paste input "[DOMAIN_NAME][URL]"
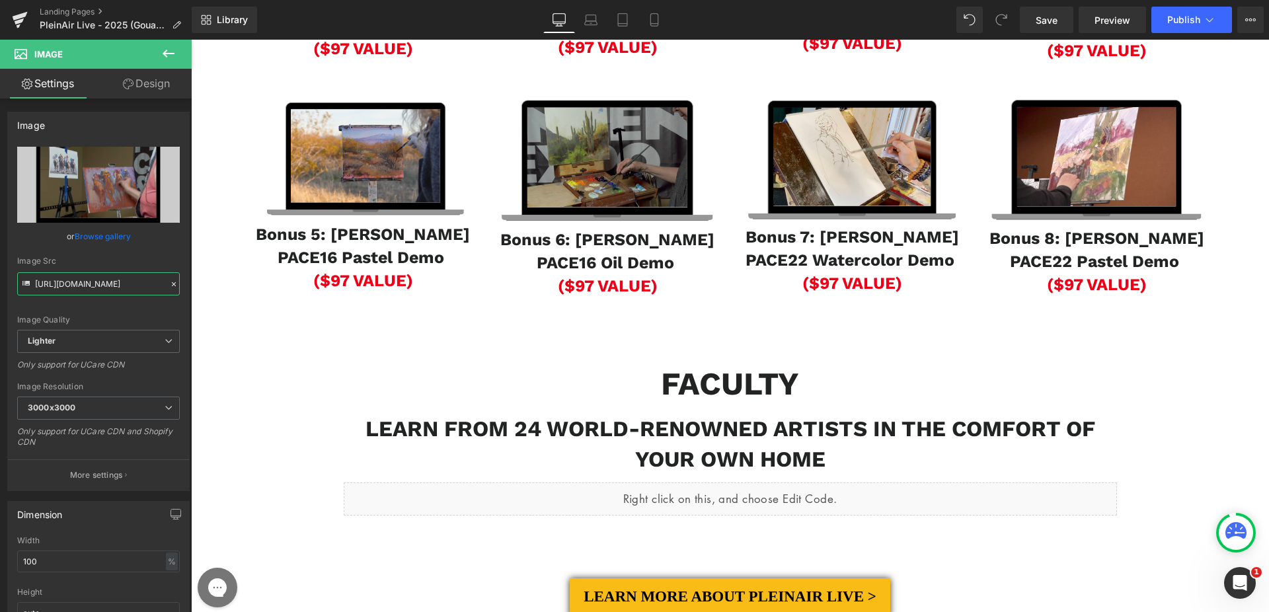
type input "[URL][DOMAIN_NAME]"
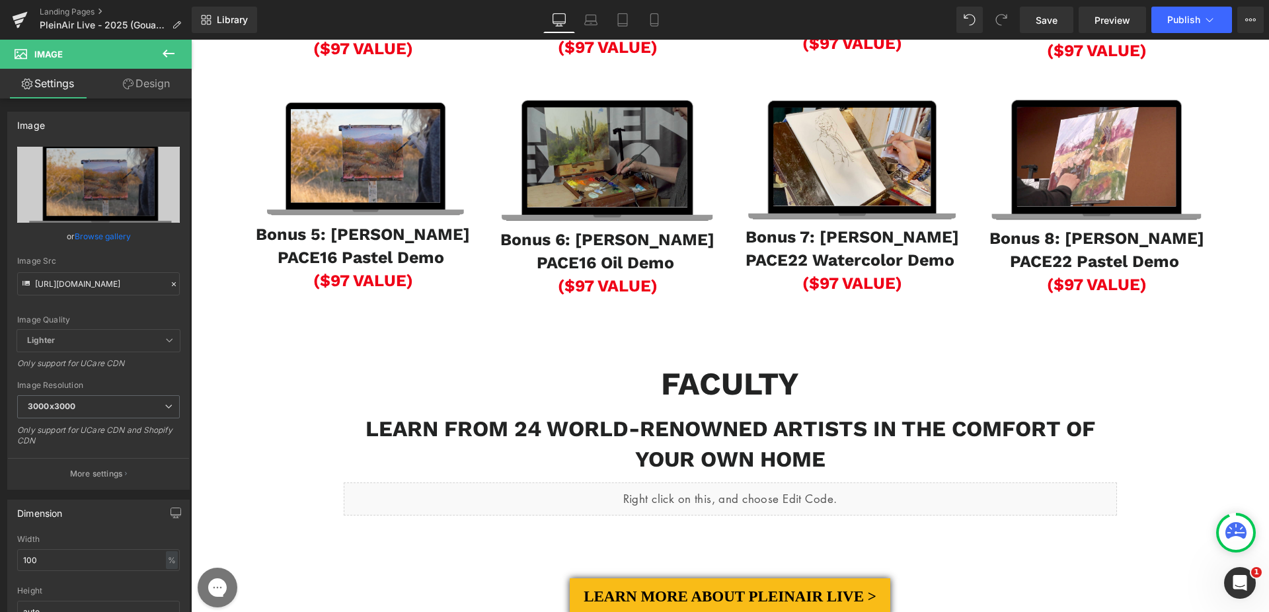
scroll to position [0, 0]
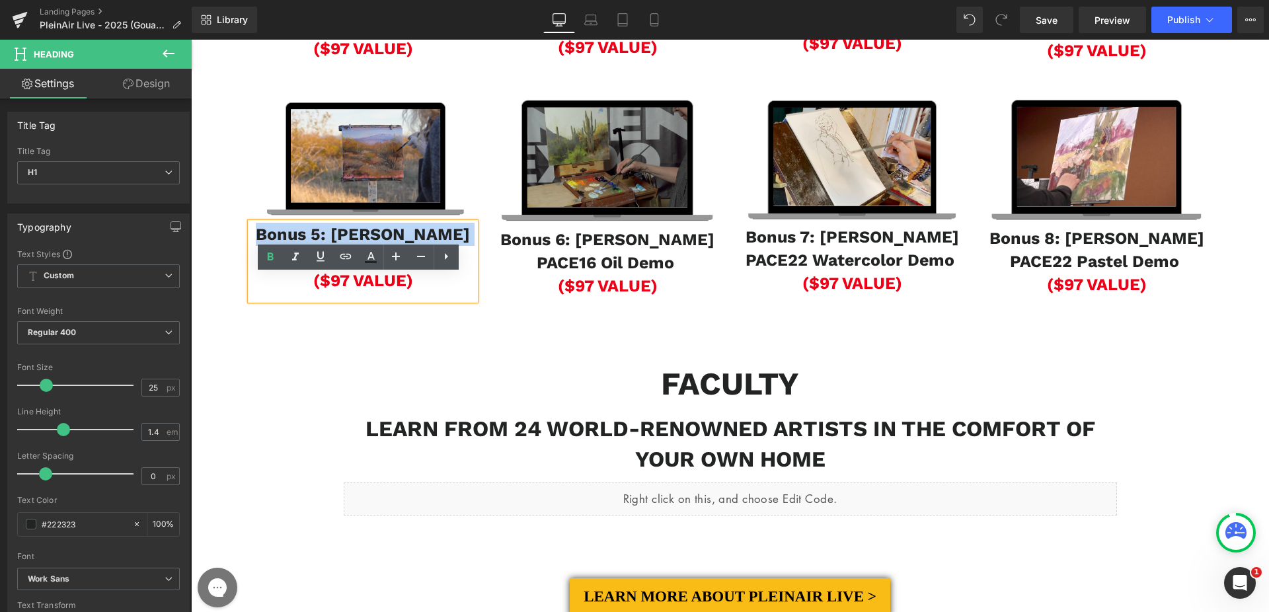
drag, startPoint x: 262, startPoint y: 287, endPoint x: 437, endPoint y: 309, distance: 176.4
paste div
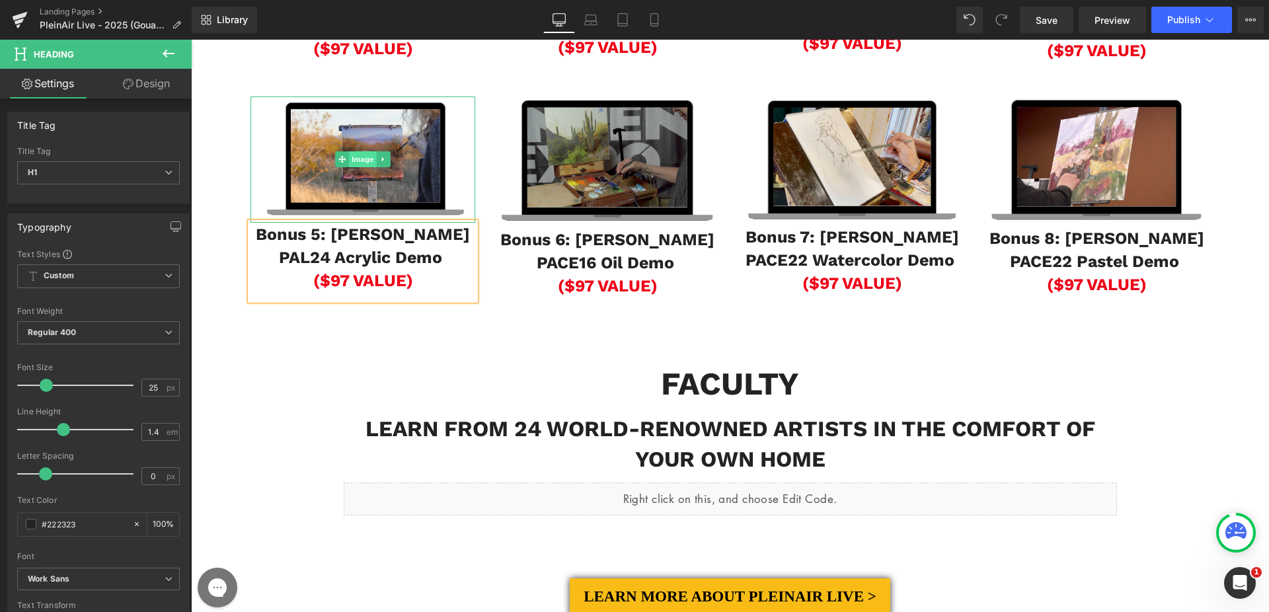
click at [191, 40] on span "Image" at bounding box center [191, 40] width 0 height 0
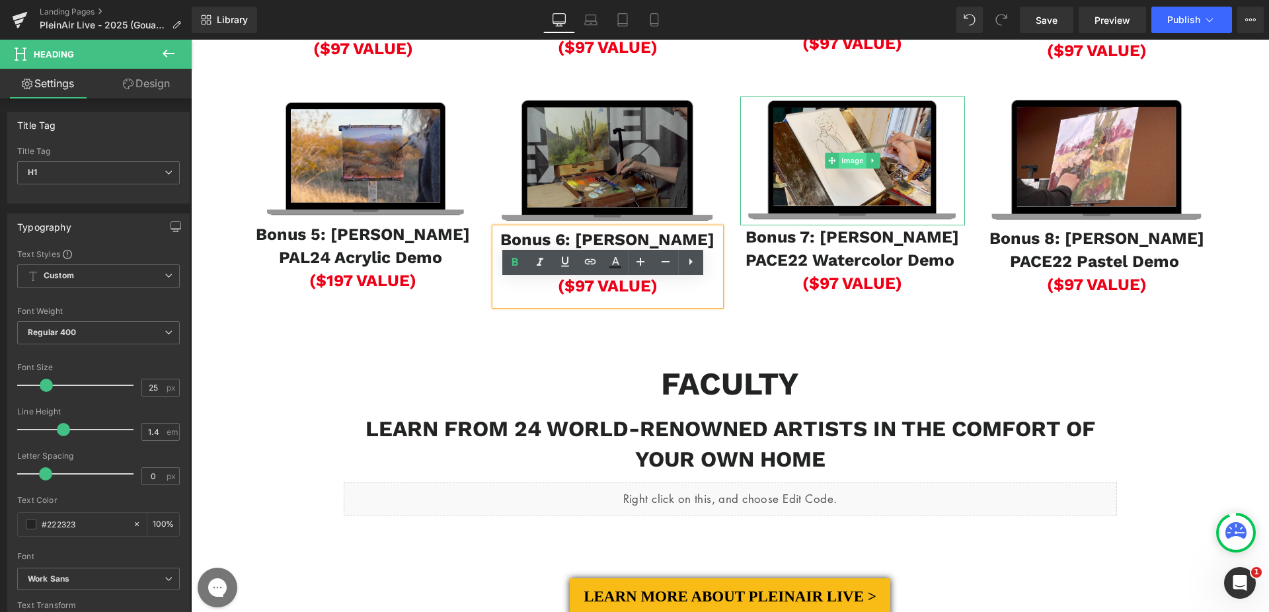
click at [191, 40] on span "Image" at bounding box center [191, 40] width 0 height 0
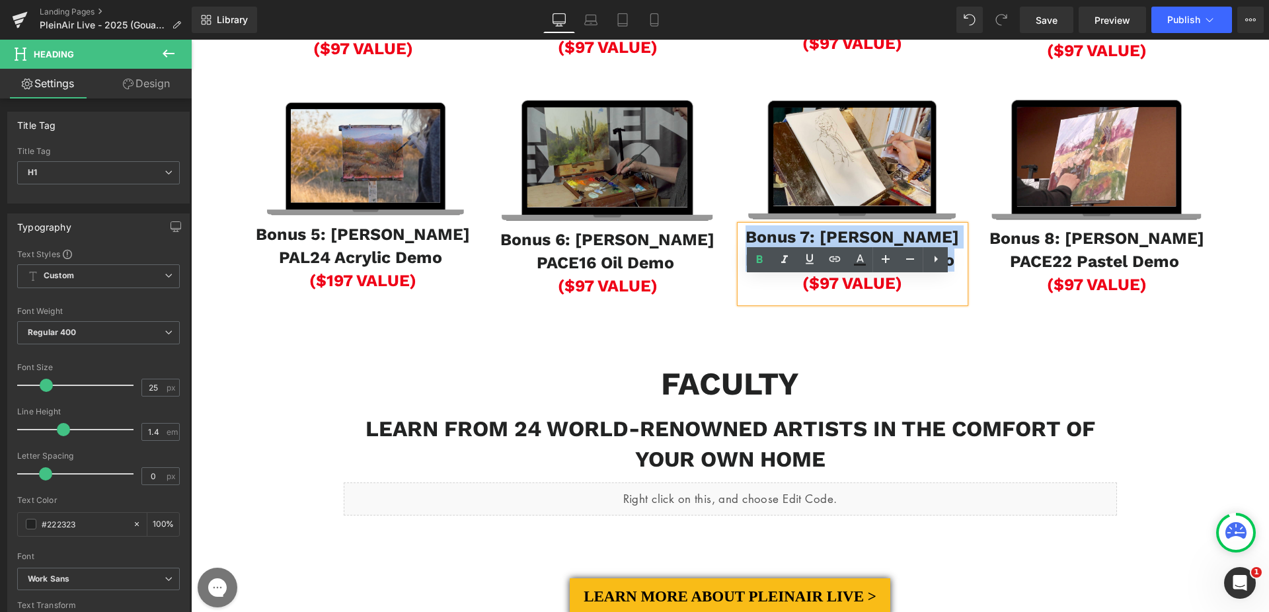
drag, startPoint x: 802, startPoint y: 293, endPoint x: 945, endPoint y: 314, distance: 145.0
paste div
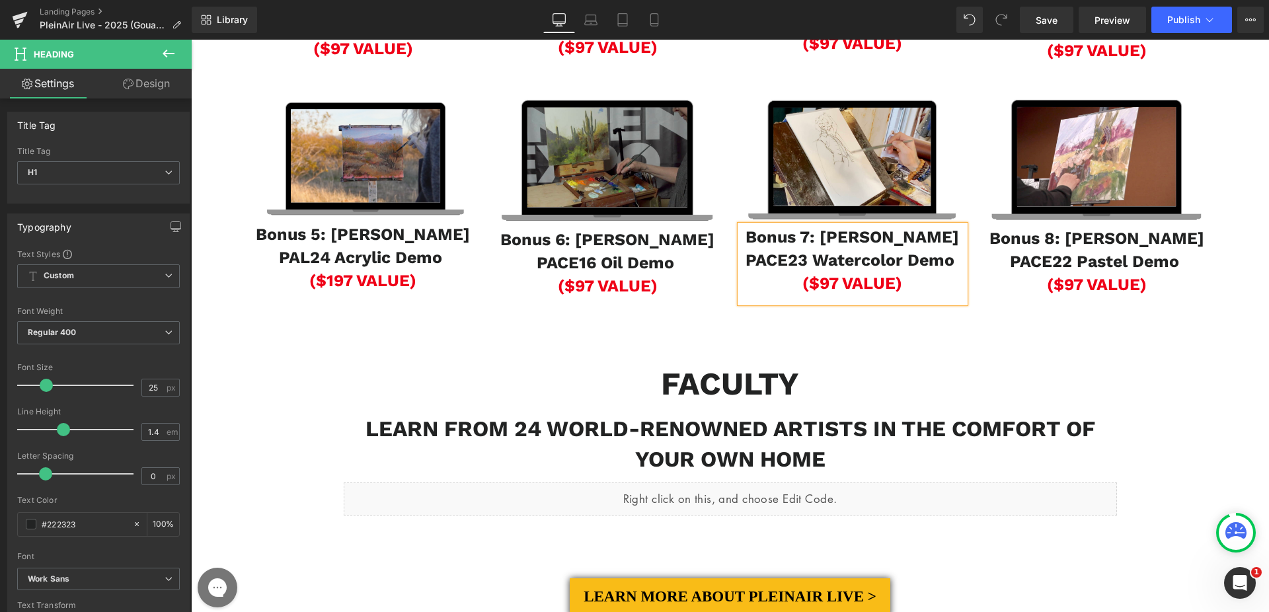
drag, startPoint x: 849, startPoint y: 344, endPoint x: 817, endPoint y: 343, distance: 32.4
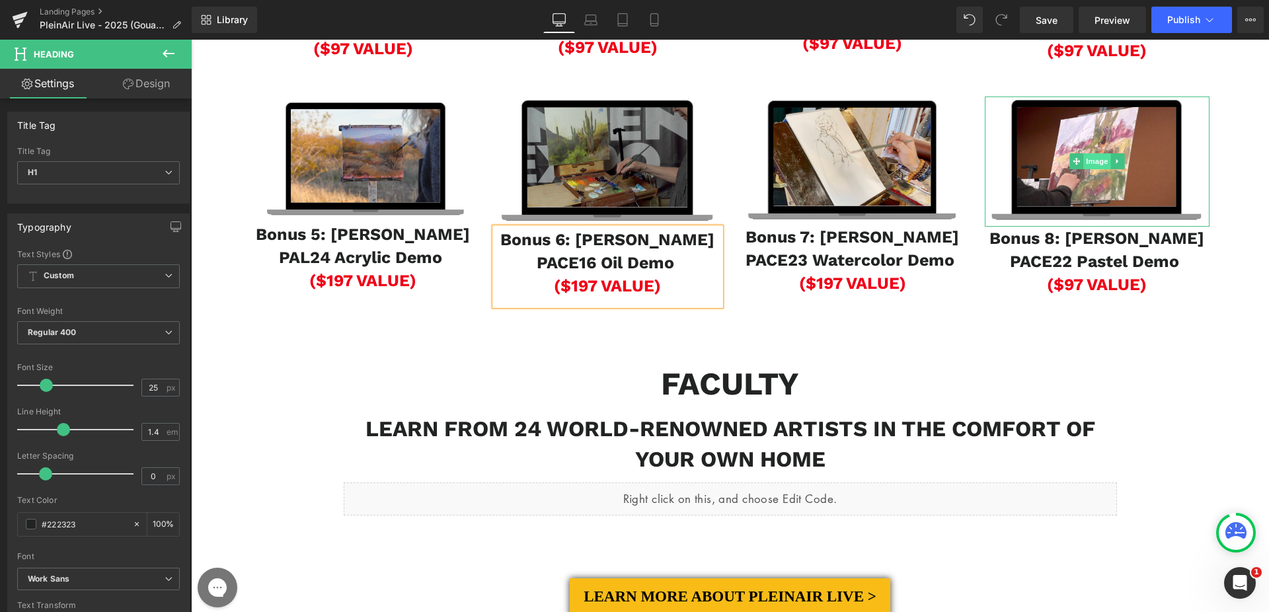
click at [191, 40] on span "Image" at bounding box center [191, 40] width 0 height 0
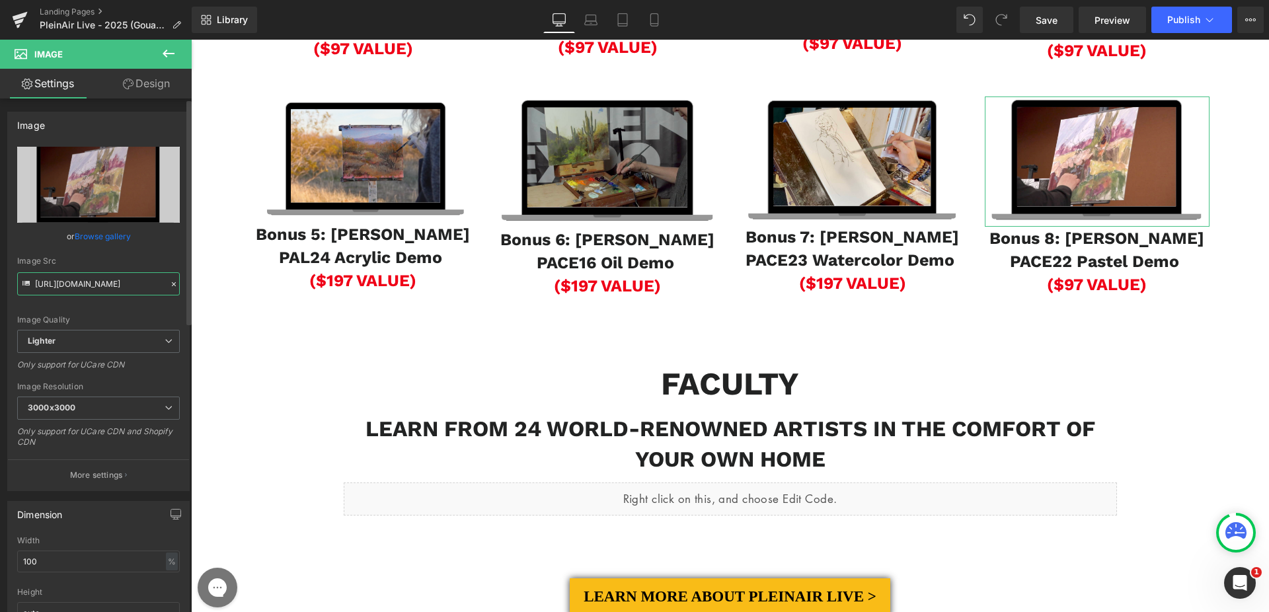
click at [76, 280] on input "[URL][DOMAIN_NAME]" at bounding box center [98, 283] width 163 height 23
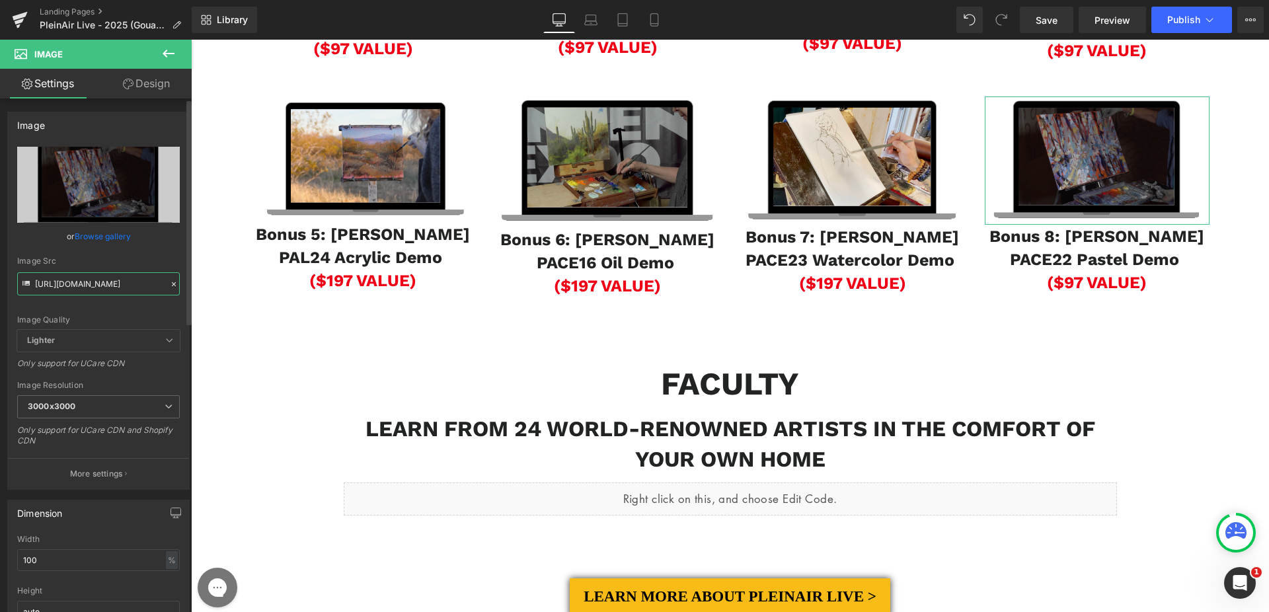
type input "[URL][DOMAIN_NAME]"
click at [77, 263] on div "Image Src" at bounding box center [98, 260] width 163 height 9
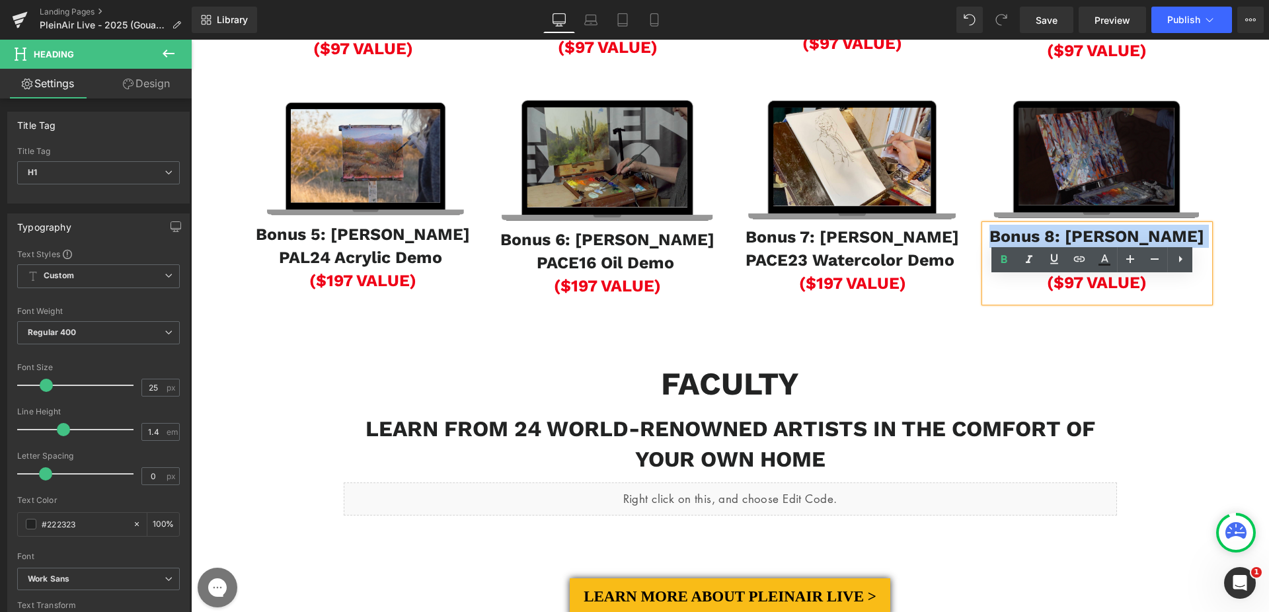
drag, startPoint x: 991, startPoint y: 288, endPoint x: 1170, endPoint y: 309, distance: 180.3
paste div
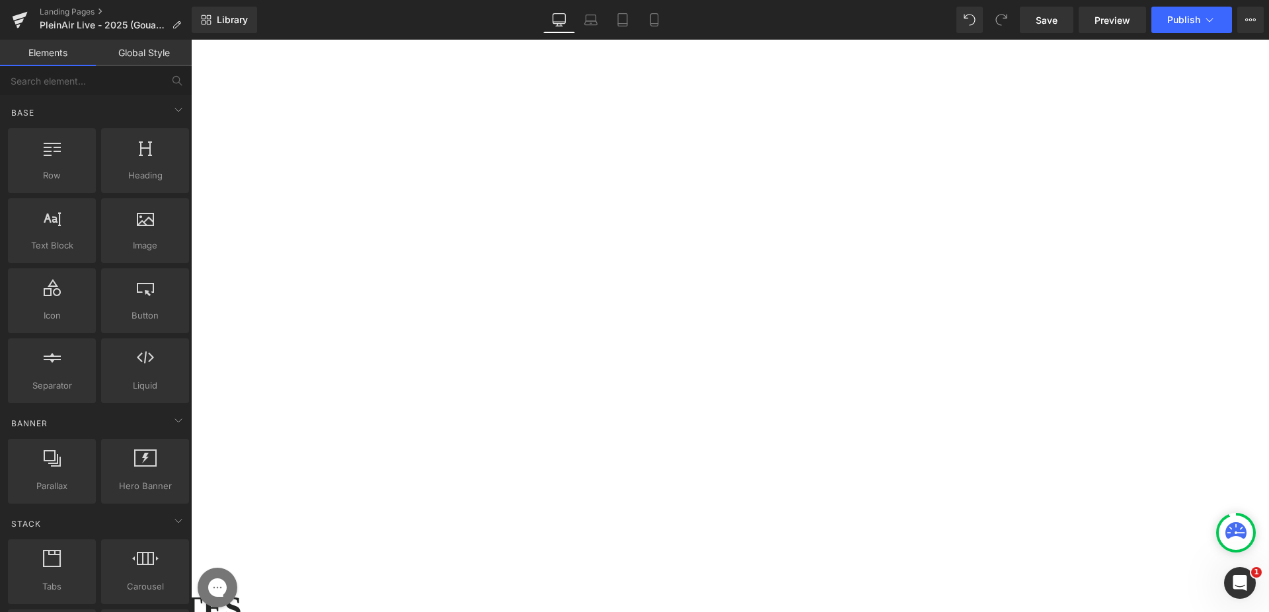
click at [1199, 20] on span "Publish" at bounding box center [1183, 20] width 33 height 11
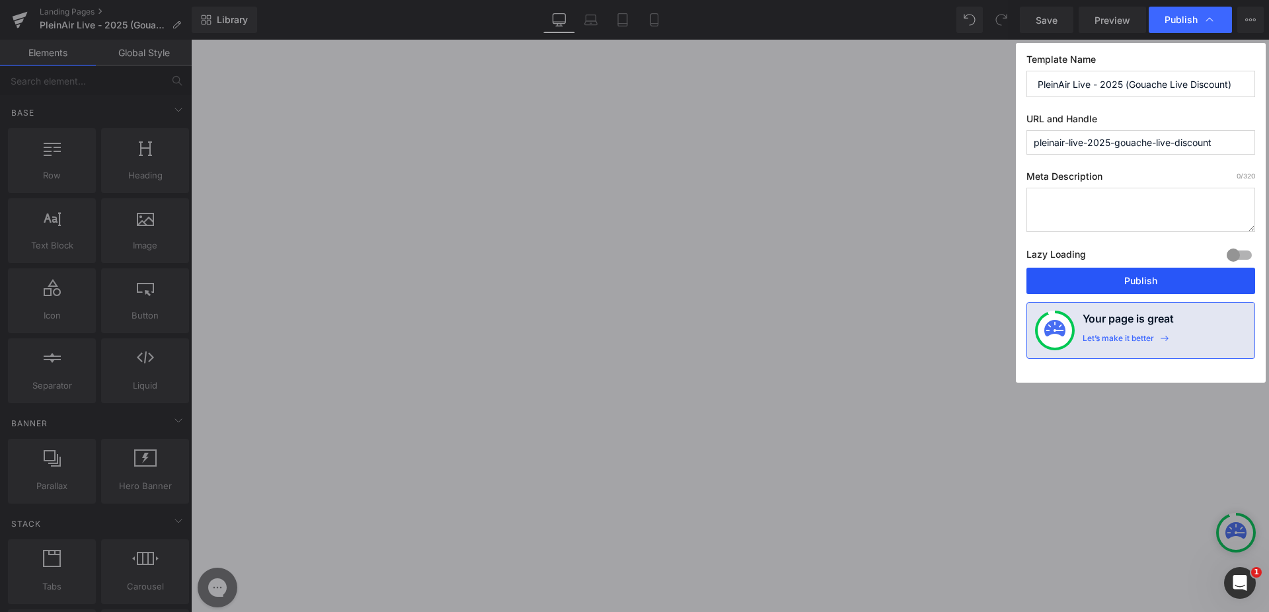
drag, startPoint x: 1160, startPoint y: 274, endPoint x: 969, endPoint y: 234, distance: 195.1
click at [1160, 274] on button "Publish" at bounding box center [1140, 281] width 229 height 26
